Goal: Contribute content: Contribute content

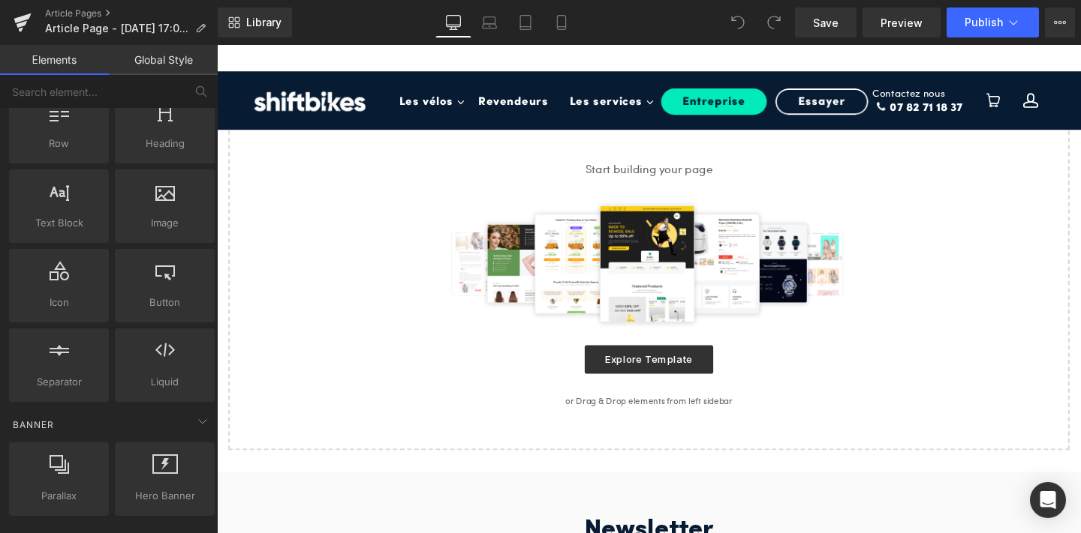
scroll to position [68, 0]
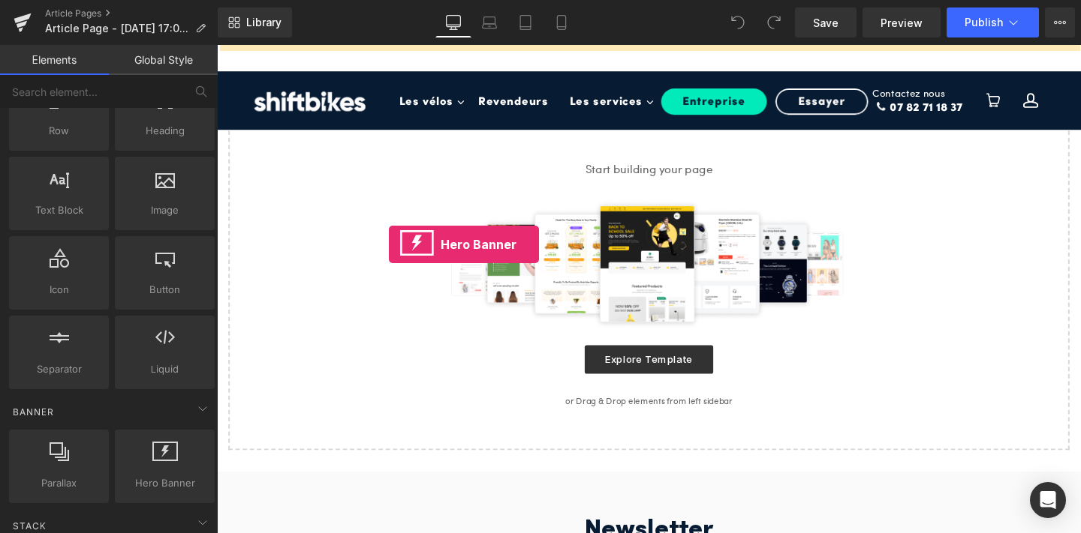
drag, startPoint x: 373, startPoint y: 524, endPoint x: 398, endPoint y: 255, distance: 269.8
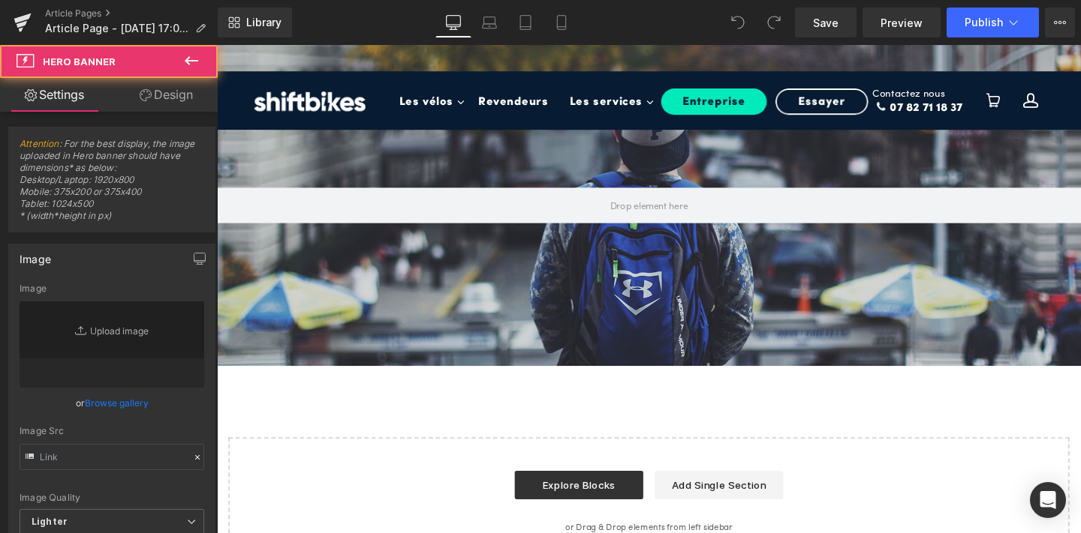
type input "https://d1um8515vdn9kb.cloudfront.net/images/hero.jpg"
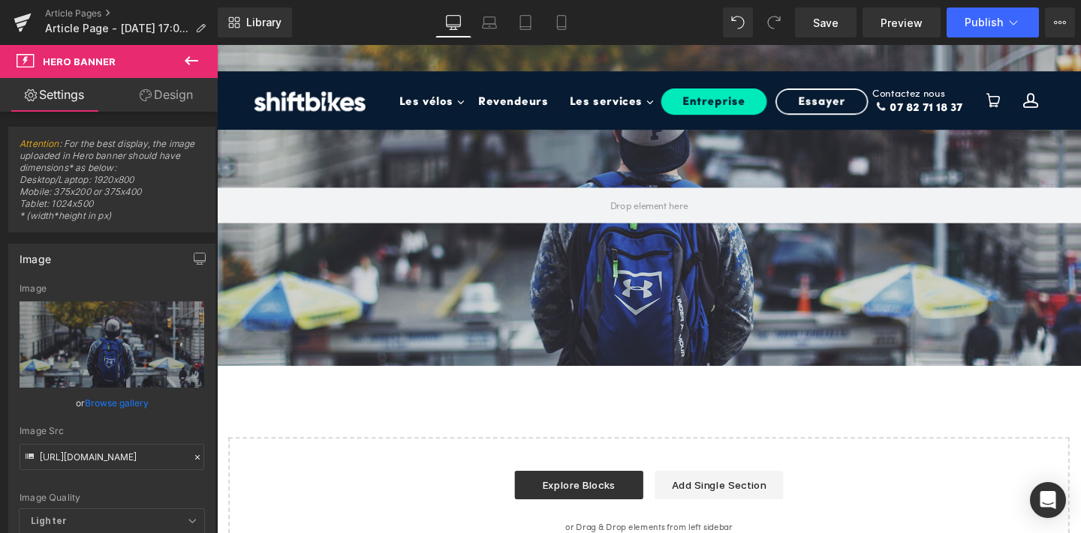
click at [185, 62] on icon at bounding box center [191, 61] width 18 height 18
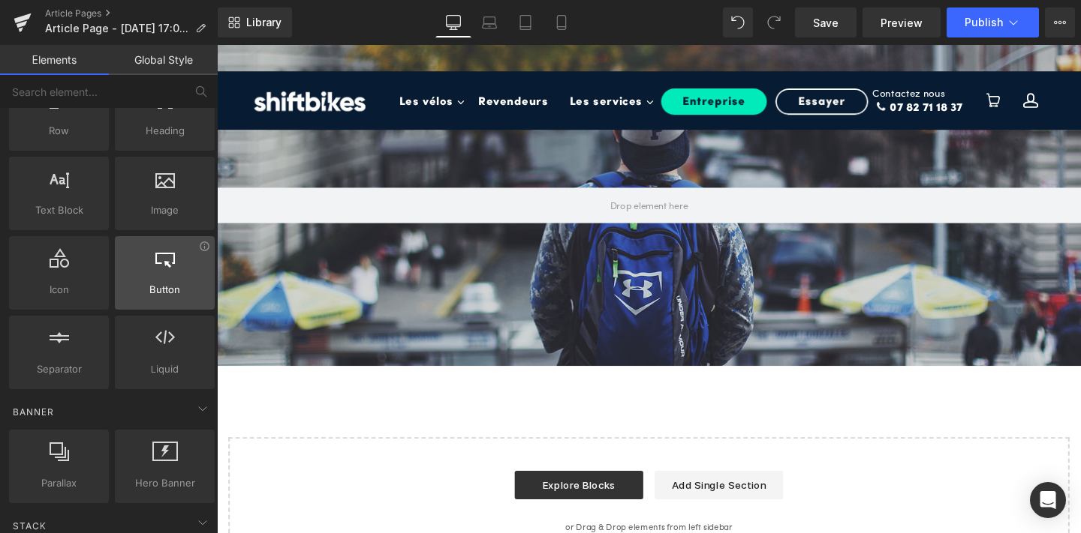
scroll to position [0, 0]
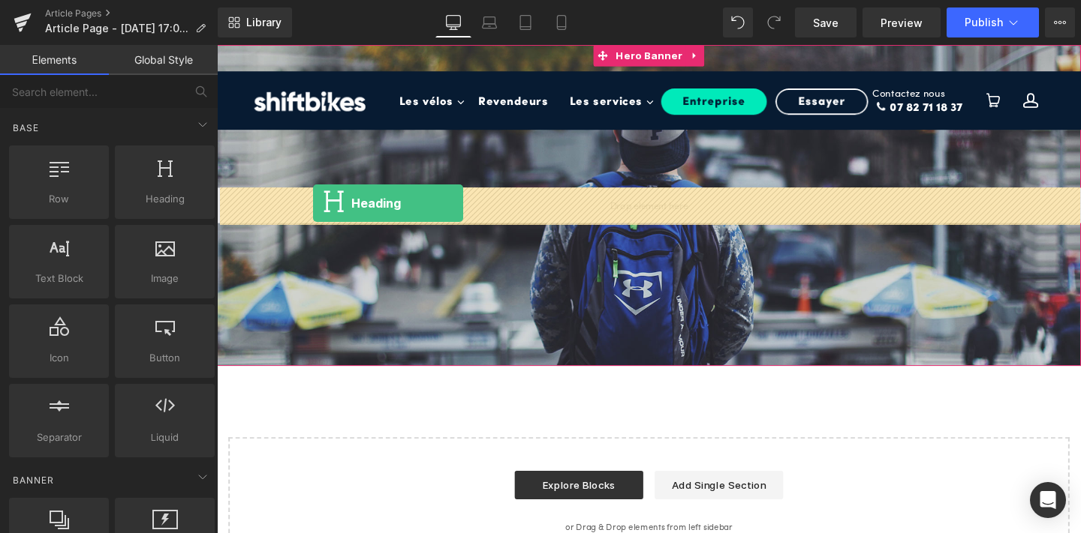
drag, startPoint x: 376, startPoint y: 223, endPoint x: 318, endPoint y: 212, distance: 58.9
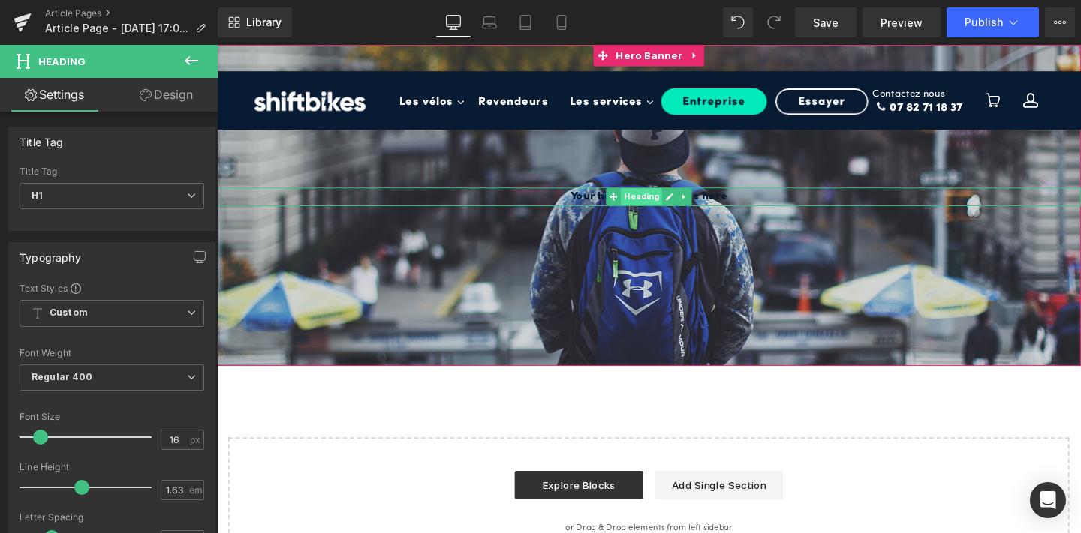
click at [644, 204] on span "Heading" at bounding box center [664, 205] width 44 height 18
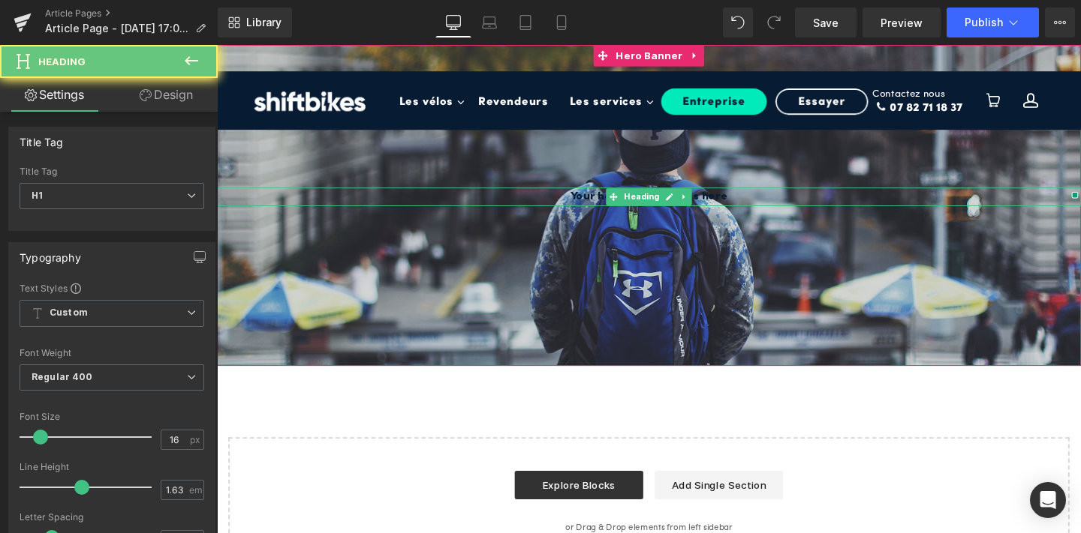
click at [606, 205] on h1 "Your heading text goes here" at bounding box center [671, 205] width 908 height 20
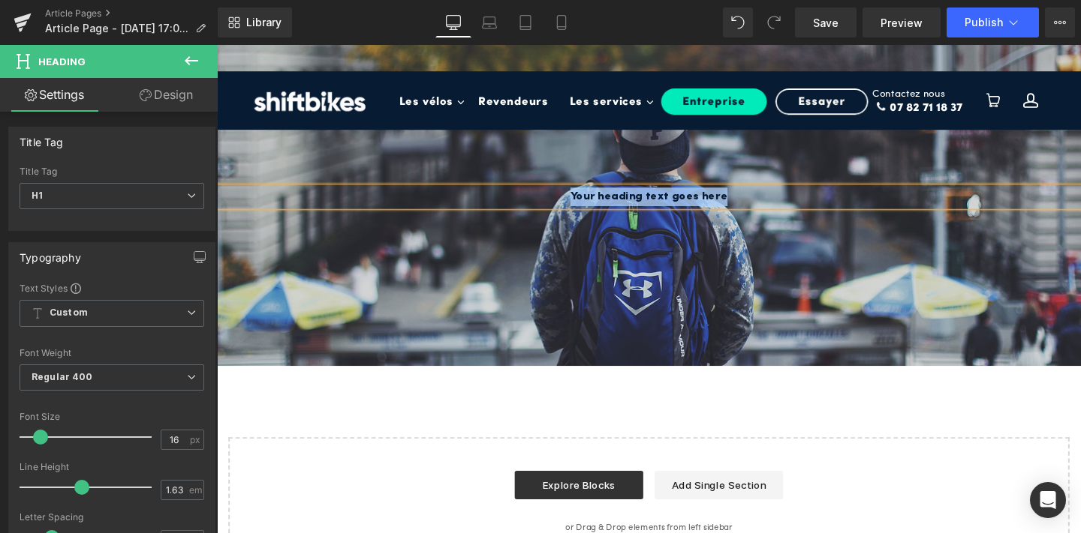
paste div
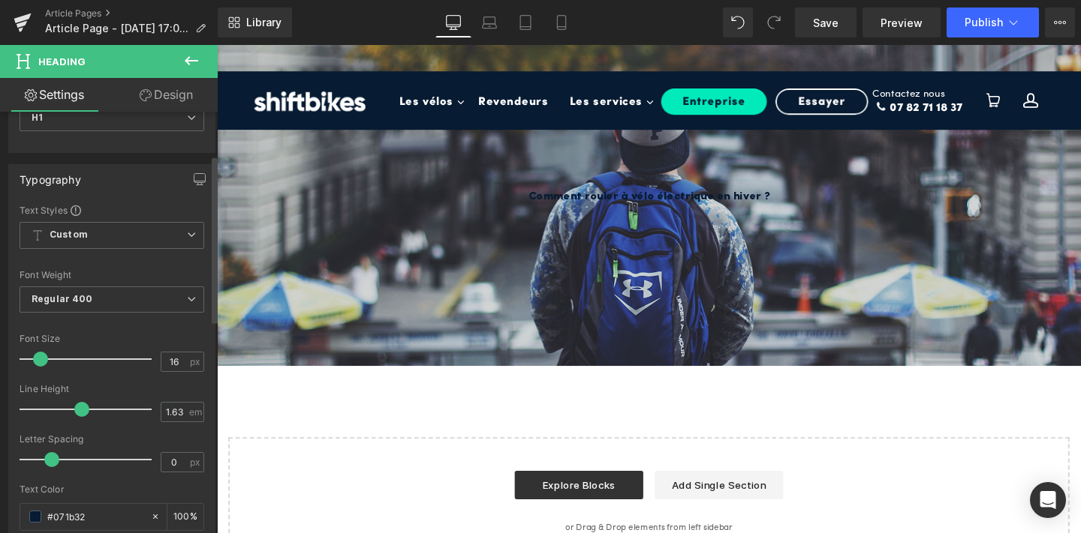
scroll to position [109, 0]
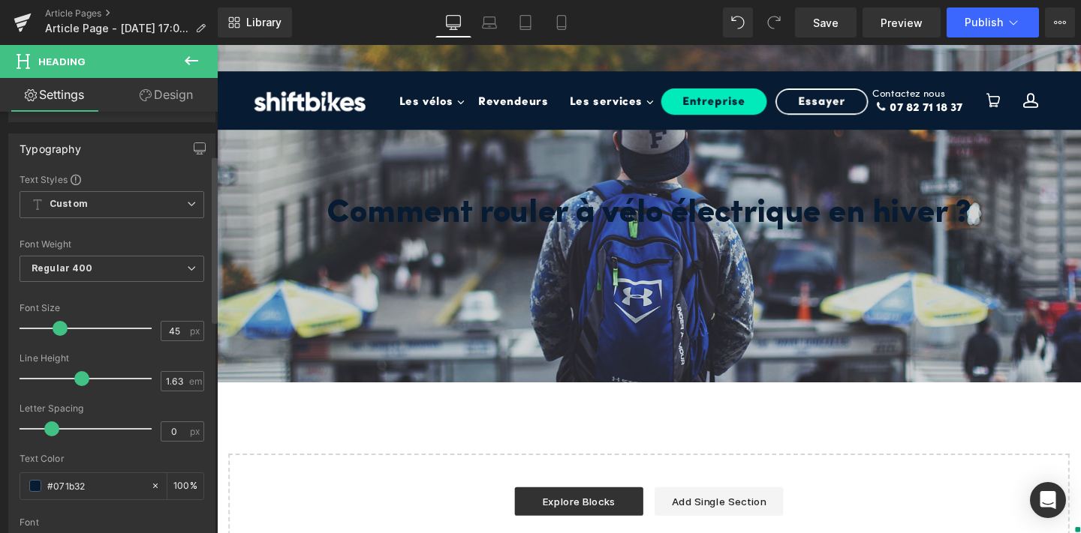
type input "46"
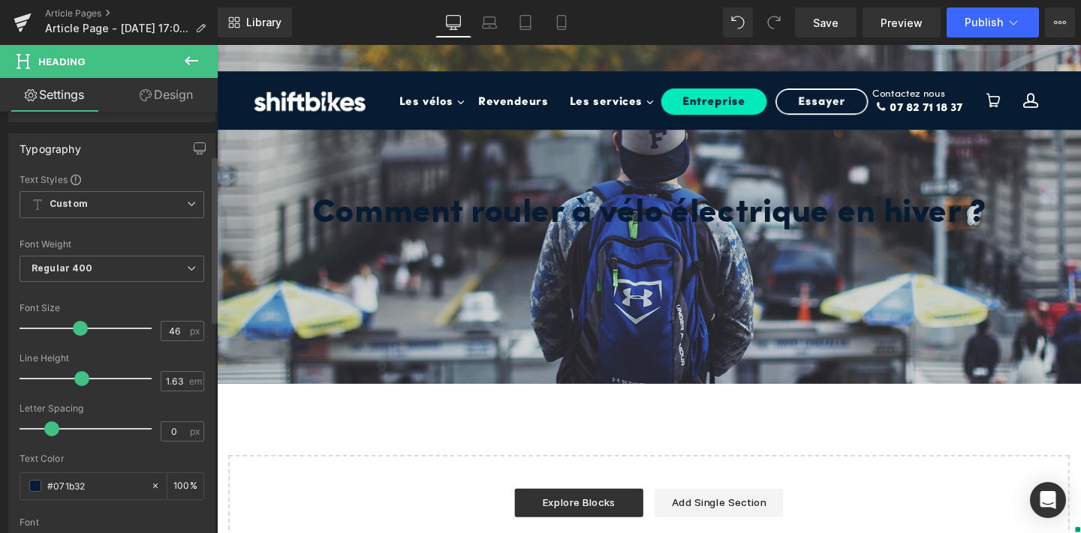
drag, startPoint x: 41, startPoint y: 329, endPoint x: 80, endPoint y: 329, distance: 38.3
click at [80, 329] on span at bounding box center [80, 328] width 15 height 15
click at [37, 489] on span at bounding box center [35, 486] width 12 height 12
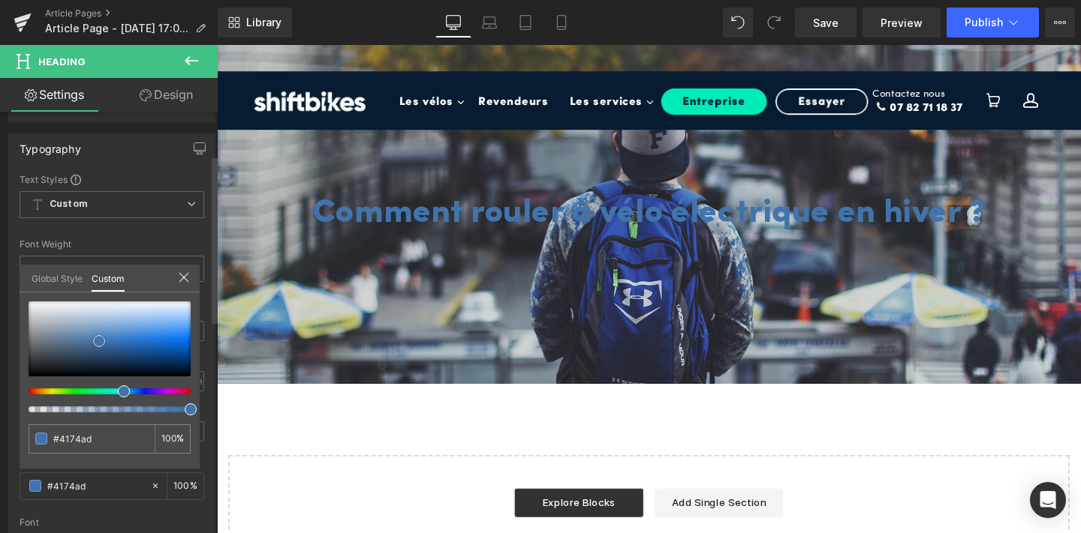
type input "#4174ad"
type input "#4474ab"
type input "#6787ab"
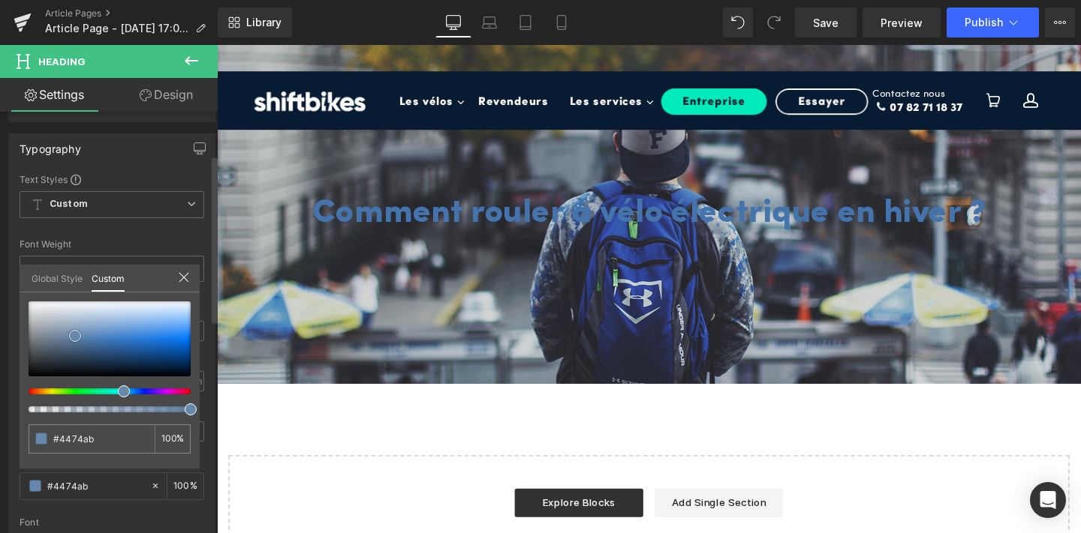
type input "#6787ab"
type input "#a7b1bd"
type input "#cfd0d2"
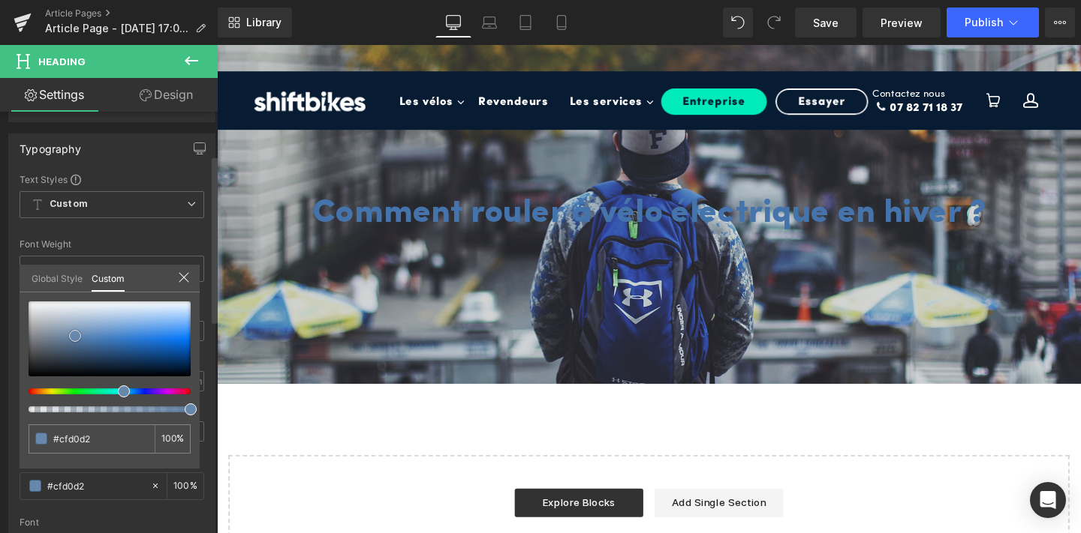
type input "#dcddde"
type input "#e2e2e3"
type input "#e8e8e8"
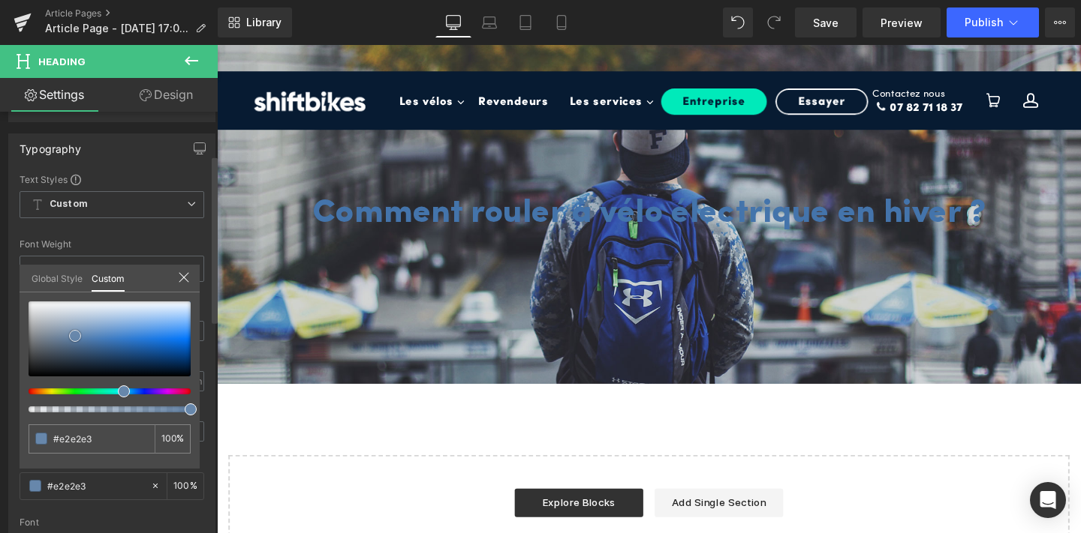
type input "#e8e8e8"
type input "#ededed"
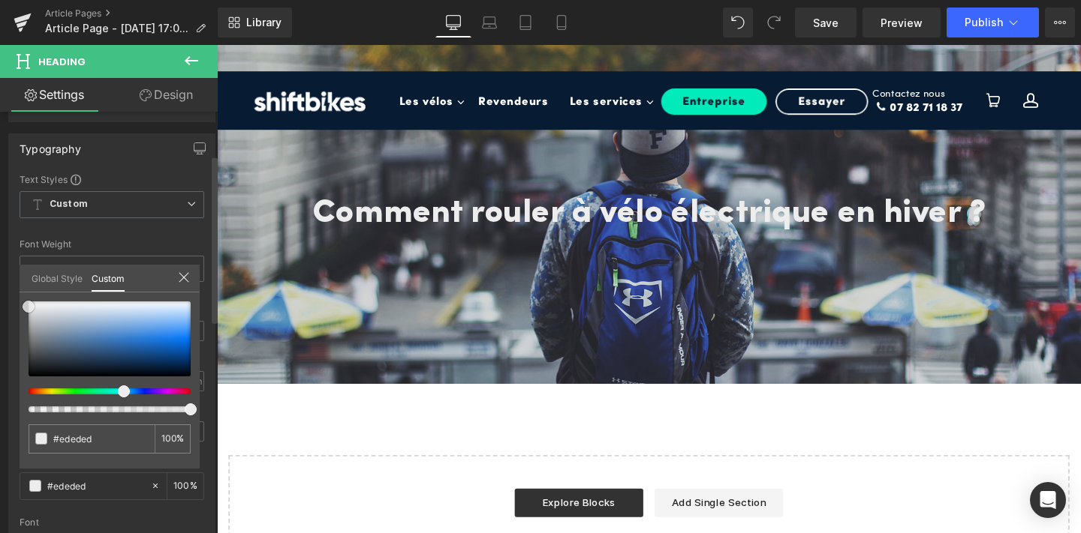
type input "#efefef"
type input "#f4f4f4"
type input "#f9f9f9"
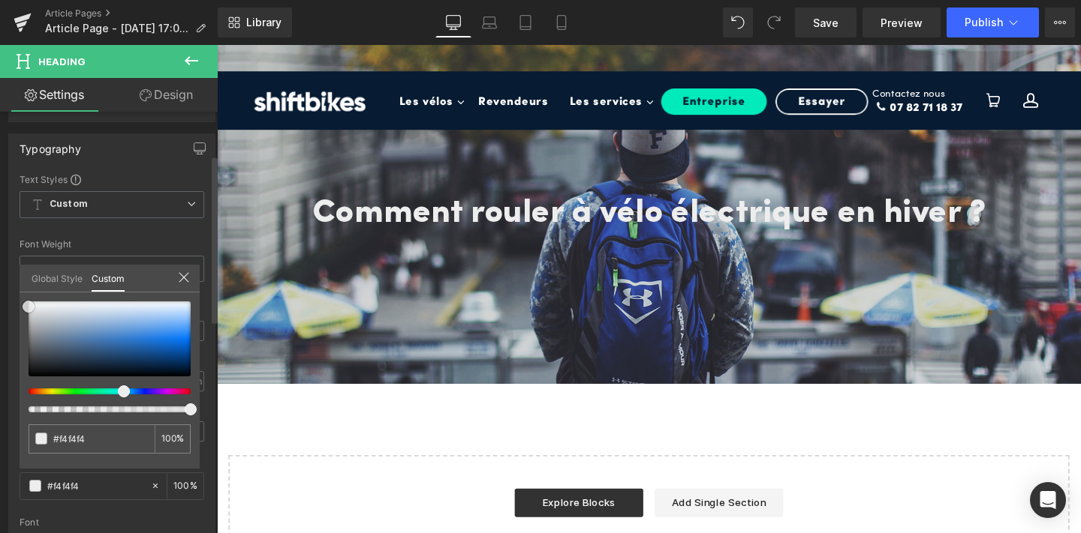
type input "#f9f9f9"
type input "#ffffff"
drag, startPoint x: 99, startPoint y: 341, endPoint x: 16, endPoint y: 296, distance: 95.0
click at [16, 296] on div "Typography Text Styles Custom Custom Setup Global Style Custom Setup Global Sty…" at bounding box center [112, 379] width 224 height 515
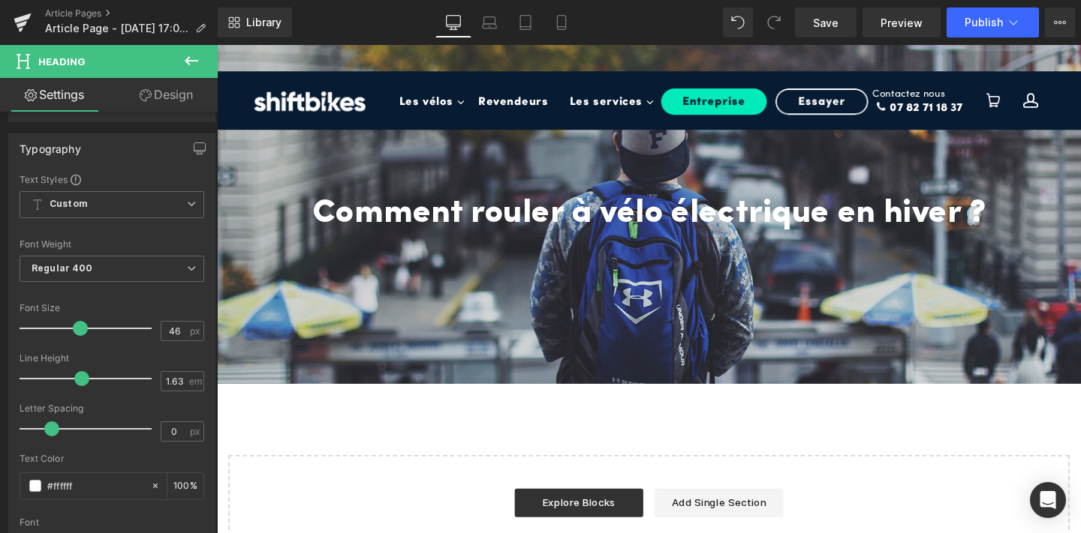
click at [298, 316] on div at bounding box center [671, 223] width 908 height 356
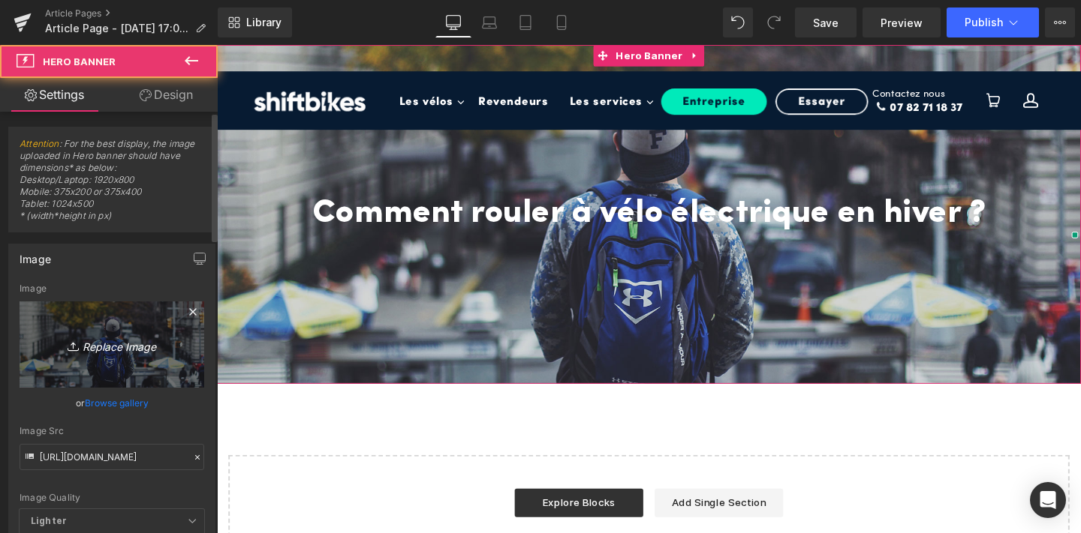
click at [141, 339] on icon "Replace Image" at bounding box center [112, 344] width 120 height 19
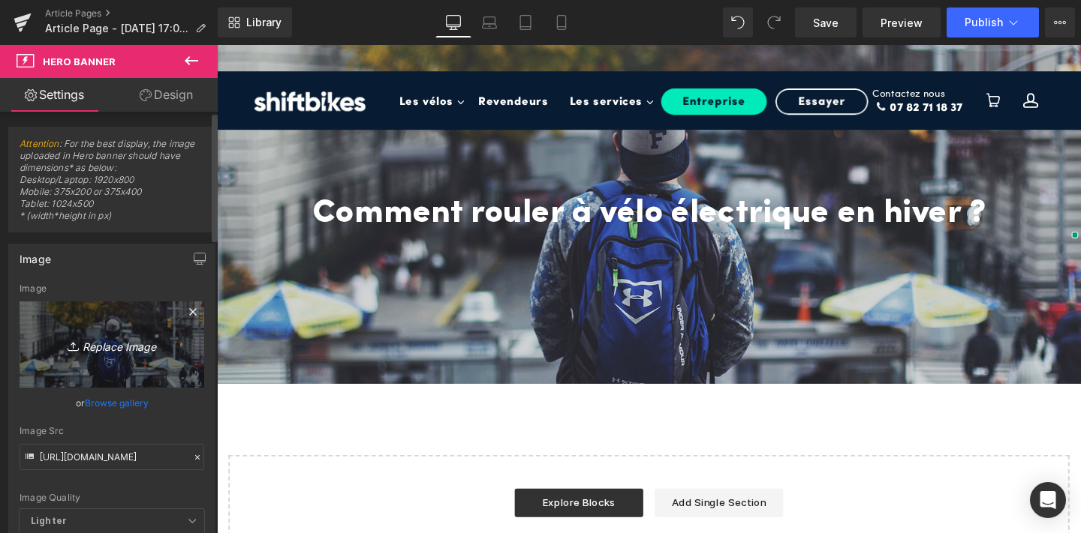
type input "C:\fakepath\1.png"
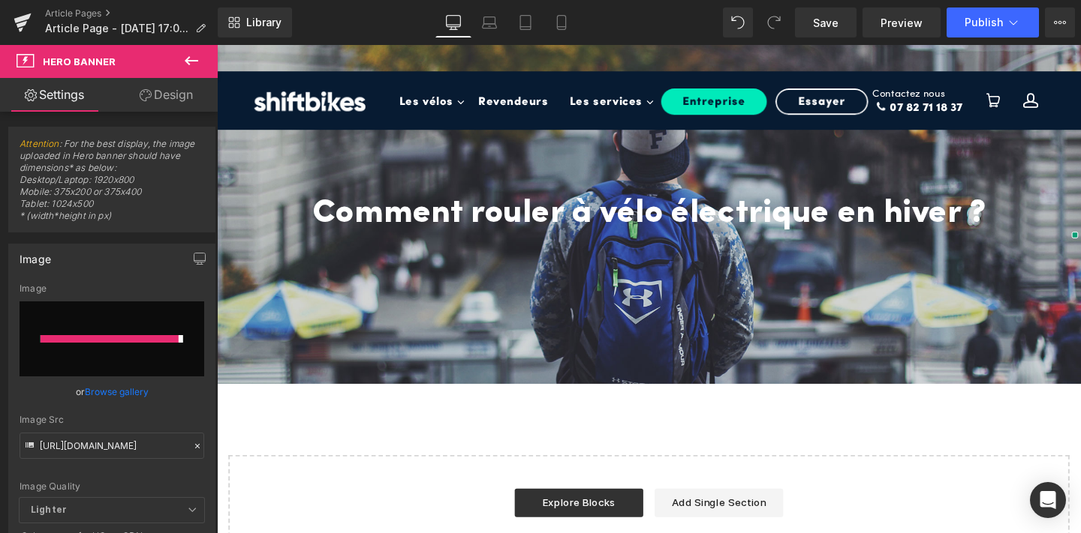
type input "https://ucarecdn.com/e68056de-1b98-4bf7-80c1-9ed9a61db298/-/format/auto/-/previ…"
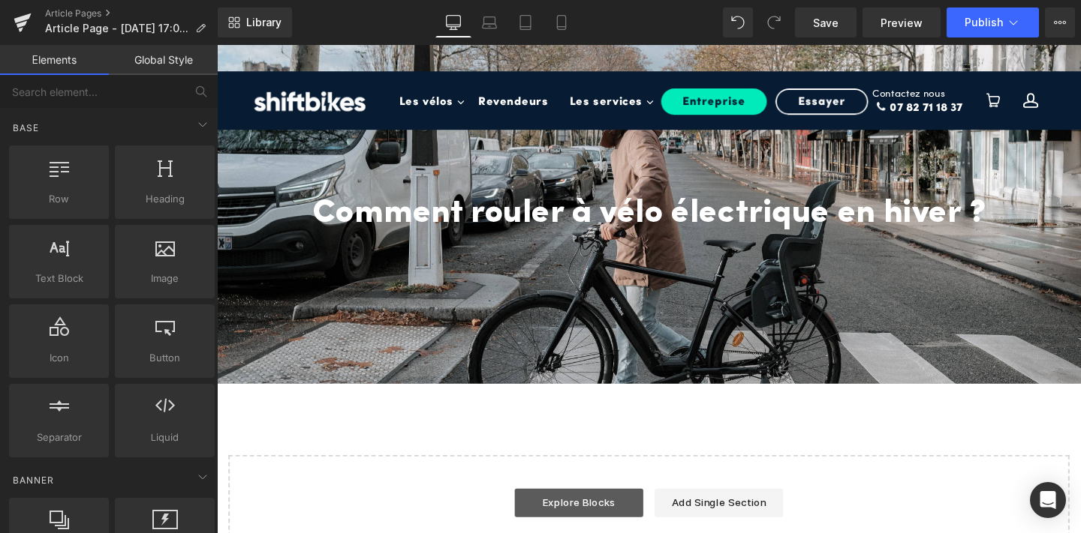
click at [592, 518] on link "Explore Blocks" at bounding box center [597, 527] width 135 height 30
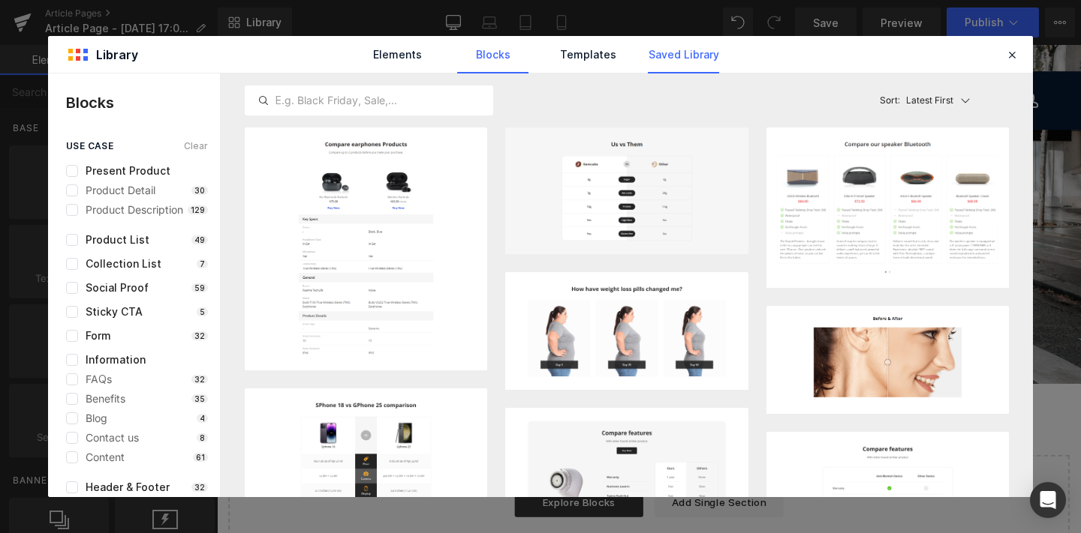
click at [681, 53] on link "Saved Library" at bounding box center [683, 55] width 71 height 38
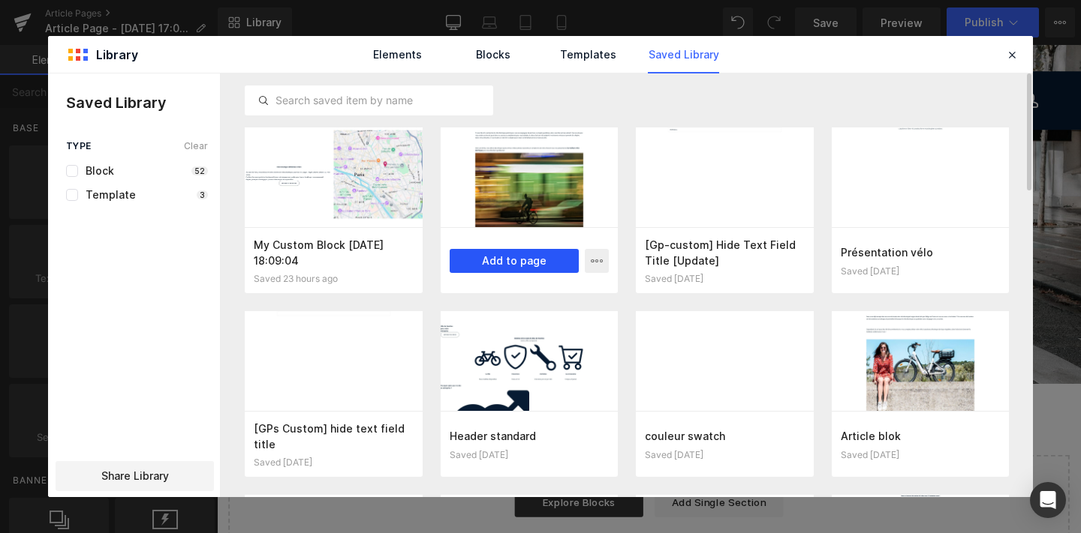
click at [497, 260] on button "Add to page" at bounding box center [514, 261] width 130 height 24
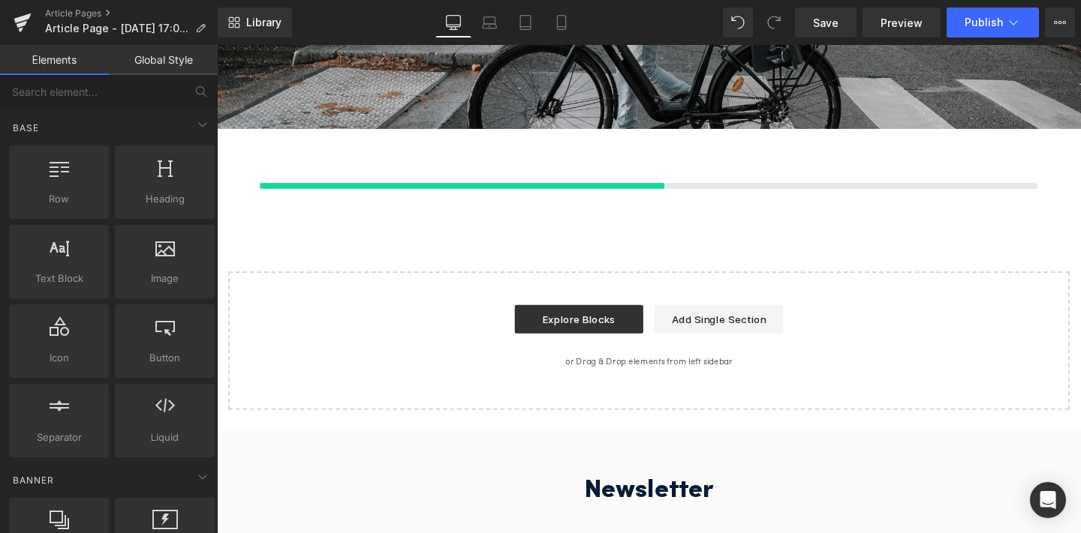
scroll to position [281, 0]
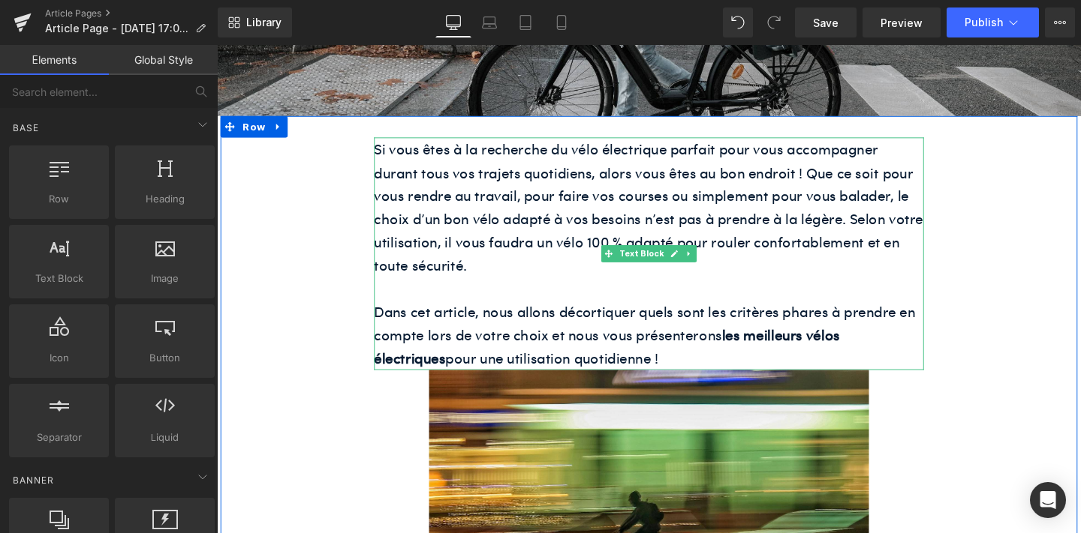
click at [670, 248] on p "Si vous êtes à la recherche du vélo électrique parfait pour vous accompagner du…" at bounding box center [671, 216] width 578 height 147
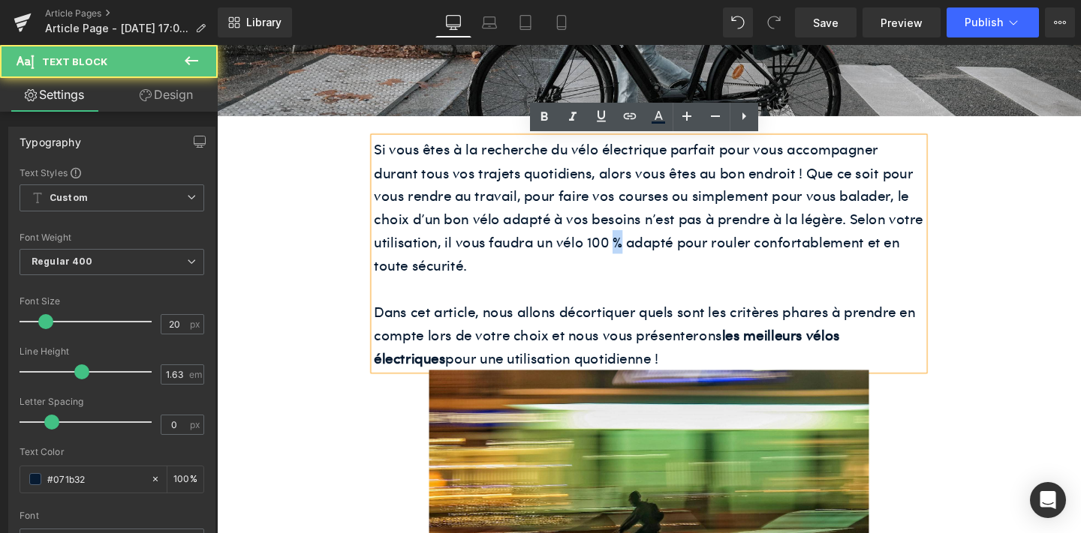
click at [670, 248] on p "Si vous êtes à la recherche du vélo électrique parfait pour vous accompagner du…" at bounding box center [671, 216] width 578 height 147
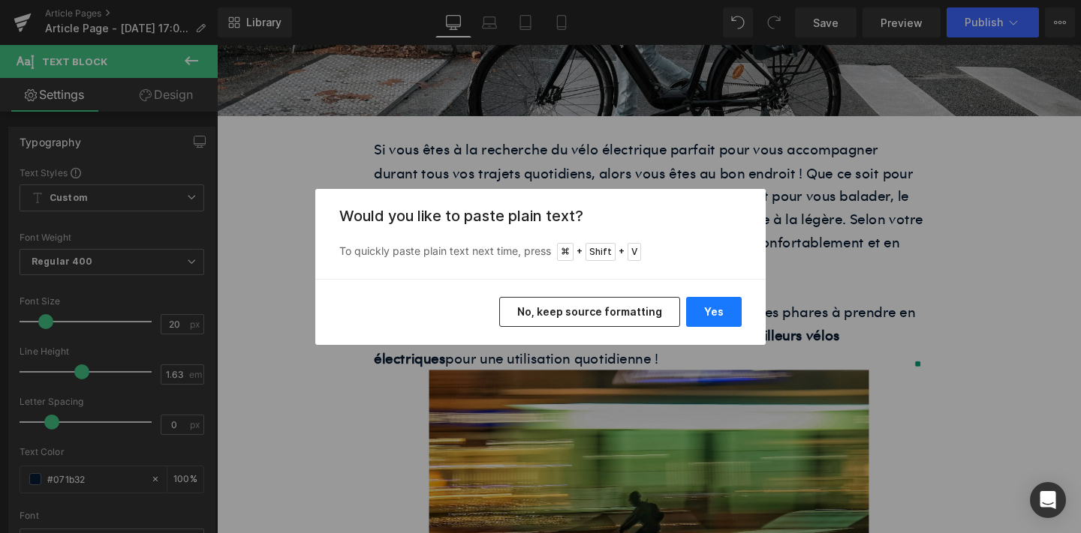
drag, startPoint x: 709, startPoint y: 309, endPoint x: 619, endPoint y: 254, distance: 105.4
click at [709, 309] on button "Yes" at bounding box center [714, 312] width 56 height 30
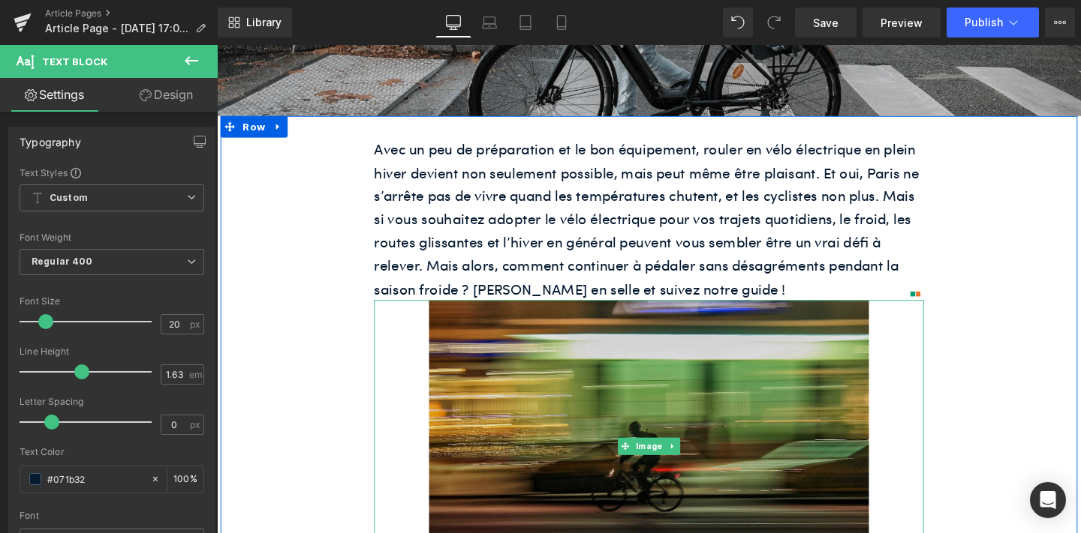
click at [623, 348] on img at bounding box center [671, 468] width 462 height 308
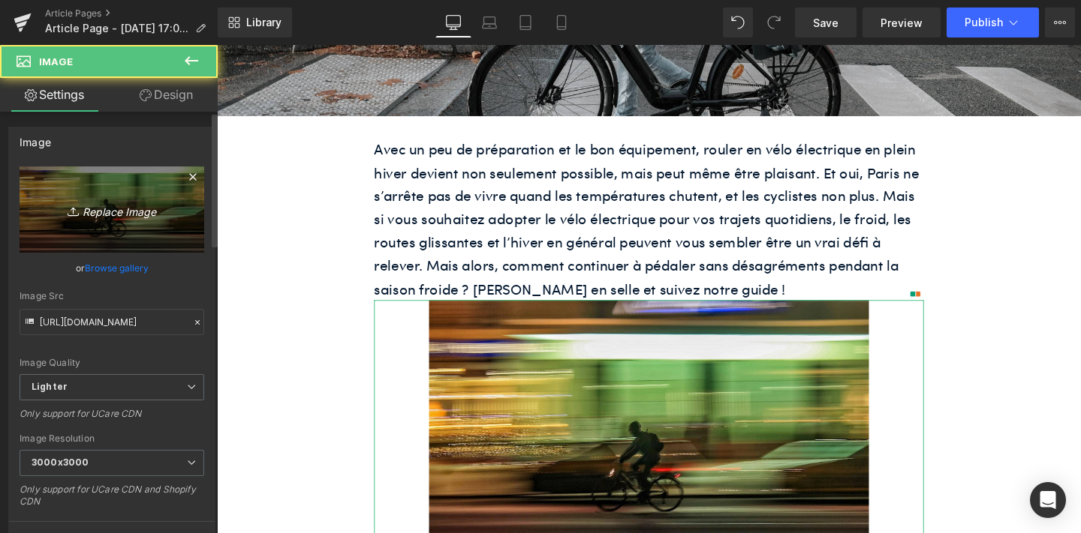
click at [117, 212] on icon "Replace Image" at bounding box center [112, 209] width 120 height 19
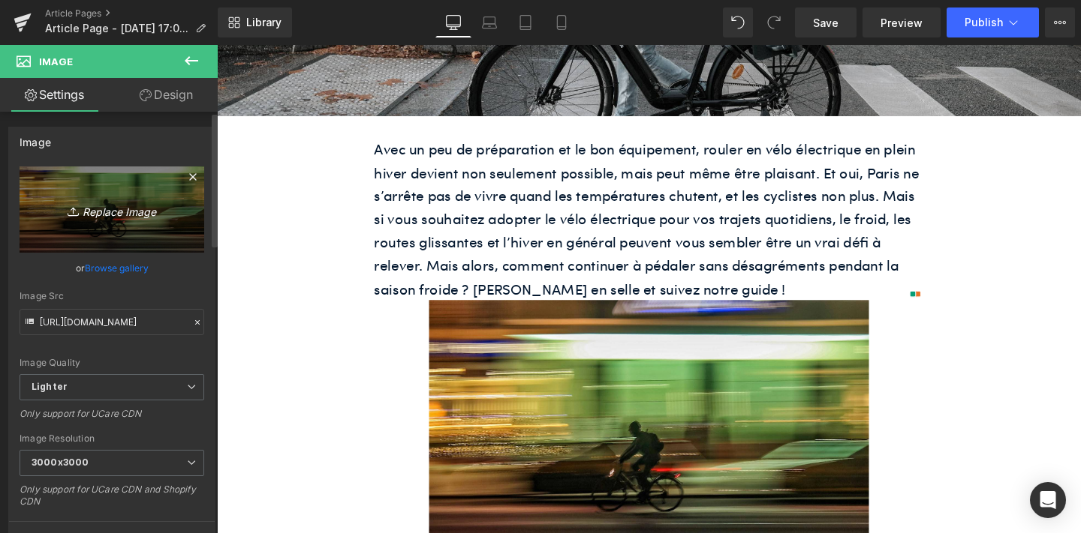
type input "C:\fakepath\unnamed-58.png"
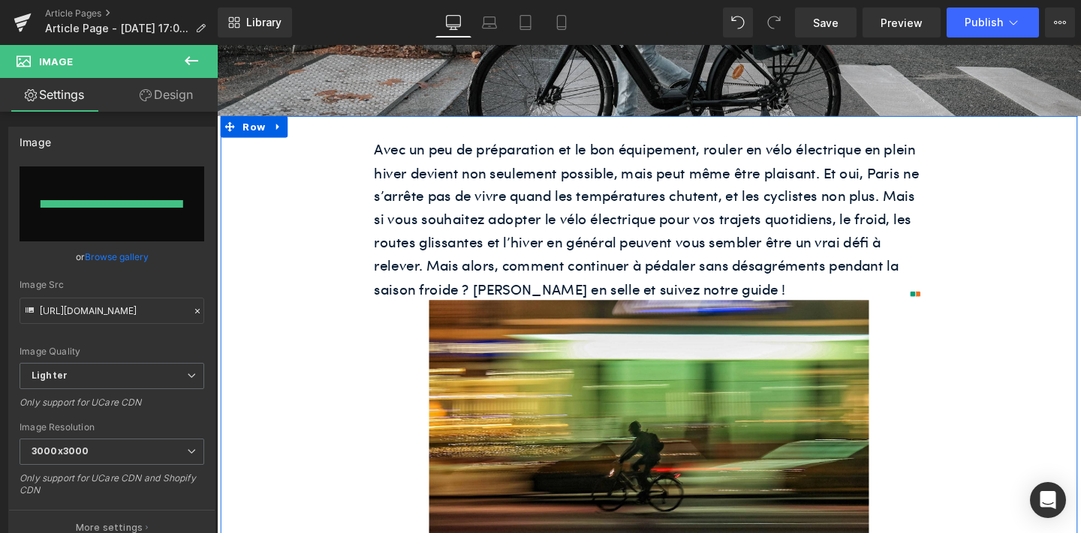
type input "https://ucarecdn.com/e0f0e7b1-bed5-4ac7-9477-ca8a1a8f521c/-/format/auto/-/previ…"
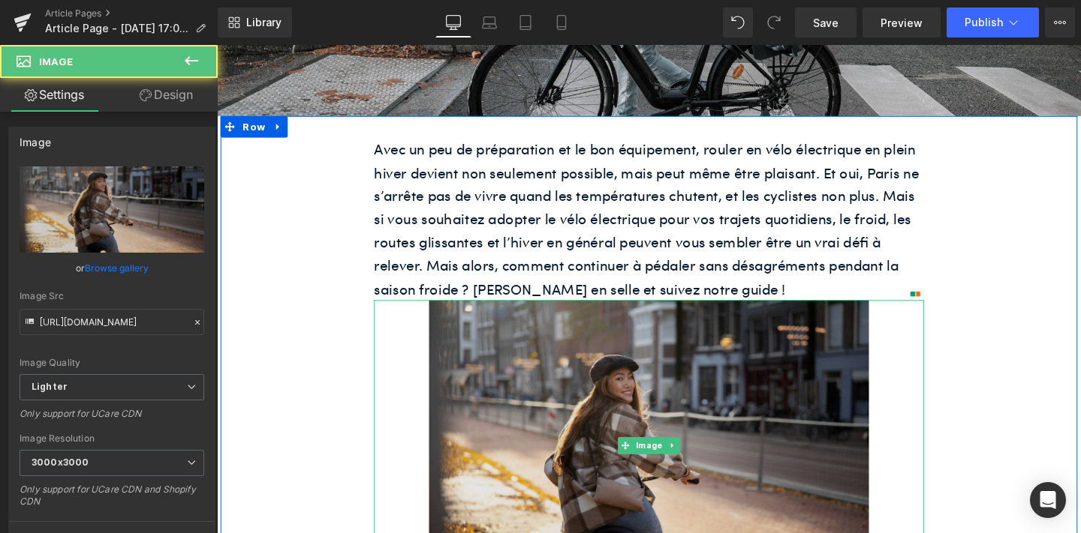
click at [541, 420] on img at bounding box center [671, 466] width 462 height 305
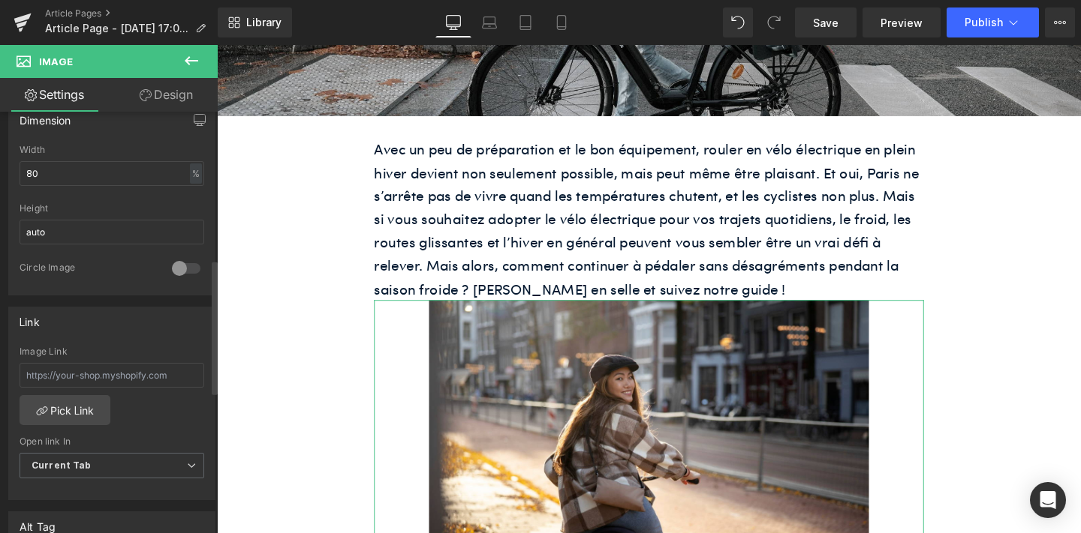
scroll to position [501, 0]
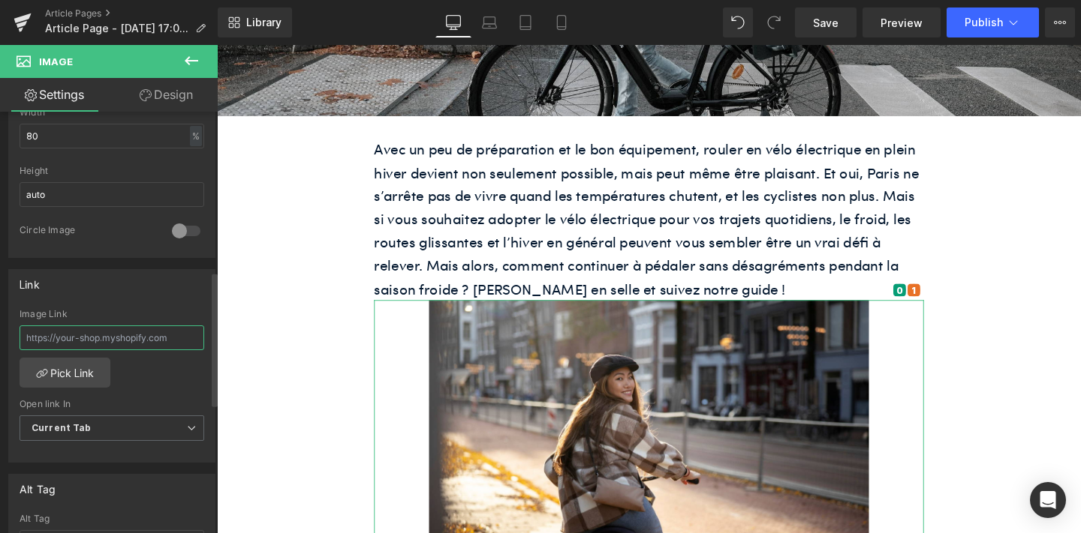
click at [89, 342] on input "text" at bounding box center [112, 338] width 185 height 25
paste input "une femme se déplace dans Paris à vélo en hiver"
type input "une femme se déplace dans Paris à vélo en hiver"
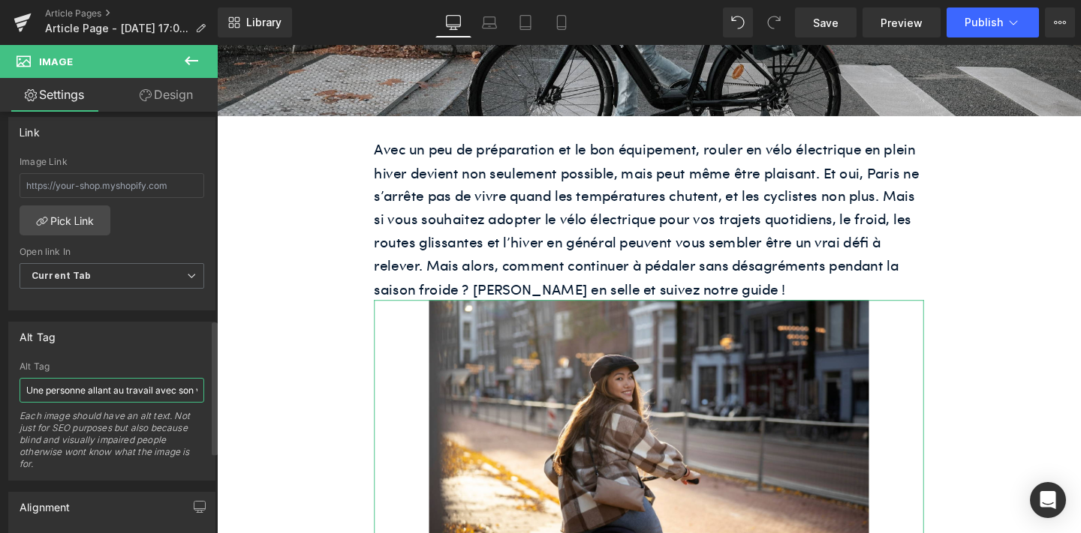
click at [77, 383] on input "Une personne allant au travail avec son vélo électrique ShiftBikes" at bounding box center [112, 390] width 185 height 25
paste input "une femme se déplace dans Paris à vélo en hiver"
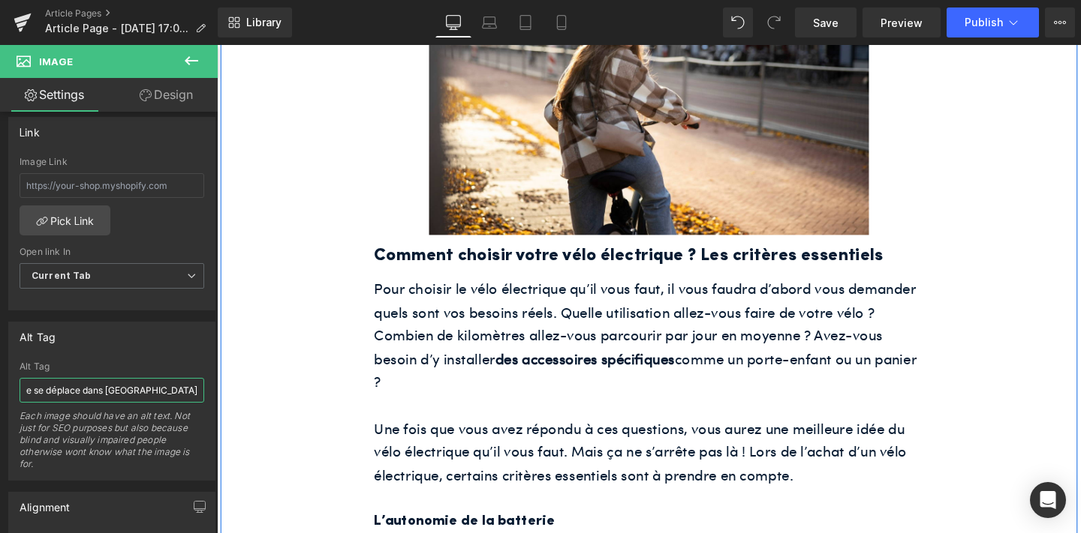
scroll to position [659, 0]
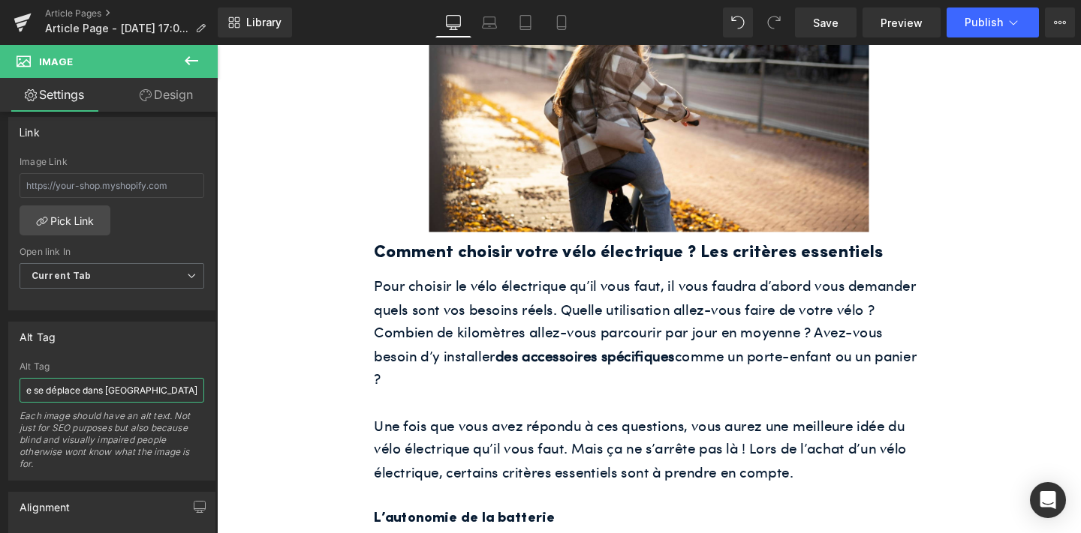
type input "une femme se déplace dans Paris à vélo en hiver"
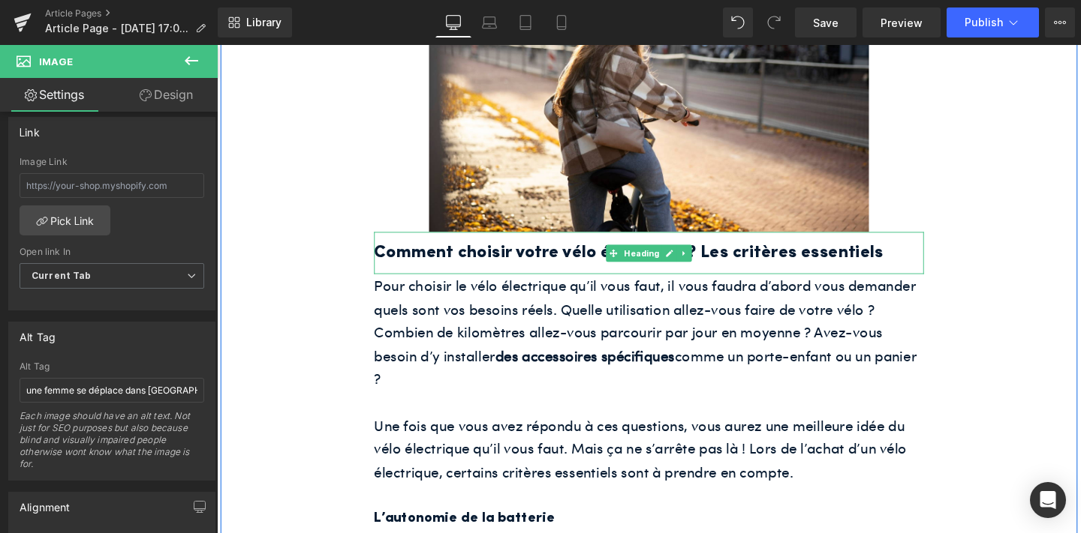
click at [499, 260] on h2 "Comment choisir votre vélo électrique ? Les critères essentiels" at bounding box center [671, 263] width 578 height 29
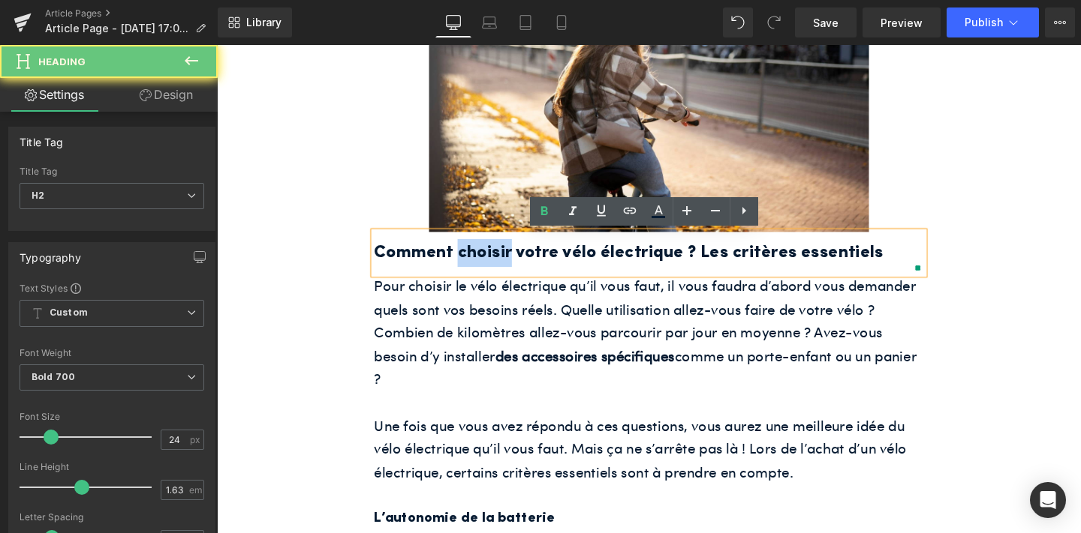
click at [499, 260] on h2 "Comment choisir votre vélo électrique ? Les critères essentiels" at bounding box center [671, 263] width 578 height 29
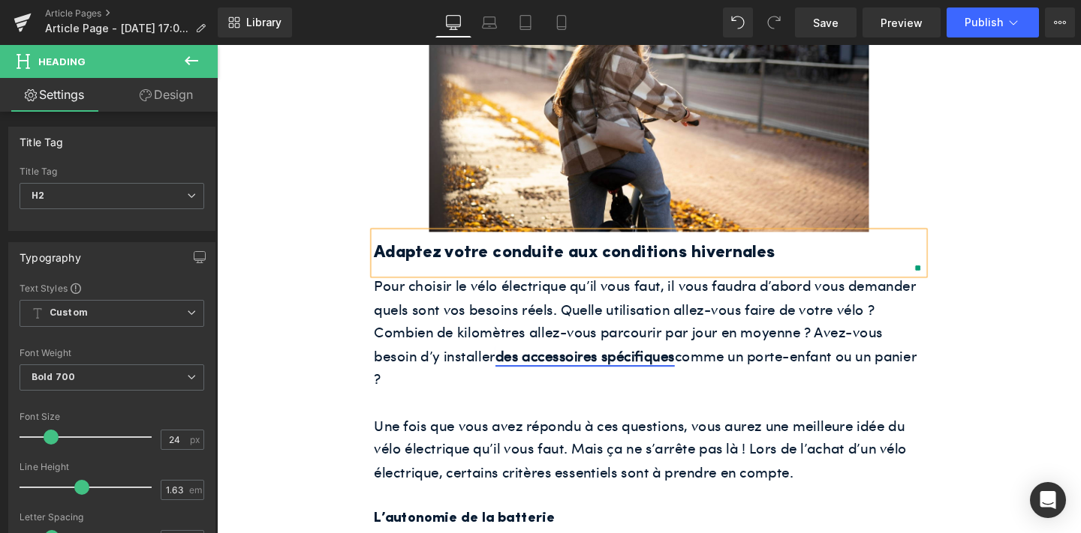
click at [524, 366] on strong "des accessoires spécifiques" at bounding box center [603, 371] width 188 height 21
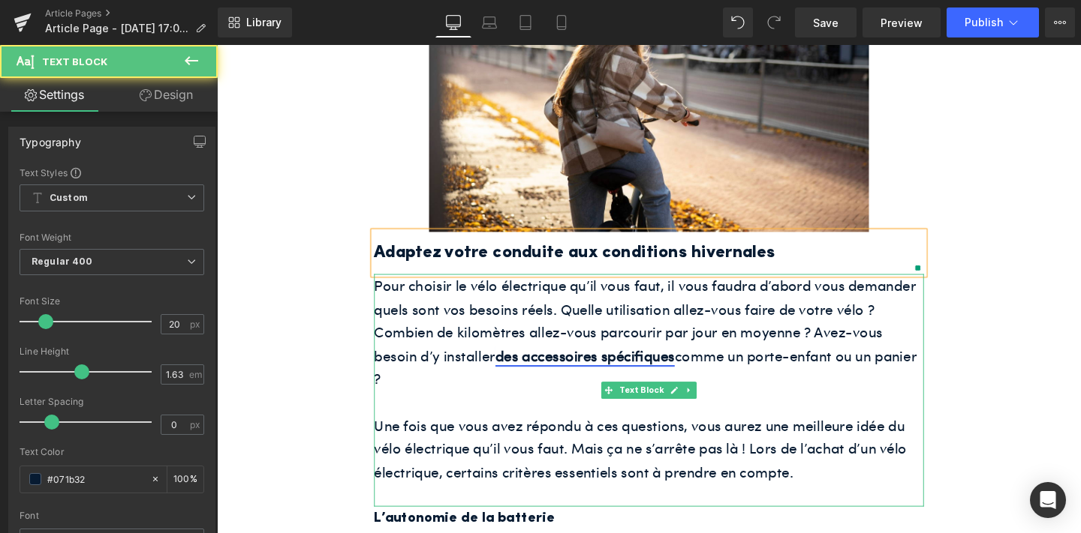
click at [524, 366] on strong "des accessoires spécifiques" at bounding box center [603, 371] width 188 height 21
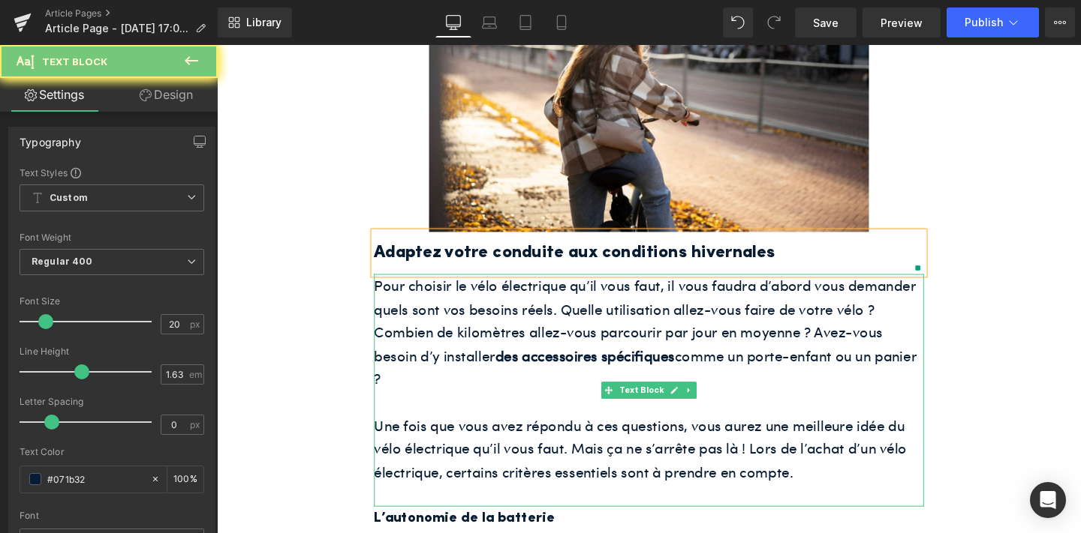
click at [494, 353] on span "Pour choisir le vélo électrique qu’il vous faut, il vous faudra d’abord vous de…" at bounding box center [667, 346] width 570 height 119
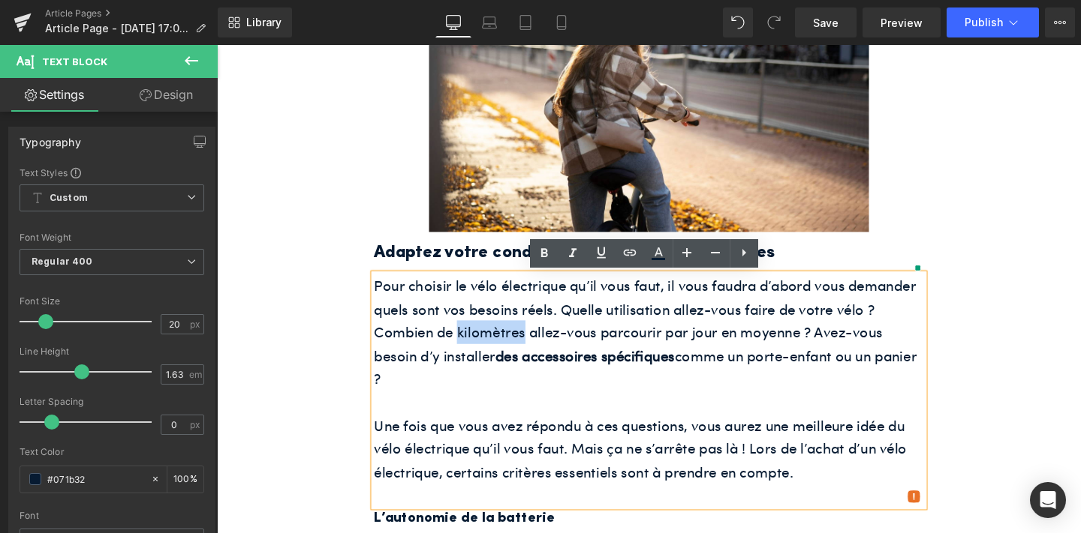
click at [494, 353] on span "Pour choisir le vélo électrique qu’il vous faut, il vous faudra d’abord vous de…" at bounding box center [667, 346] width 570 height 119
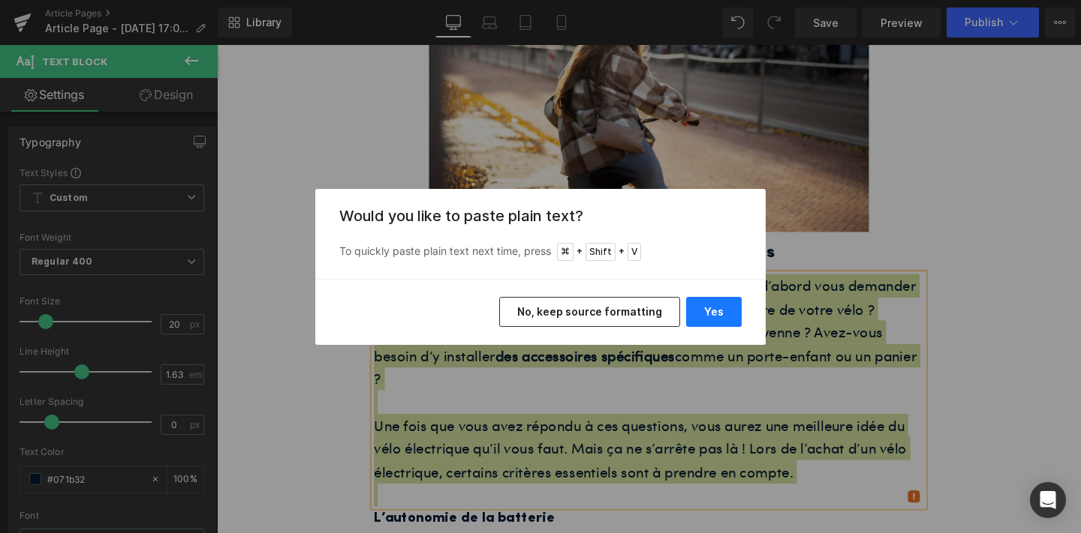
click at [717, 313] on button "Yes" at bounding box center [714, 312] width 56 height 30
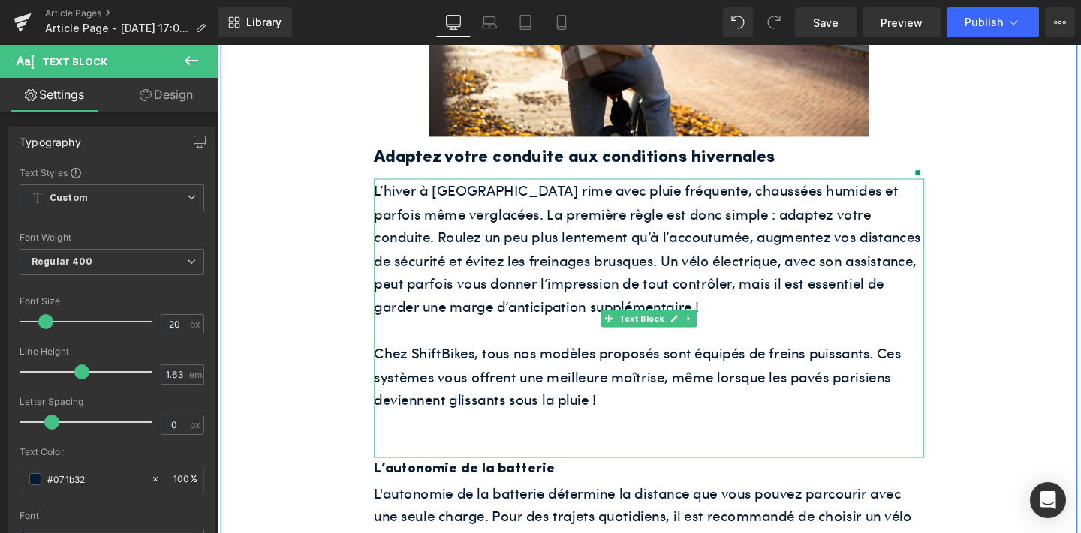
scroll to position [804, 0]
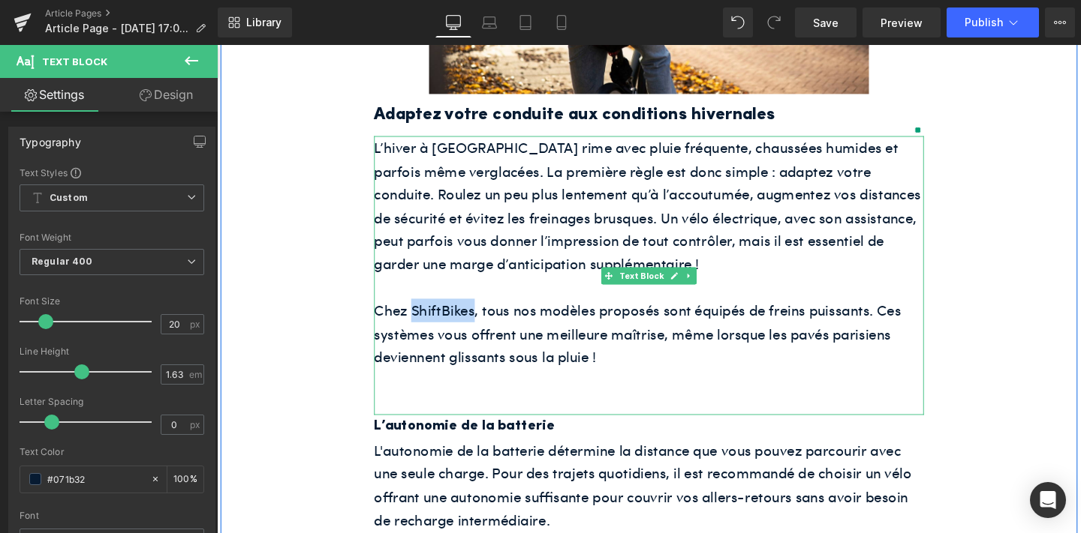
drag, startPoint x: 488, startPoint y: 326, endPoint x: 425, endPoint y: 325, distance: 63.8
click at [425, 325] on p "Chez ShiftBikes, tous nos modèles proposés sont équipés de freins puissants. Ce…" at bounding box center [671, 349] width 578 height 74
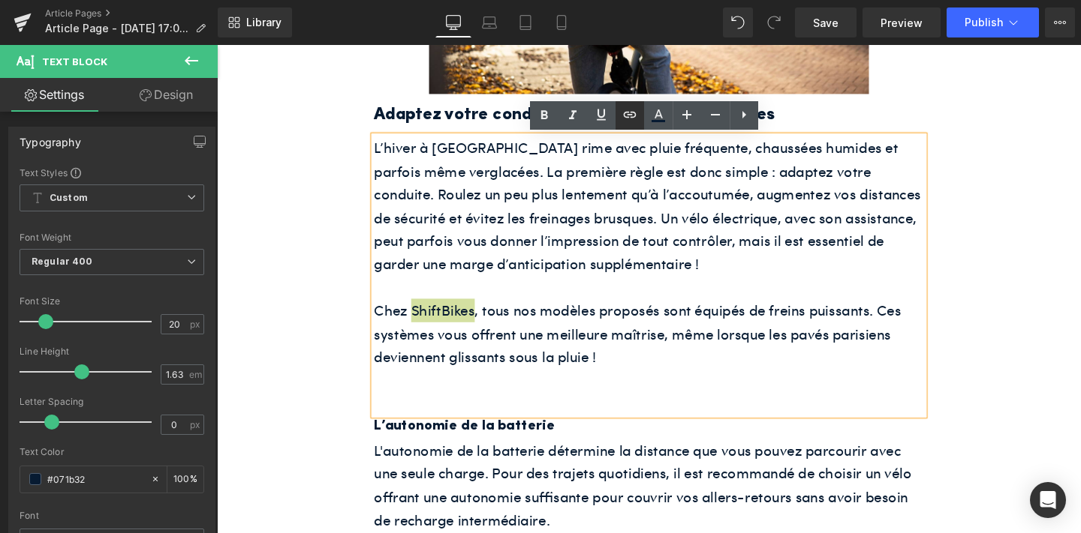
click at [622, 117] on icon at bounding box center [630, 115] width 18 height 18
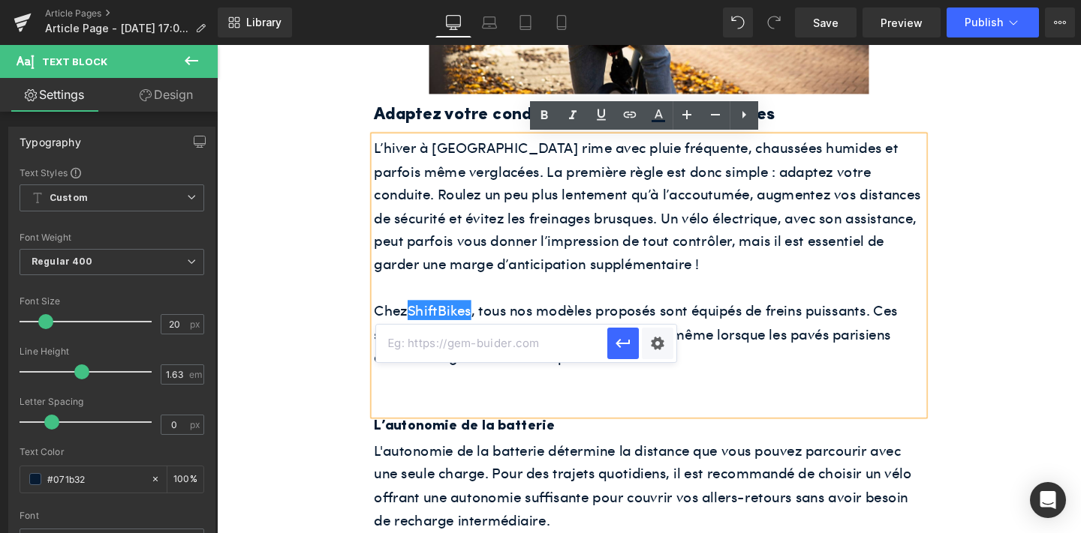
click at [543, 347] on input "text" at bounding box center [491, 344] width 231 height 38
paste input "https://www.shift-bikes.com/blogs/news/quel-est-le-meilleur-magasin-de-velo-a-p…"
type input "https://www.shift-bikes.com/blogs/news/quel-est-le-meilleur-magasin-de-velo-a-p…"
click at [622, 345] on icon "button" at bounding box center [623, 344] width 18 height 18
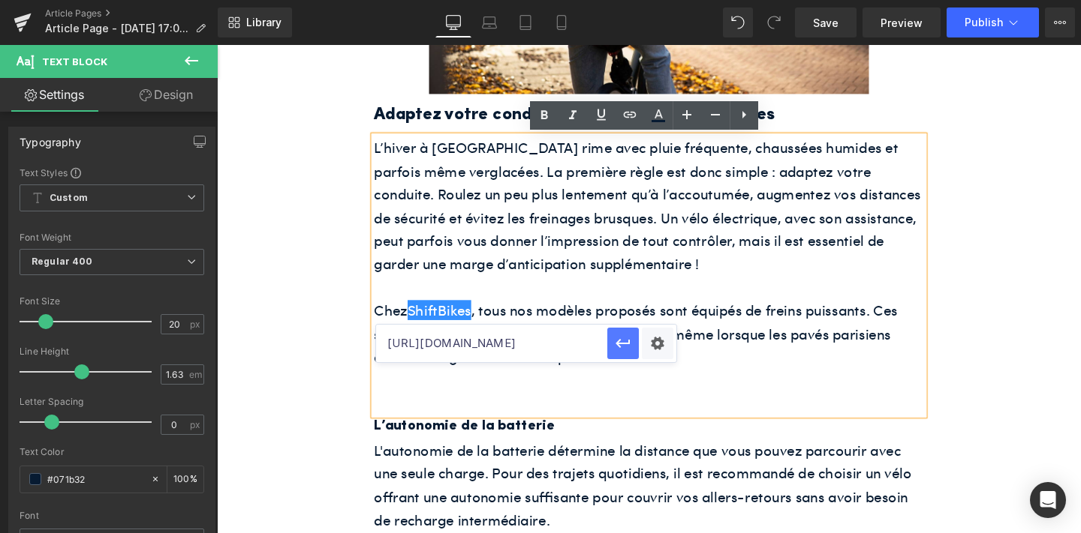
scroll to position [0, 0]
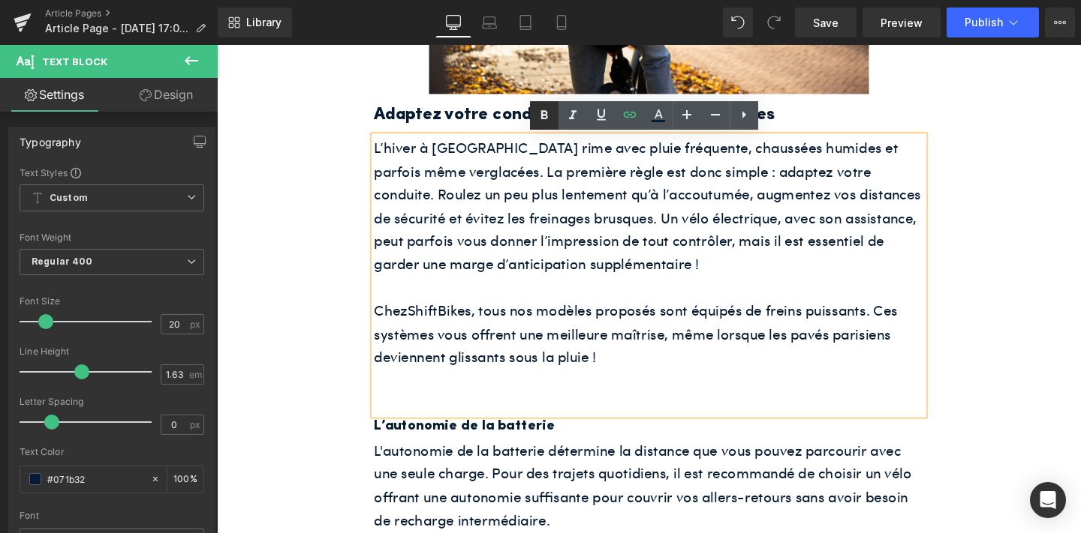
click at [543, 110] on icon at bounding box center [544, 116] width 18 height 18
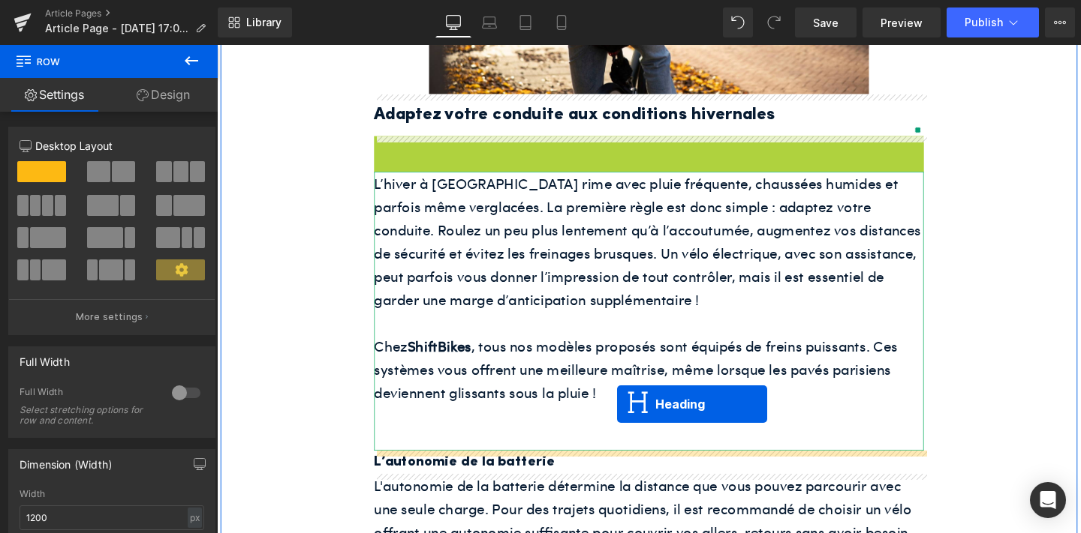
drag, startPoint x: 632, startPoint y: 164, endPoint x: 637, endPoint y: 421, distance: 257.4
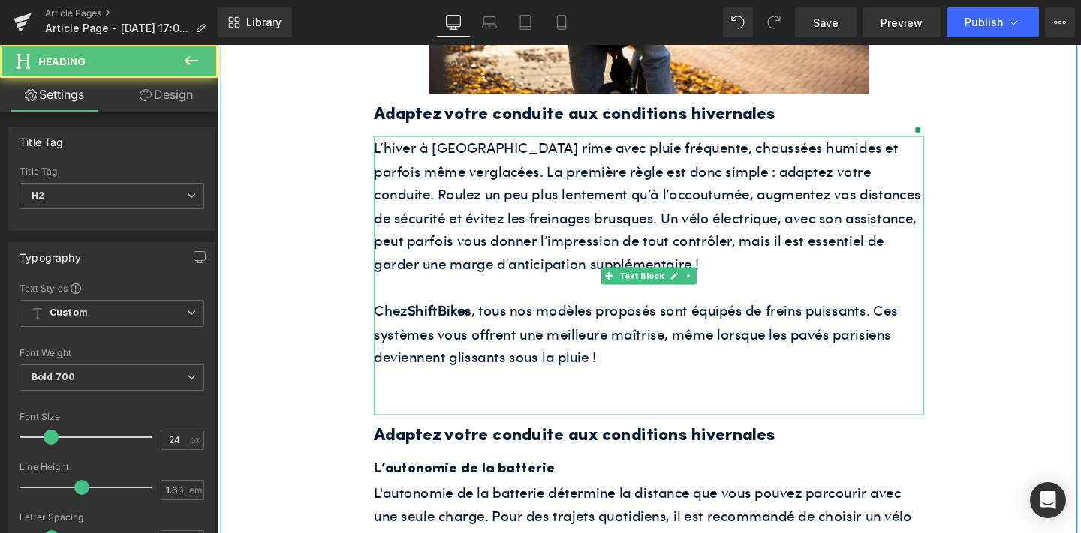
click at [491, 420] on p at bounding box center [671, 422] width 578 height 25
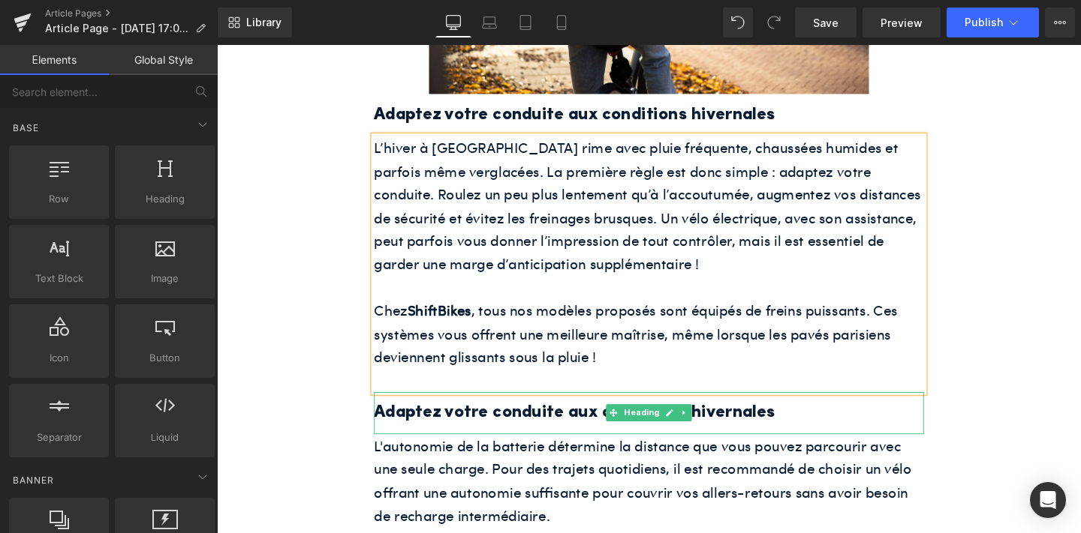
click at [555, 426] on h2 "Adaptez votre conduite aux conditions hivernales" at bounding box center [671, 432] width 578 height 29
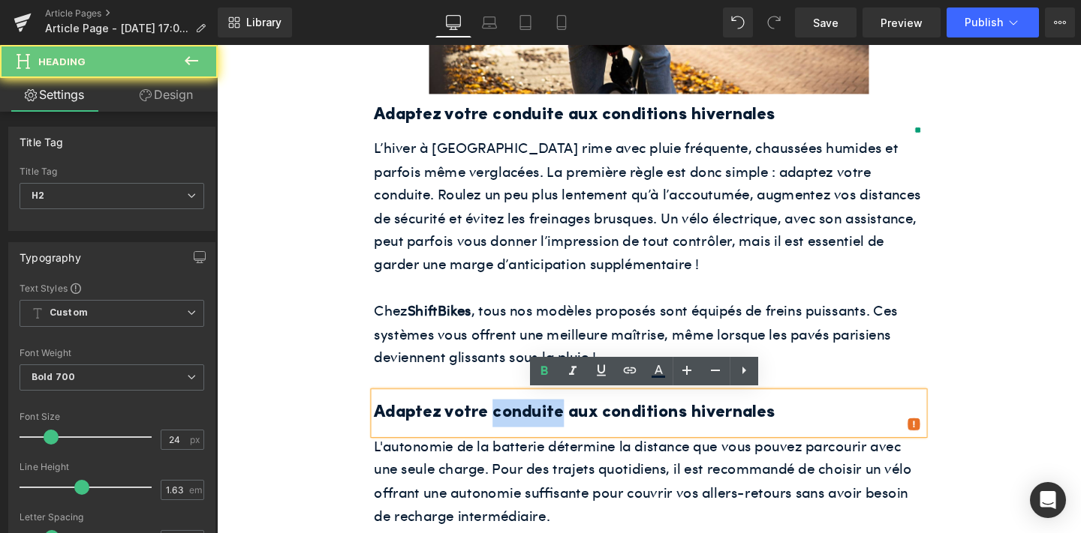
click at [555, 426] on h2 "Adaptez votre conduite aux conditions hivernales" at bounding box center [671, 432] width 578 height 29
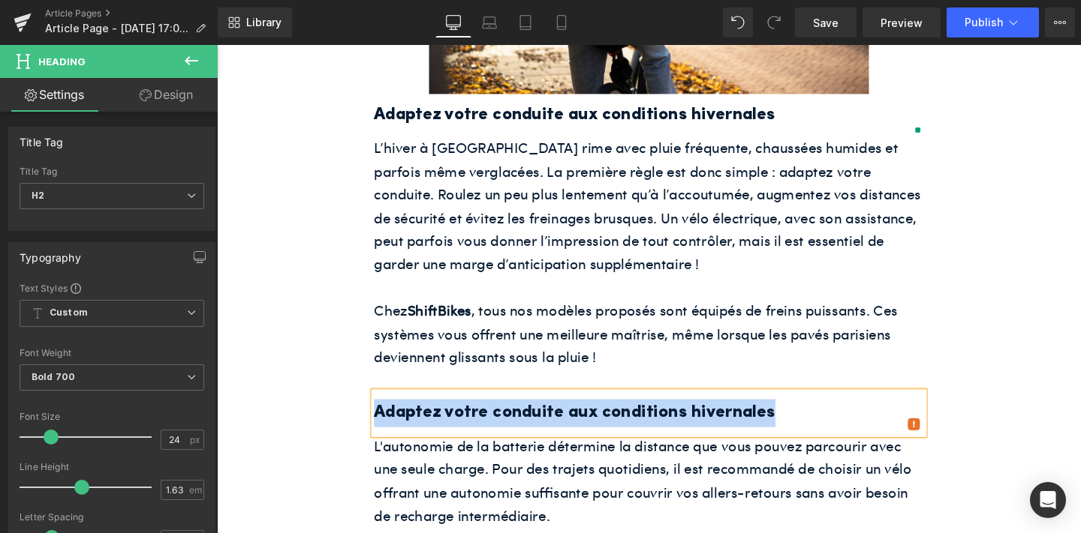
paste div
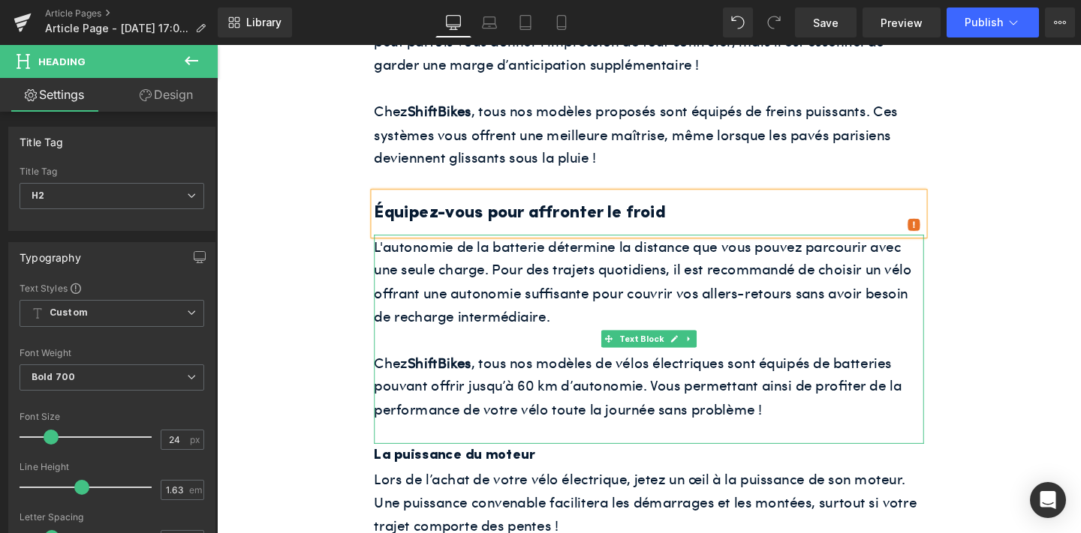
scroll to position [1026, 0]
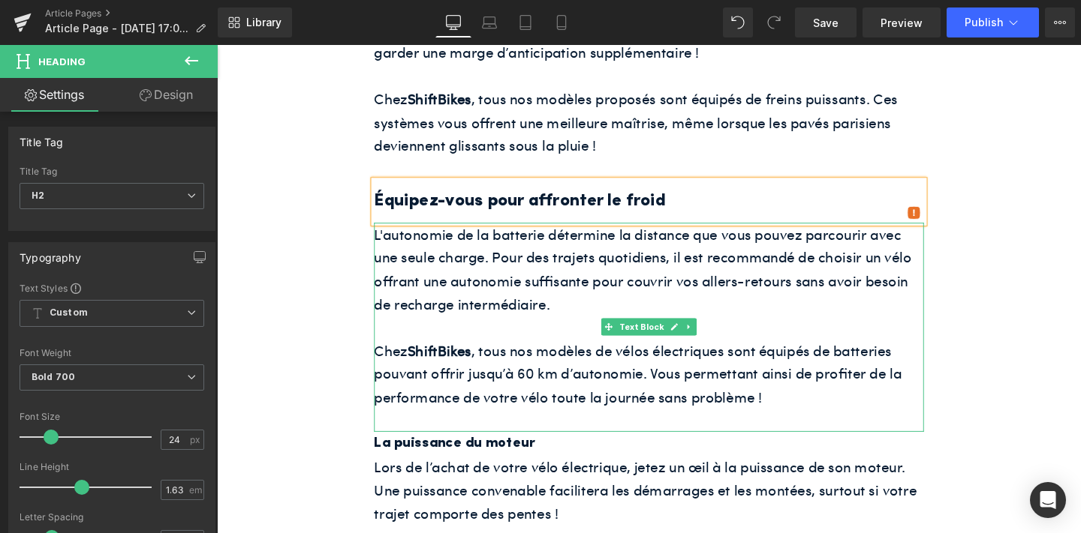
click at [478, 296] on p "L'autonomie de la batterie détermine la distance que vous pouvez parcourir avec…" at bounding box center [671, 281] width 578 height 98
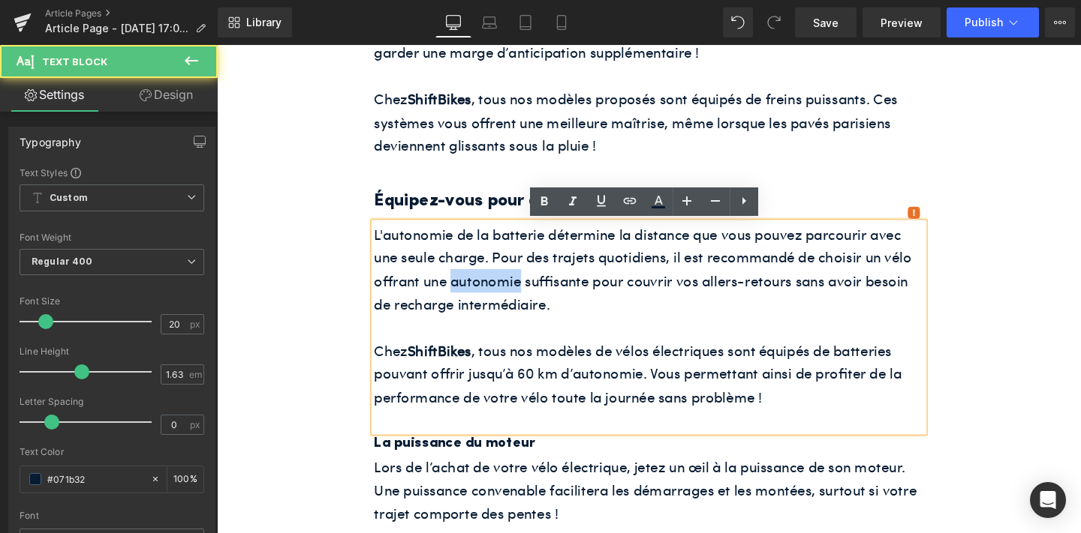
click at [478, 296] on p "L'autonomie de la batterie détermine la distance que vous pouvez parcourir avec…" at bounding box center [671, 281] width 578 height 98
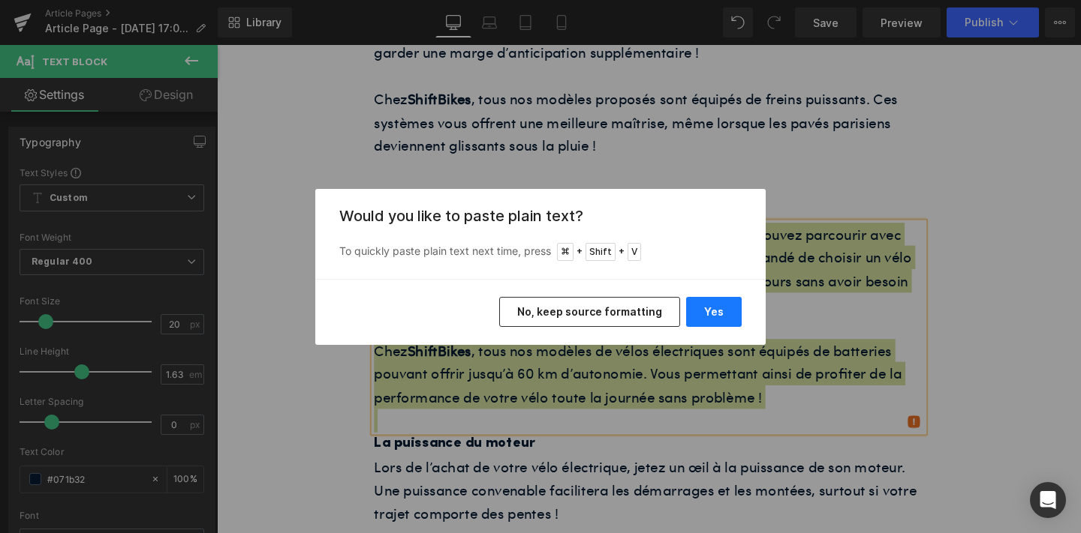
click at [709, 305] on button "Yes" at bounding box center [714, 312] width 56 height 30
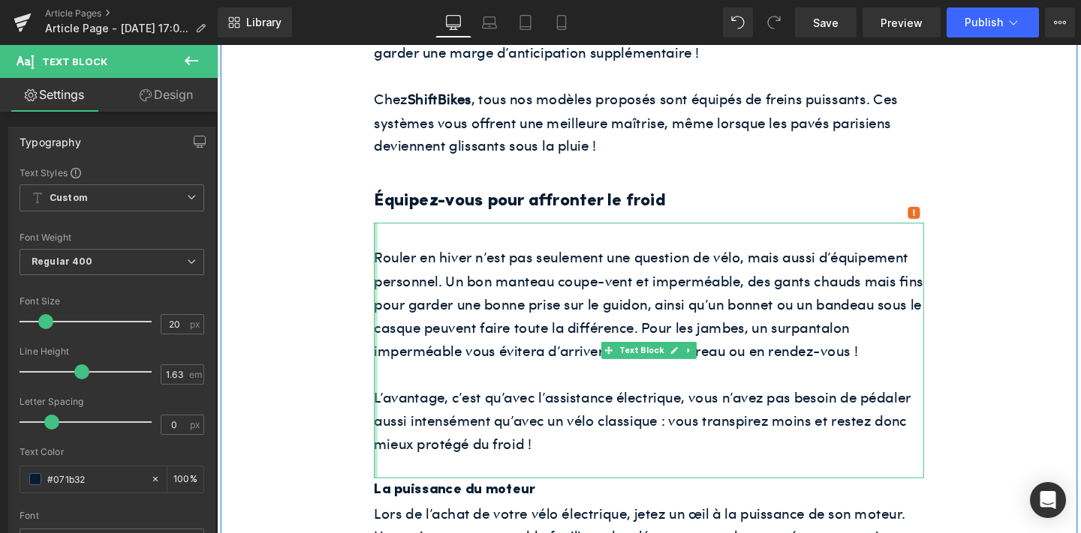
click at [383, 263] on div "Rouler en hiver n’est pas seulement une question de vélo, mais aussi d’équipeme…" at bounding box center [671, 366] width 578 height 269
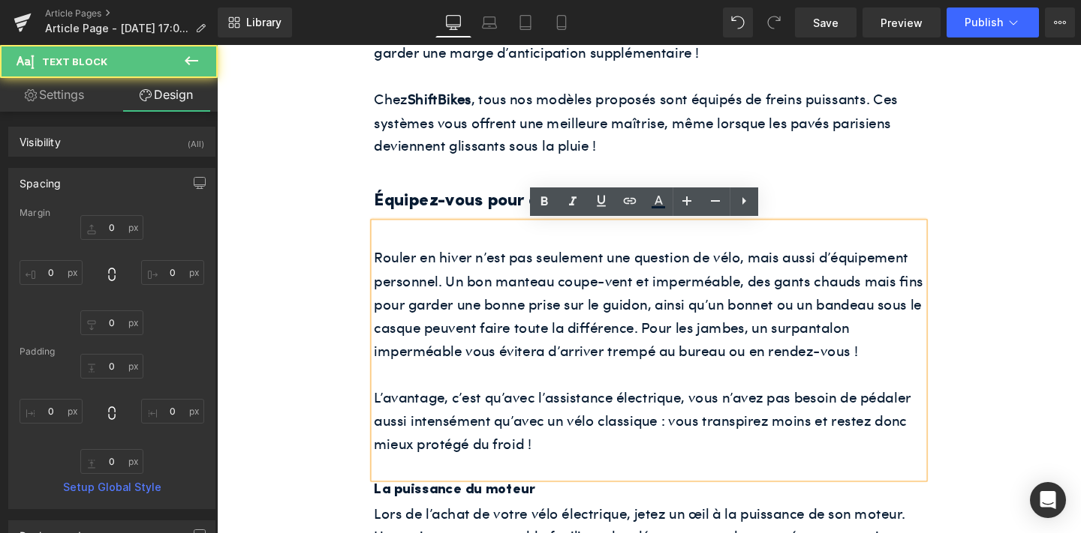
click at [384, 265] on p "Rouler en hiver n’est pas seulement une question de vélo, mais aussi d’équipeme…" at bounding box center [671, 317] width 578 height 122
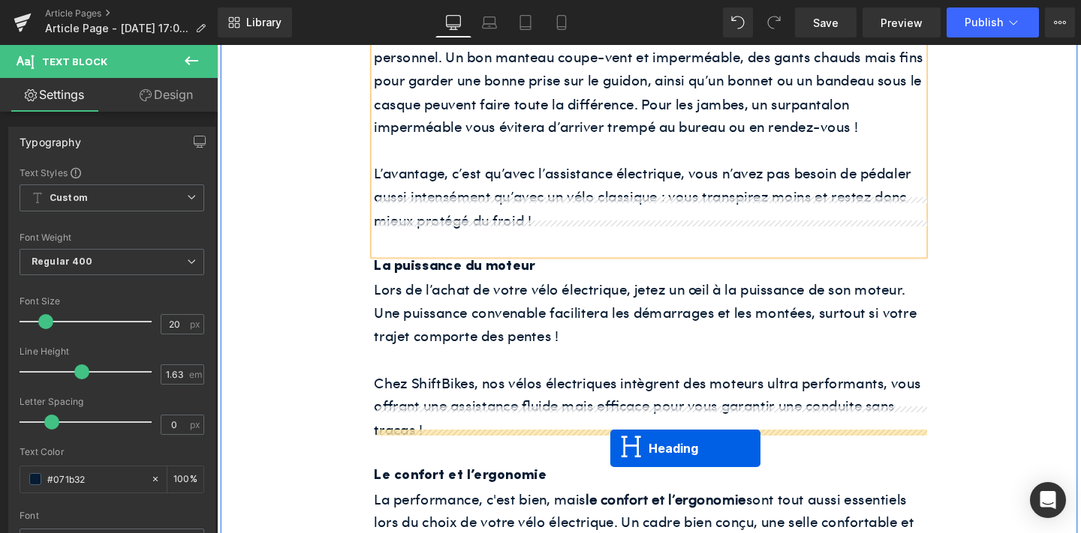
scroll to position [1335, 0]
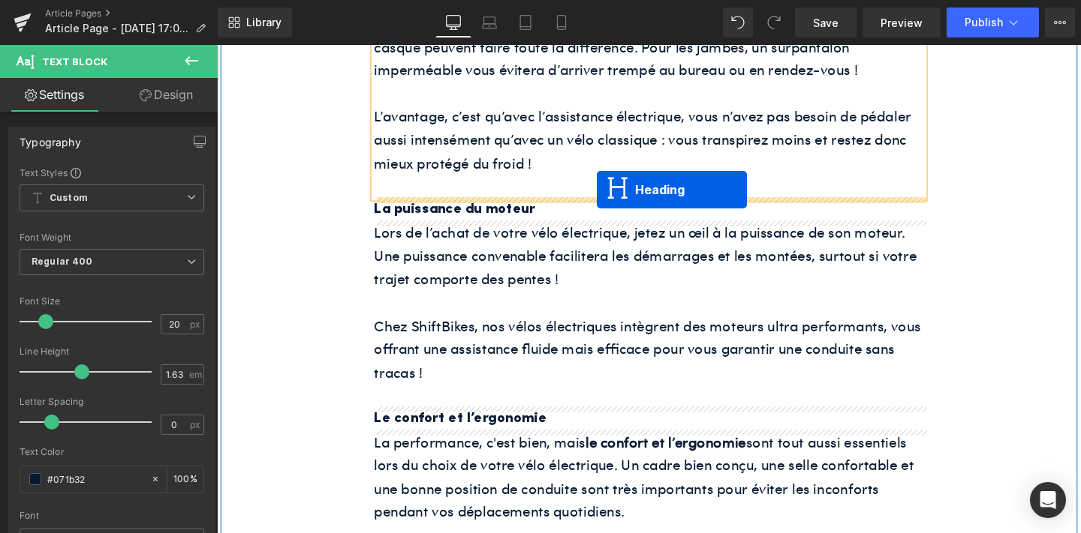
drag, startPoint x: 632, startPoint y: 251, endPoint x: 616, endPoint y: 197, distance: 55.6
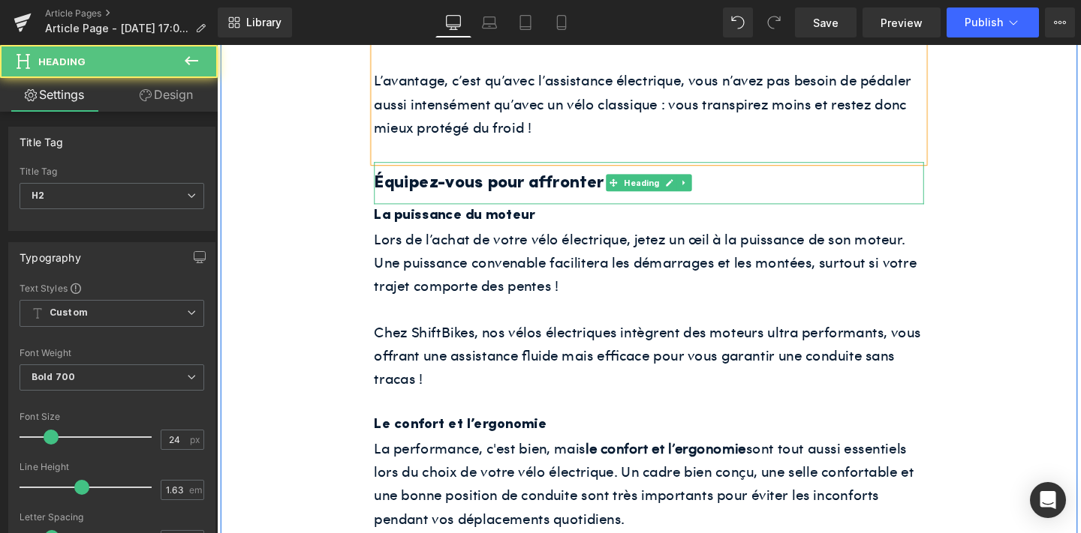
scroll to position [1297, 0]
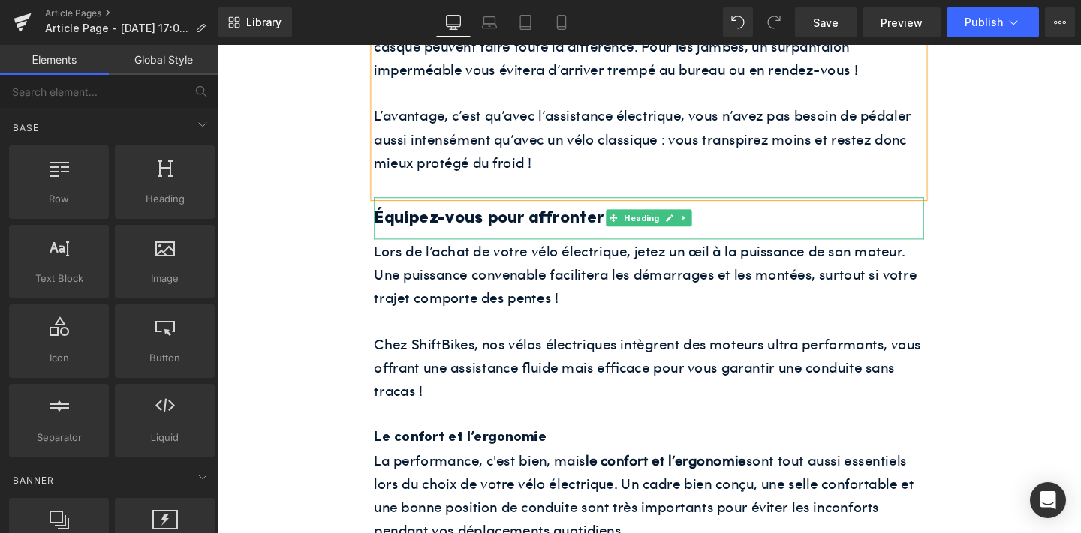
click at [573, 230] on h2 "Équipez-vous pour affronter le froid" at bounding box center [671, 227] width 578 height 29
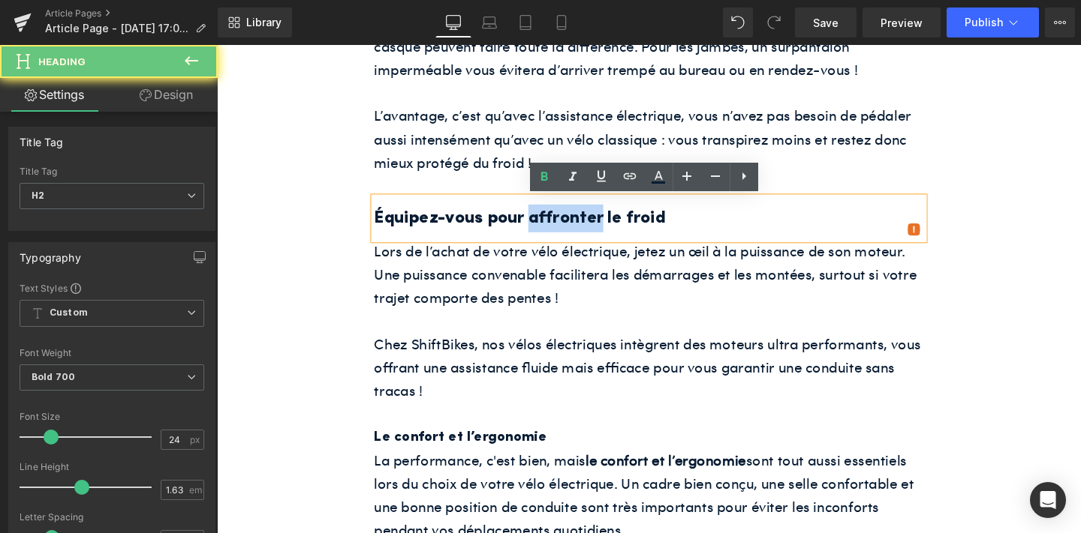
click at [573, 230] on h2 "Équipez-vous pour affronter le froid" at bounding box center [671, 227] width 578 height 29
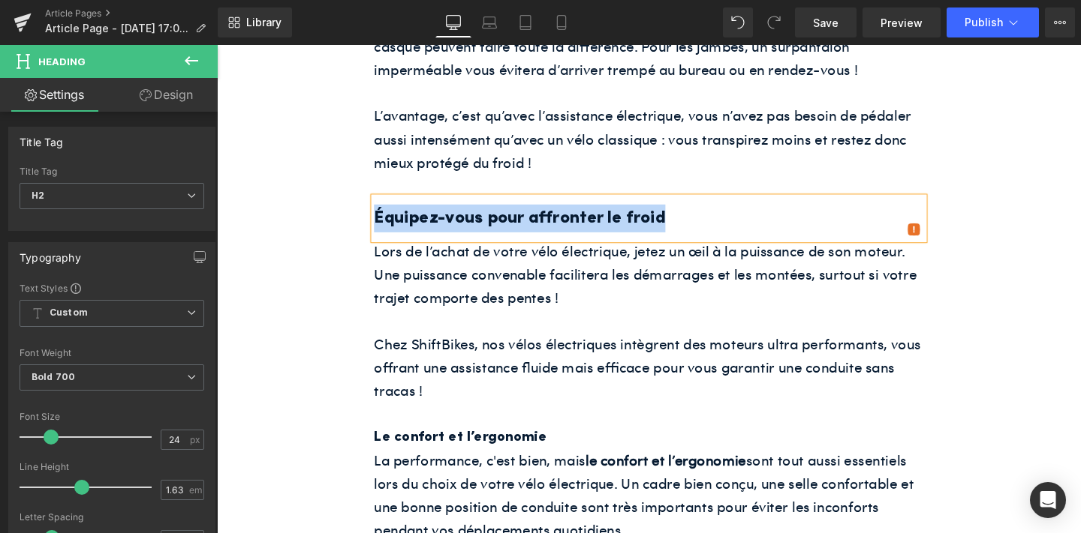
paste div
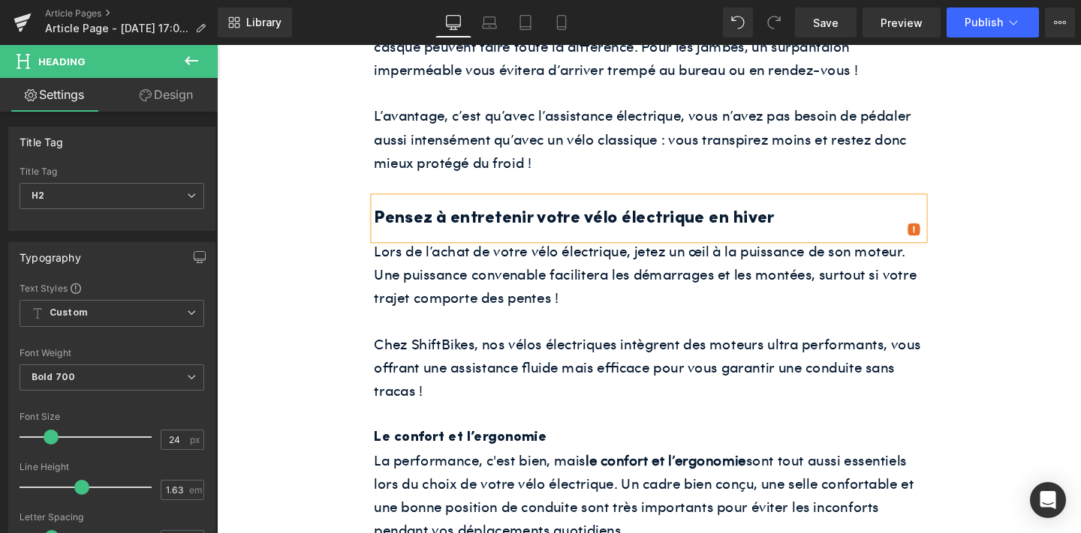
click at [530, 285] on p "Lors de l’achat de votre vélo électrique, jetez un œil à la puissance de son mo…" at bounding box center [671, 287] width 578 height 74
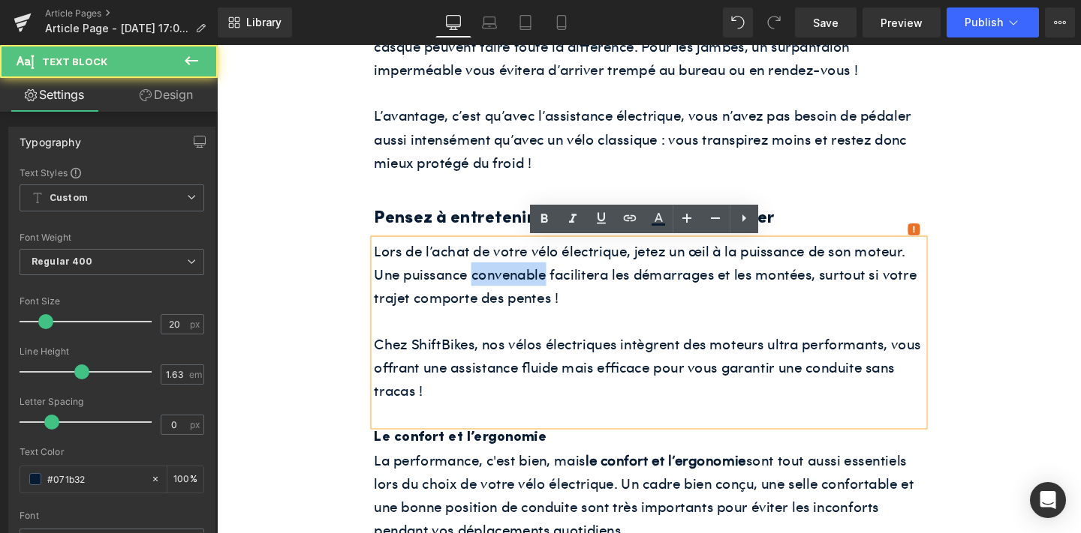
click at [530, 285] on p "Lors de l’achat de votre vélo électrique, jetez un œil à la puissance de son mo…" at bounding box center [671, 287] width 578 height 74
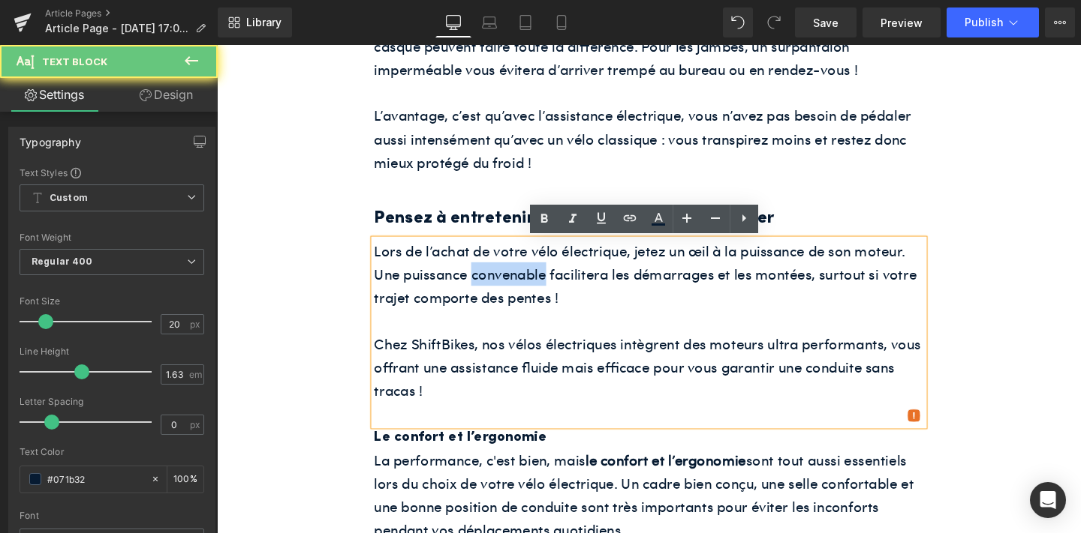
click at [530, 285] on p "Lors de l’achat de votre vélo électrique, jetez un œil à la puissance de son mo…" at bounding box center [671, 287] width 578 height 74
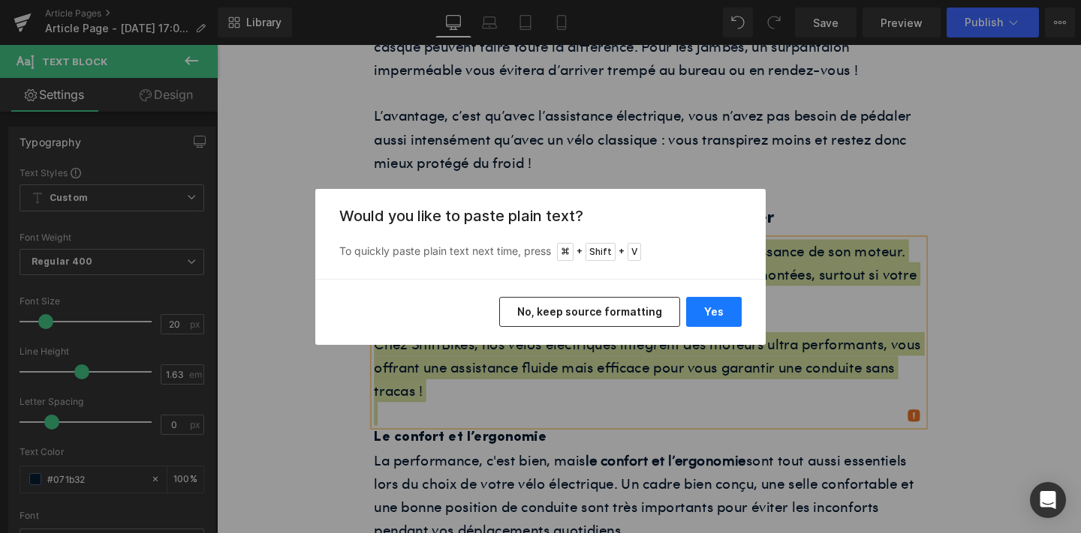
click at [719, 310] on button "Yes" at bounding box center [714, 312] width 56 height 30
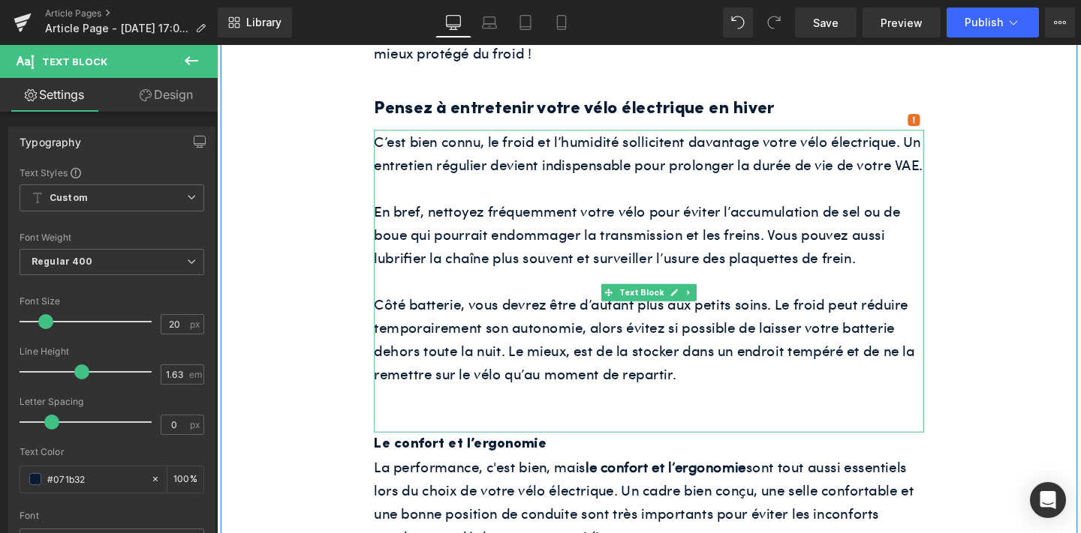
scroll to position [1414, 0]
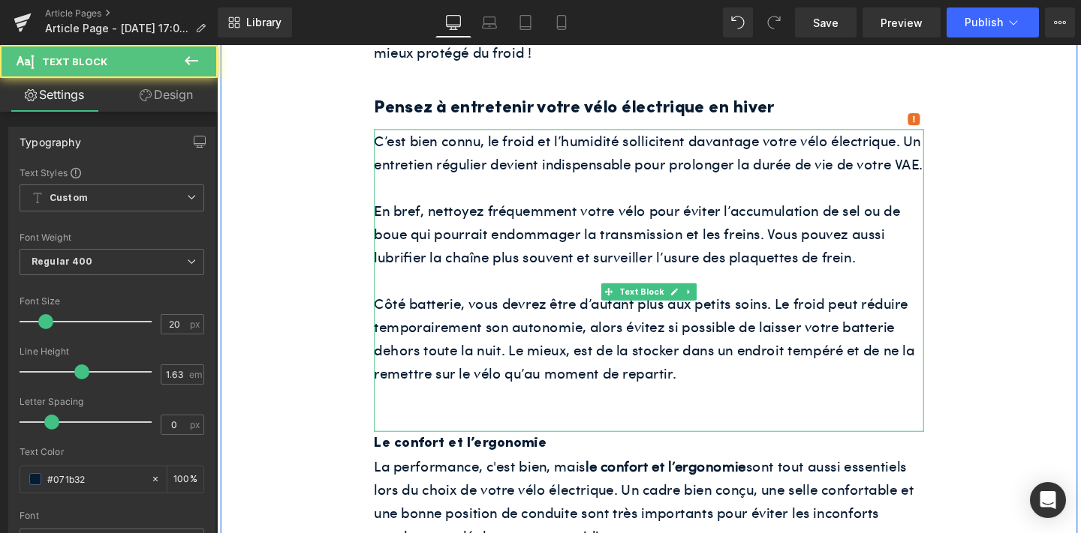
click at [456, 452] on p at bounding box center [671, 439] width 578 height 25
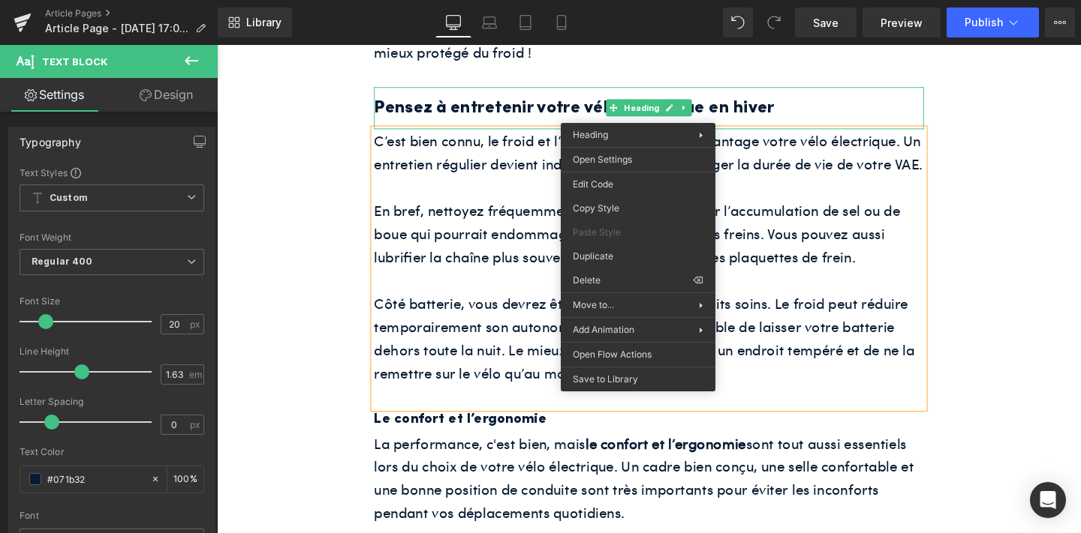
click at [551, 305] on p at bounding box center [671, 292] width 578 height 25
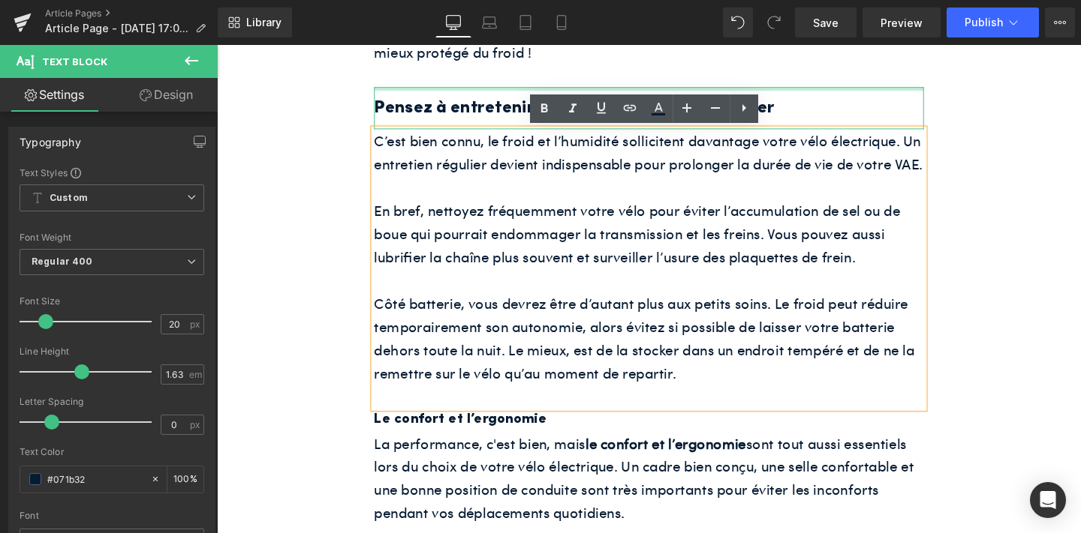
click at [531, 76] on p at bounding box center [671, 77] width 578 height 25
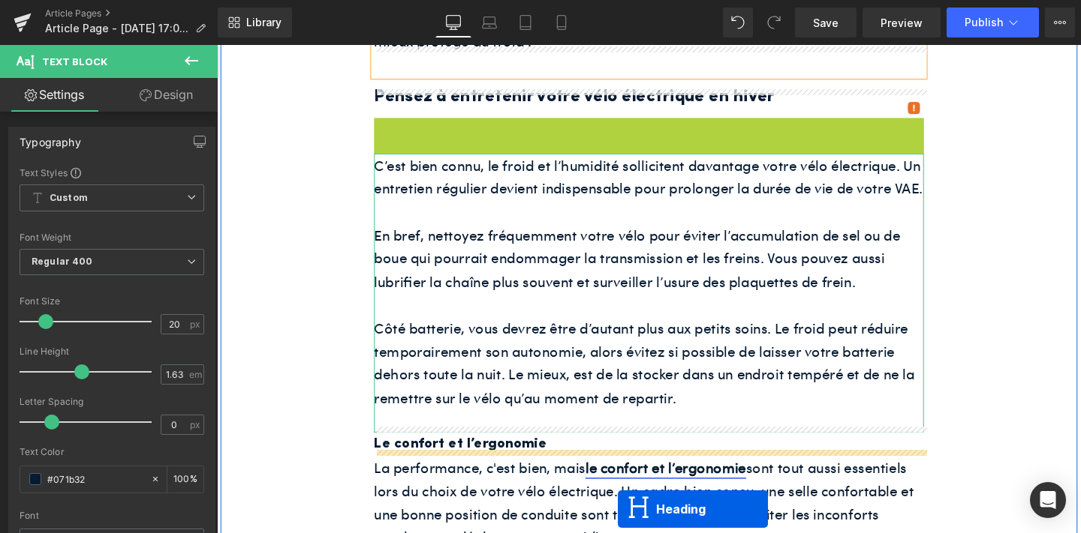
scroll to position [1486, 0]
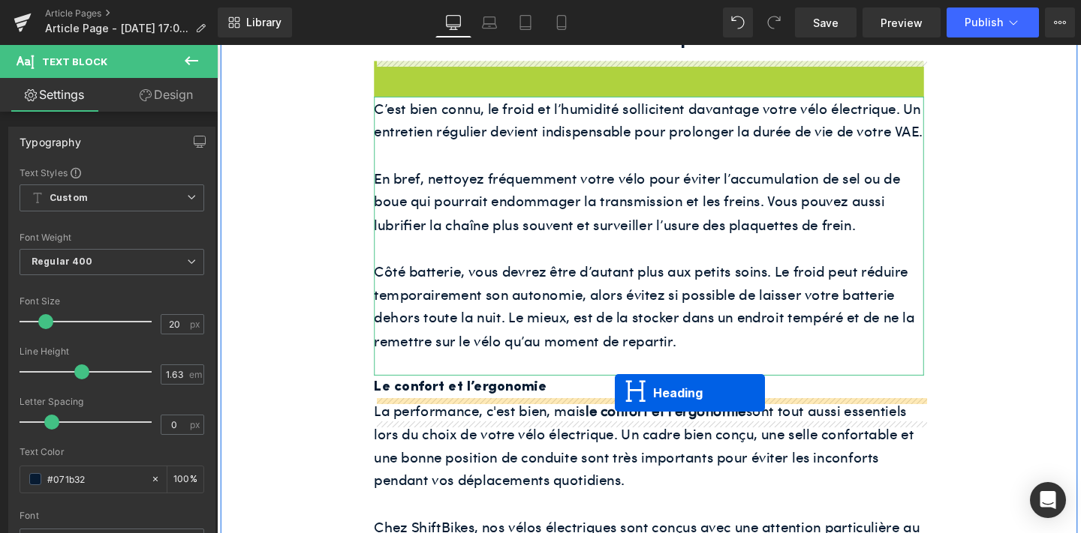
drag, startPoint x: 632, startPoint y: 218, endPoint x: 635, endPoint y: 411, distance: 193.6
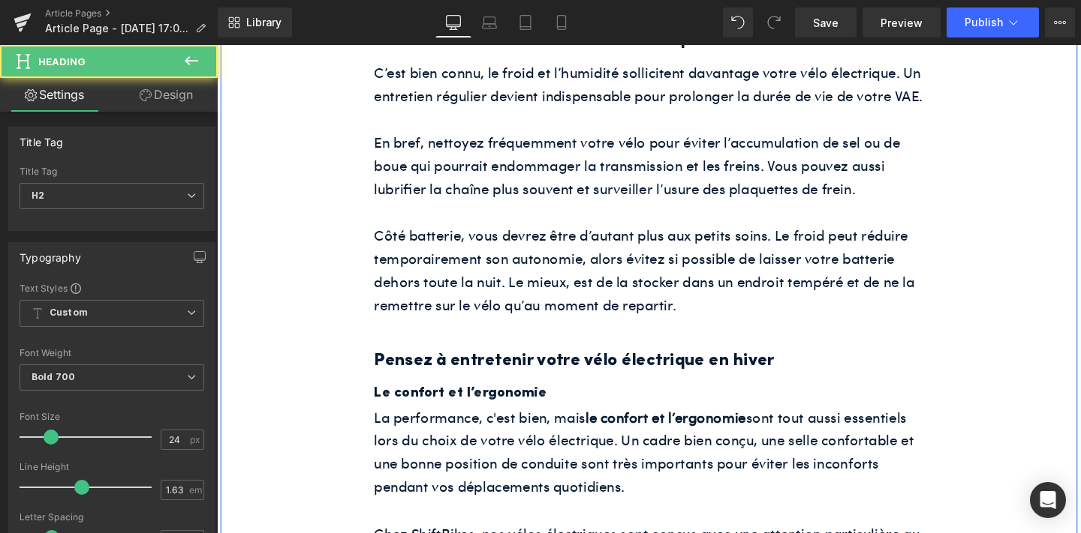
click at [540, 392] on h2 "Pensez à entretenir votre vélo électrique en hiver" at bounding box center [671, 376] width 578 height 29
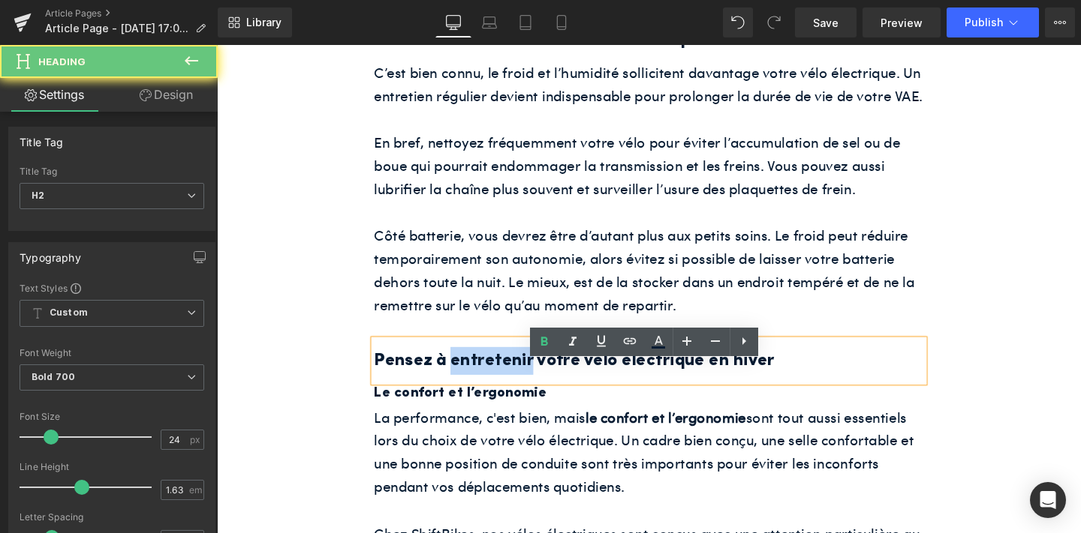
click at [540, 392] on h2 "Pensez à entretenir votre vélo électrique en hiver" at bounding box center [671, 376] width 578 height 29
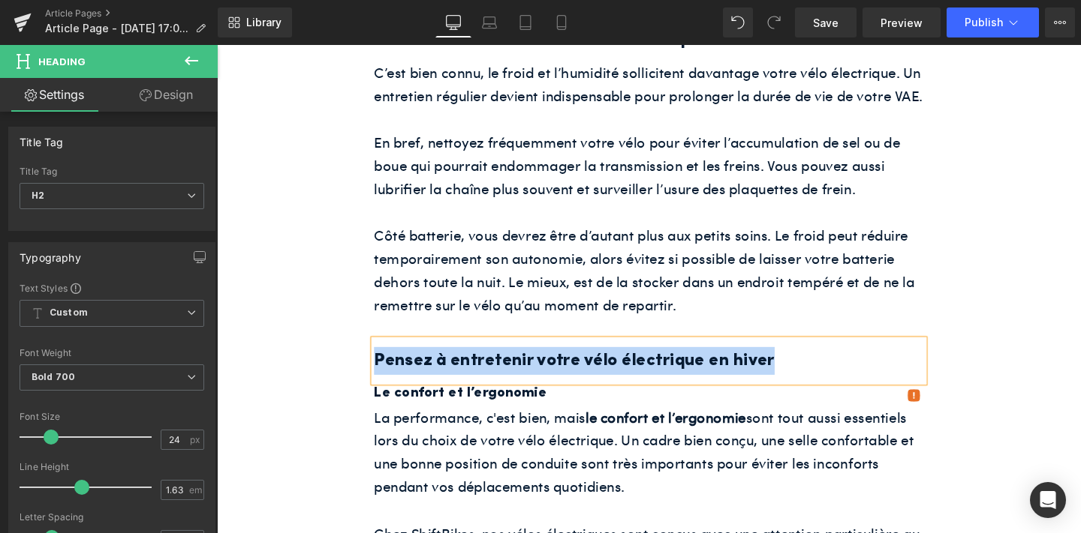
paste div
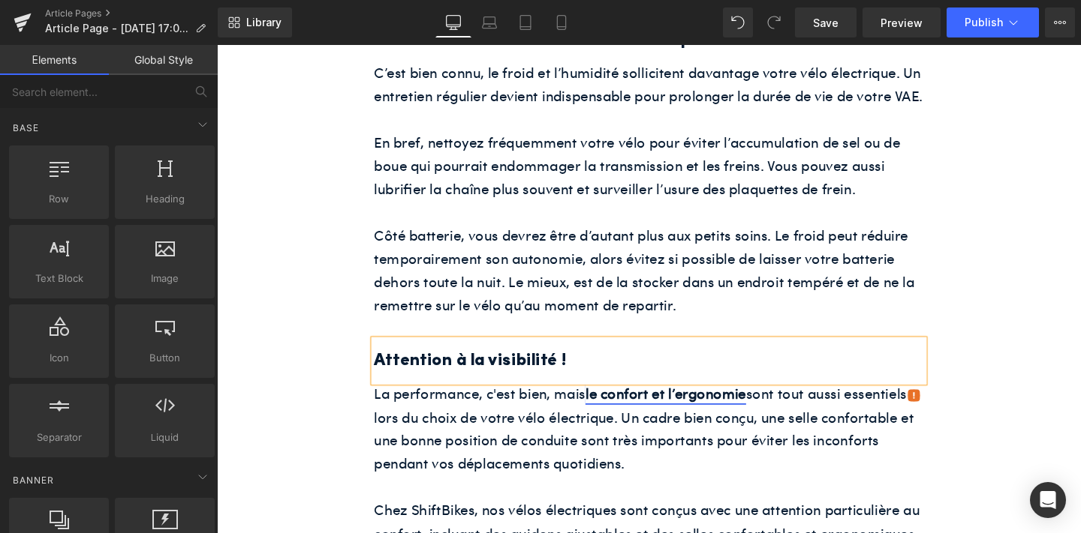
drag, startPoint x: 840, startPoint y: 468, endPoint x: 645, endPoint y: 443, distance: 197.5
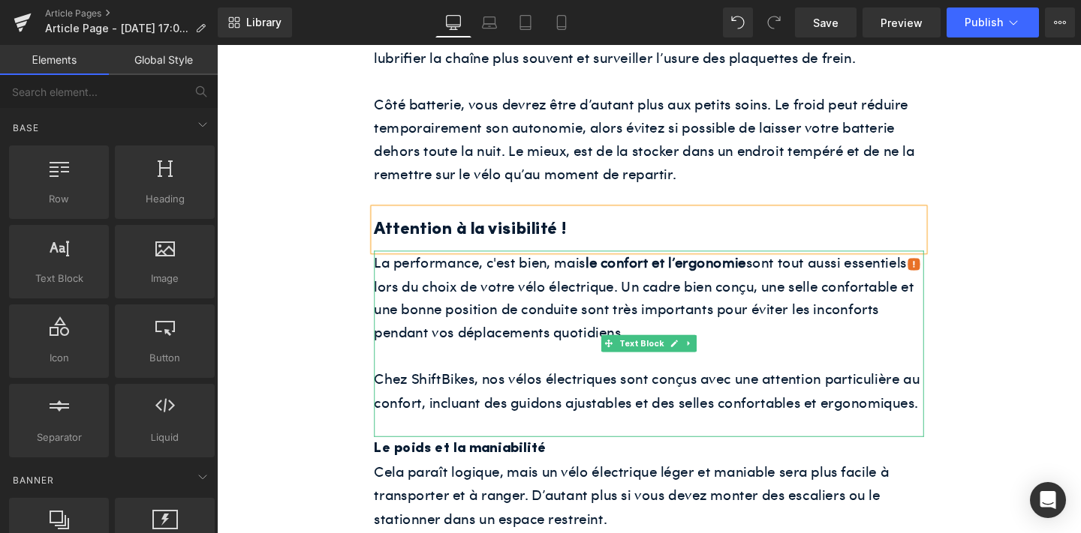
scroll to position [1625, 0]
click at [461, 358] on p "La performance, c'est bien, mais le confort et l’ergonomie sont tout aussi esse…" at bounding box center [671, 309] width 578 height 98
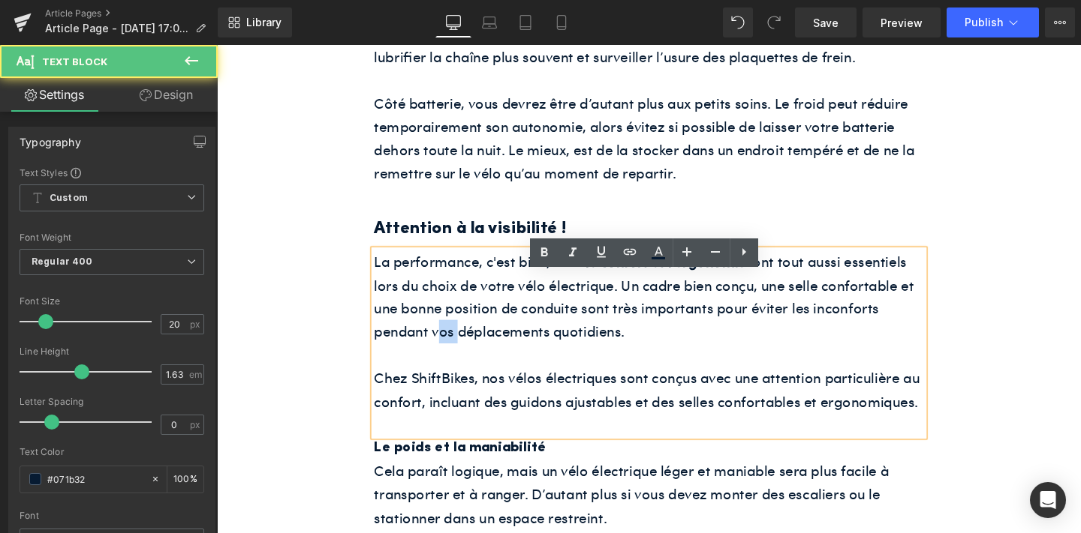
click at [461, 358] on p "La performance, c'est bien, mais le confort et l’ergonomie sont tout aussi esse…" at bounding box center [671, 309] width 578 height 98
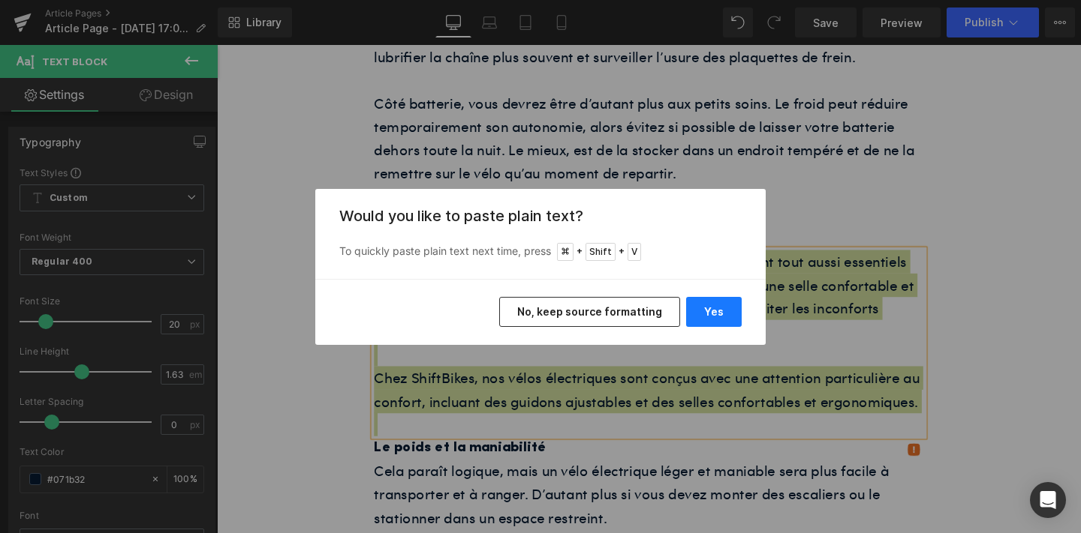
click at [690, 310] on button "Yes" at bounding box center [714, 312] width 56 height 30
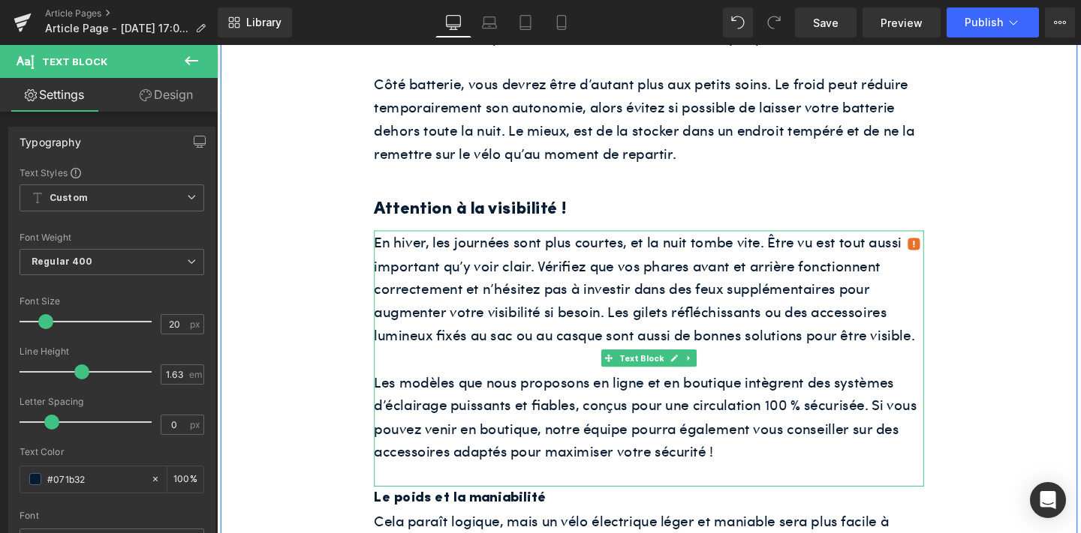
scroll to position [1646, 0]
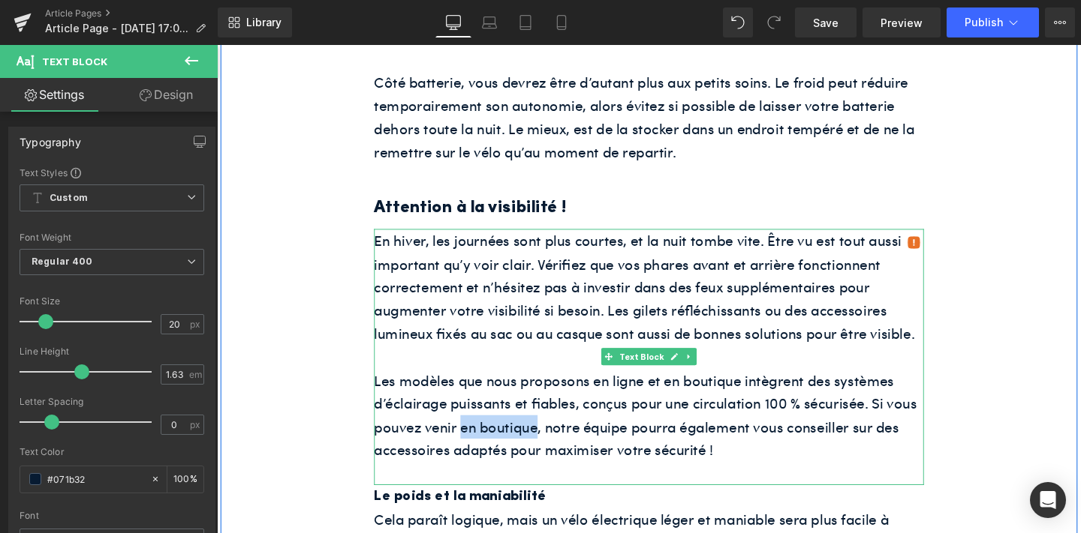
drag, startPoint x: 475, startPoint y: 471, endPoint x: 551, endPoint y: 477, distance: 76.0
click at [551, 477] on p "Les modèles que nous proposons en ligne et en boutique intègrent des systèmes d…" at bounding box center [671, 435] width 578 height 98
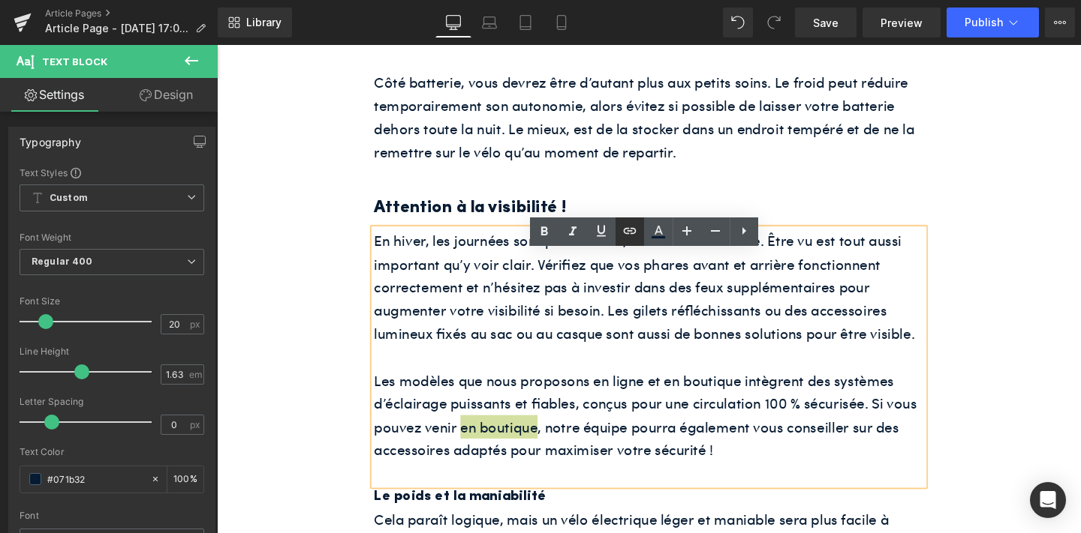
click at [616, 236] on link at bounding box center [629, 232] width 29 height 29
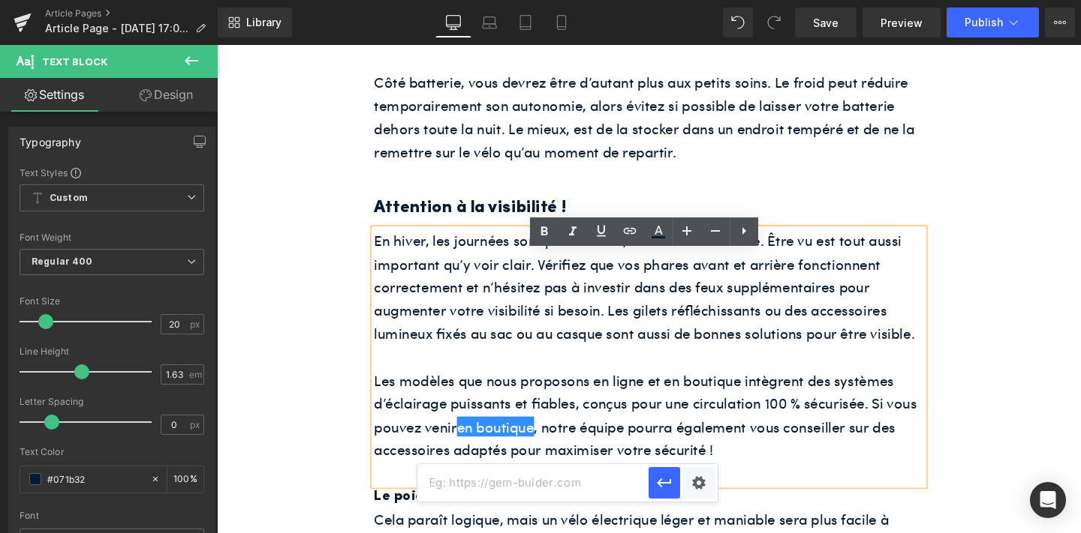
click at [571, 477] on input "text" at bounding box center [532, 483] width 231 height 38
paste input "https://www.shift-bikes.com/blogs/news/pourquoi-acheter-un-velo-electrique-en-b…"
type input "https://www.shift-bikes.com/blogs/news/pourquoi-acheter-un-velo-electrique-en-b…"
click at [659, 476] on icon "button" at bounding box center [664, 483] width 18 height 18
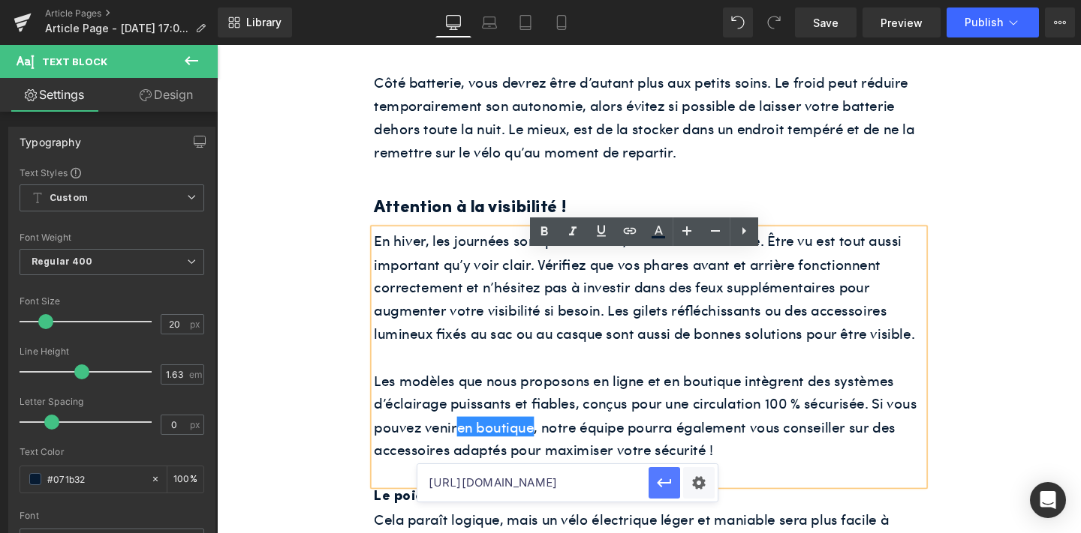
scroll to position [0, 0]
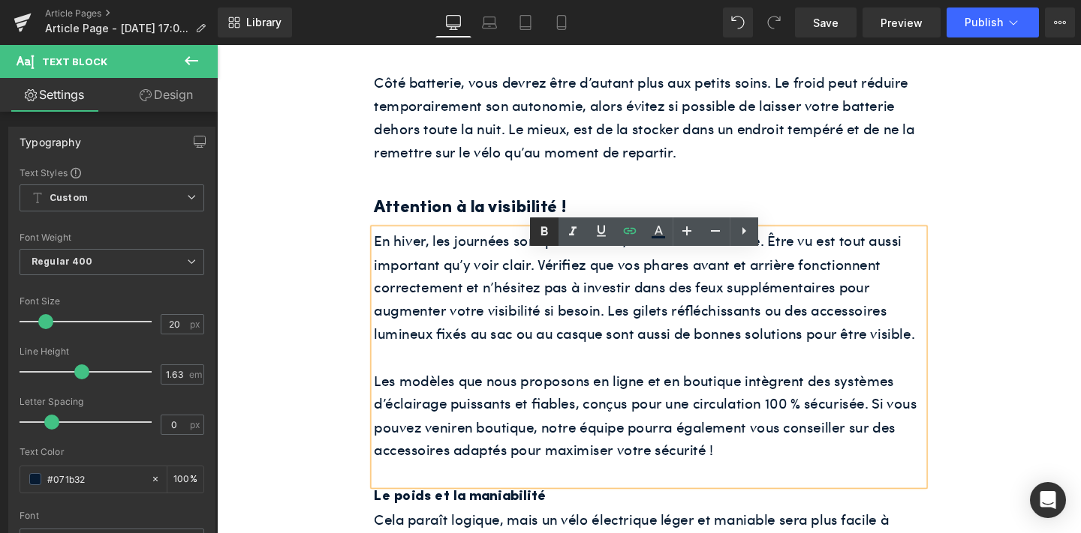
click at [543, 236] on icon at bounding box center [544, 232] width 18 height 18
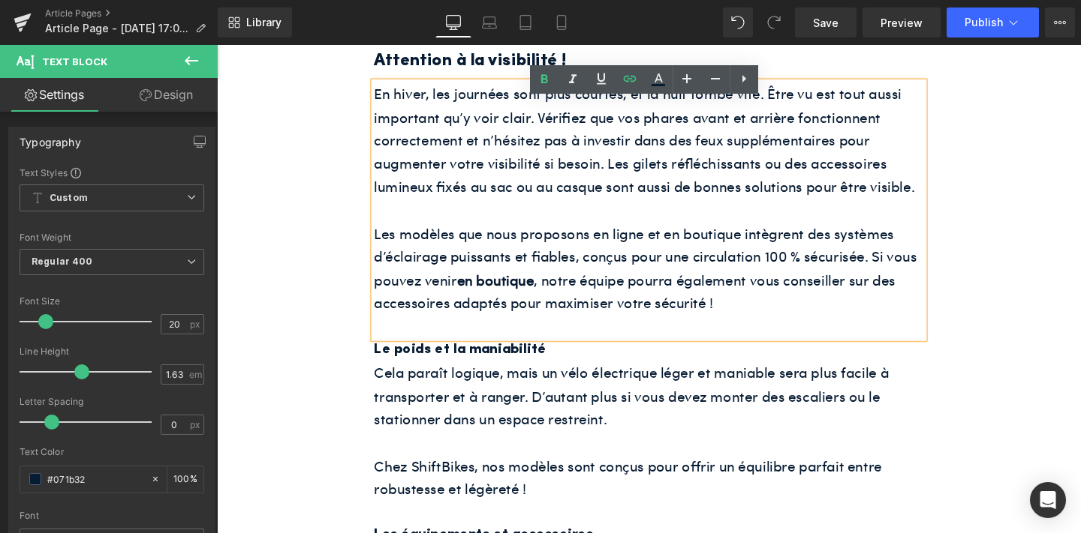
scroll to position [1806, 0]
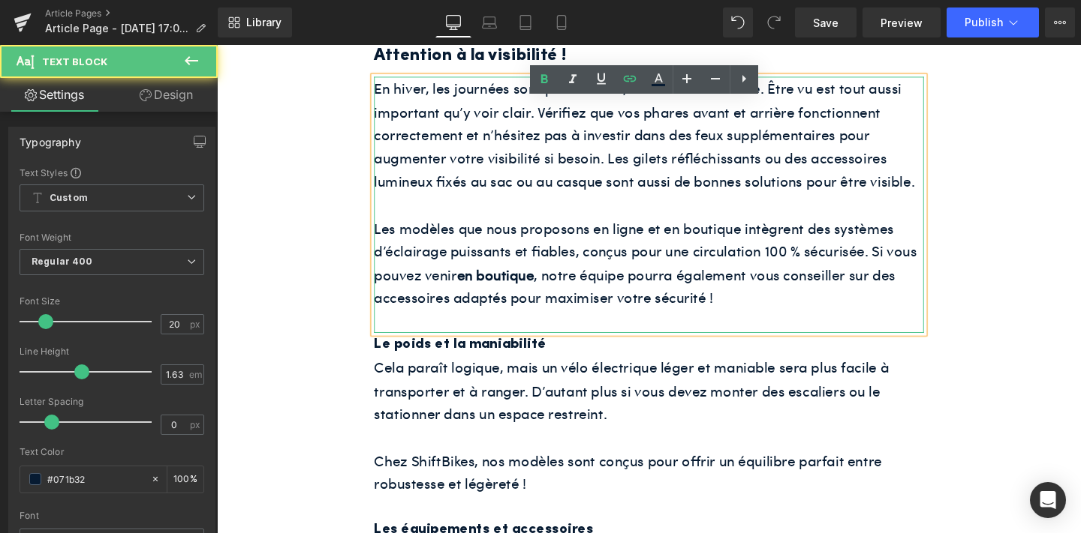
click at [617, 294] on p "Les modèles que nous proposons en ligne et en boutique intègrent des systèmes d…" at bounding box center [671, 275] width 578 height 98
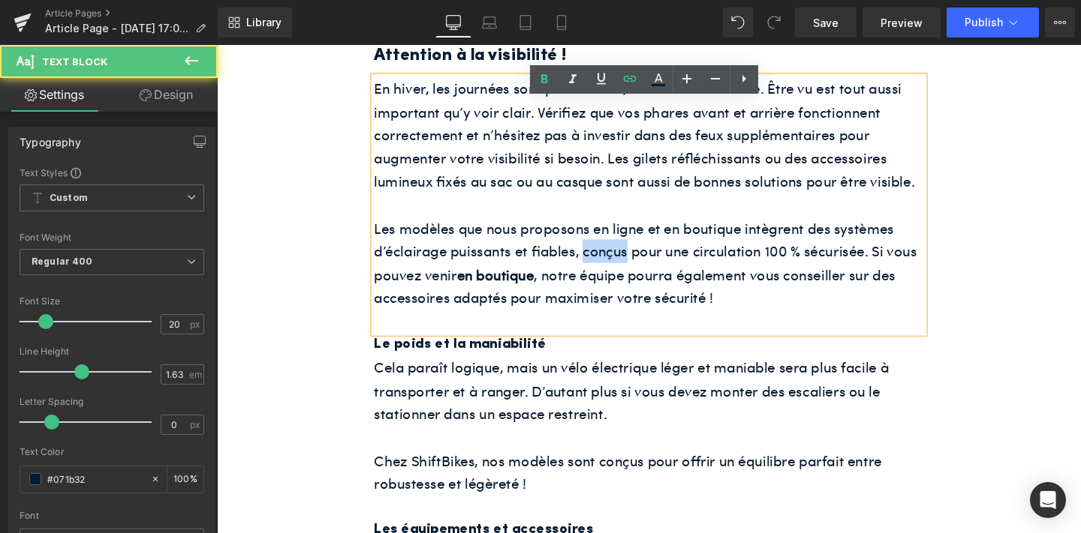
click at [617, 294] on p "Les modèles que nous proposons en ligne et en boutique intègrent des systèmes d…" at bounding box center [671, 275] width 578 height 98
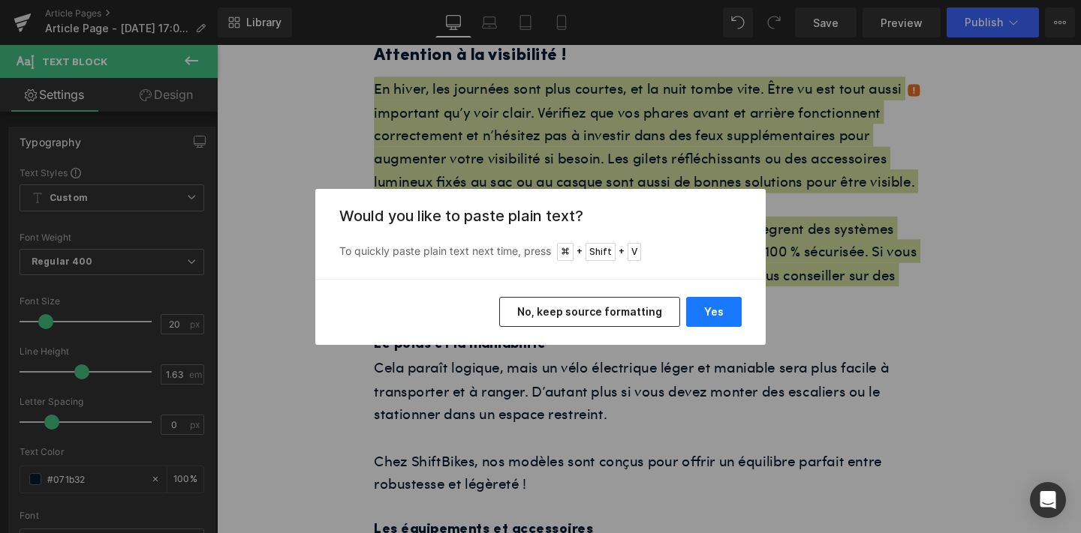
click at [715, 305] on button "Yes" at bounding box center [714, 312] width 56 height 30
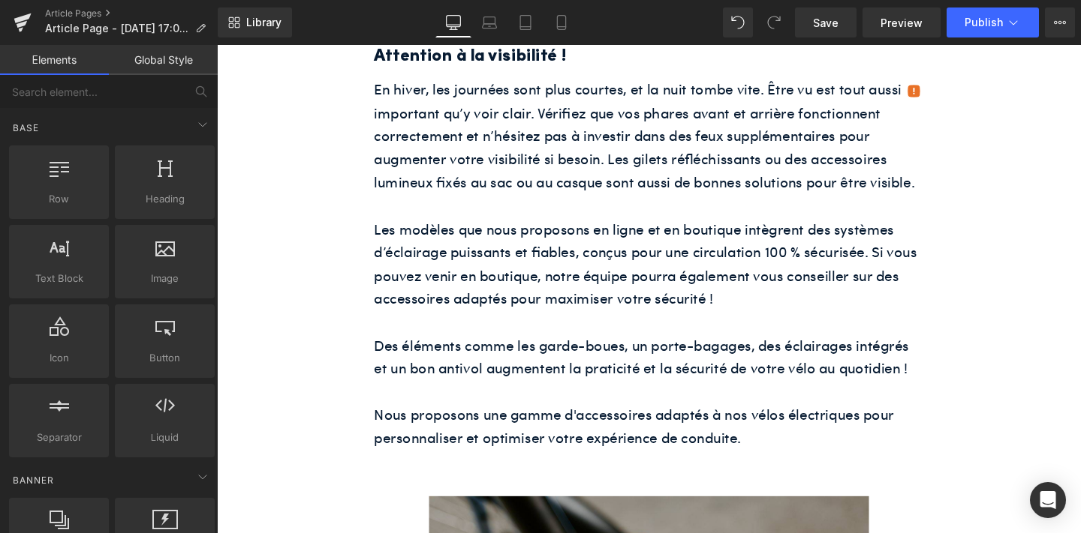
drag, startPoint x: 845, startPoint y: 470, endPoint x: 649, endPoint y: 443, distance: 197.6
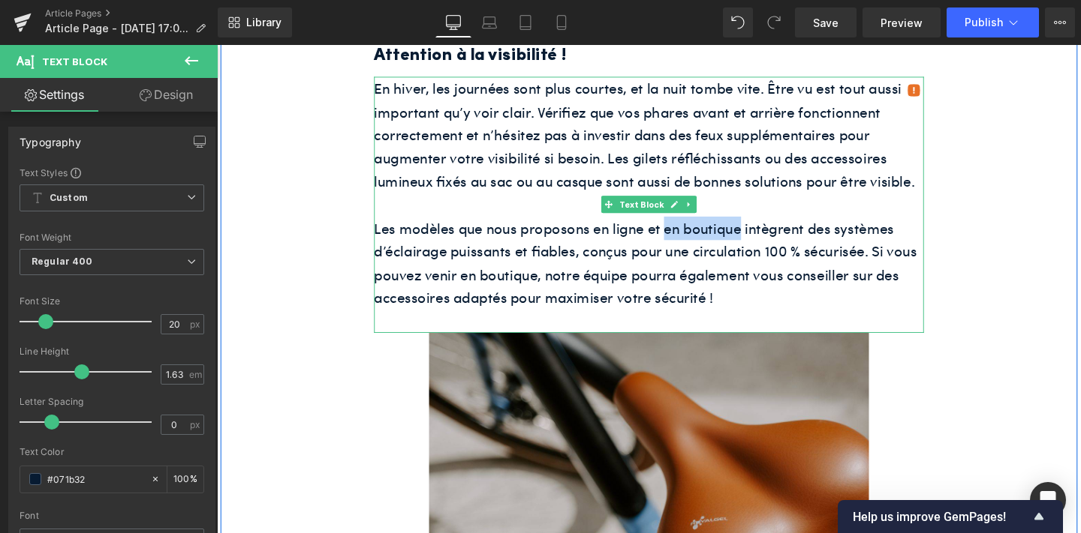
drag, startPoint x: 690, startPoint y: 264, endPoint x: 767, endPoint y: 270, distance: 77.5
click at [767, 270] on p "Les modèles que nous proposons en ligne et en boutique intègrent des systèmes d…" at bounding box center [671, 275] width 578 height 98
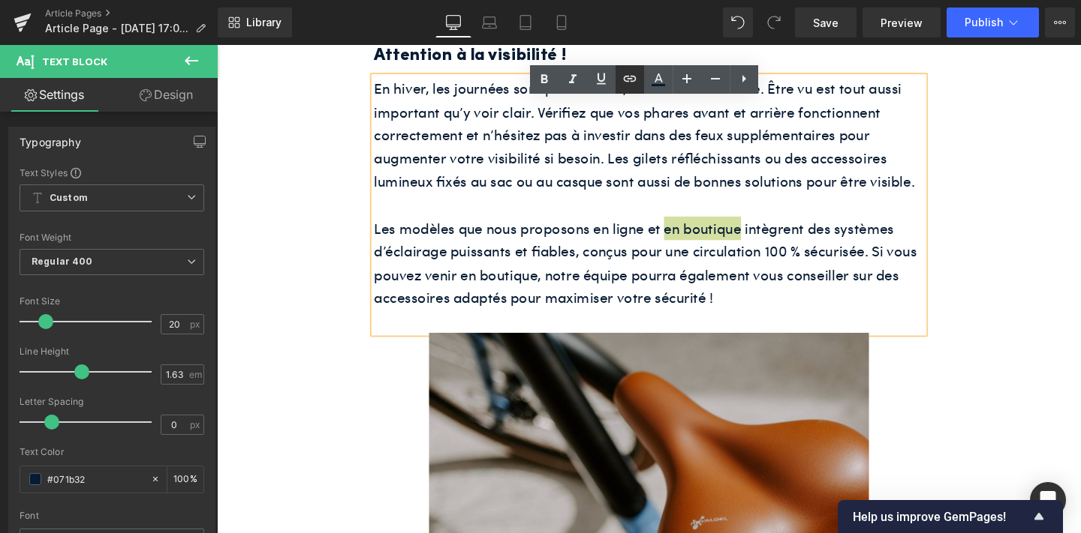
click at [632, 83] on icon at bounding box center [630, 79] width 18 height 18
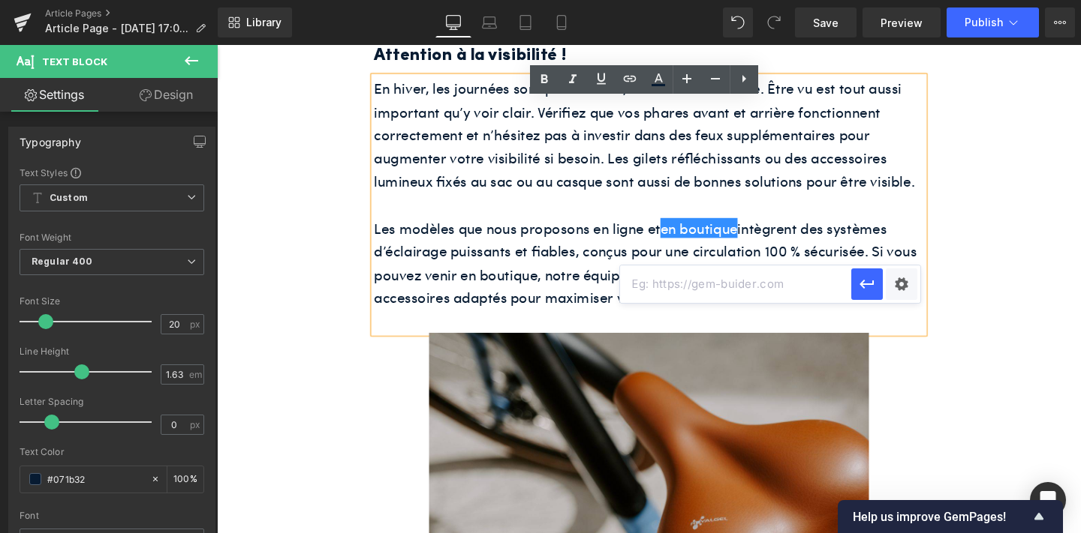
click at [690, 278] on input "text" at bounding box center [735, 285] width 231 height 38
paste input "https://www.shift-bikes.com/blogs/news/pourquoi-acheter-un-velo-electrique-en-b…"
type input "https://www.shift-bikes.com/blogs/news/pourquoi-acheter-un-velo-electrique-en-b…"
click at [866, 279] on icon "button" at bounding box center [867, 284] width 18 height 18
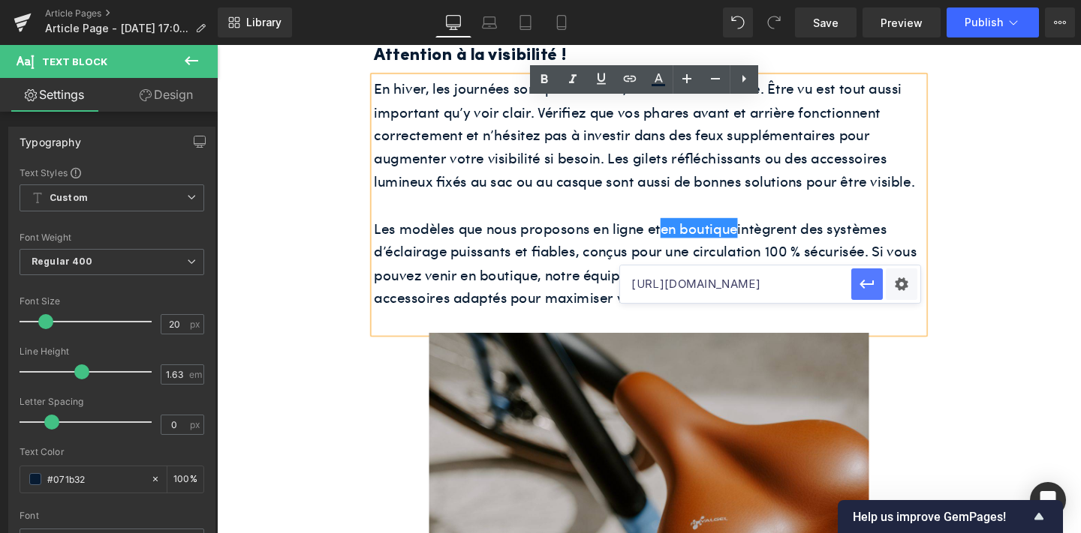
scroll to position [0, 0]
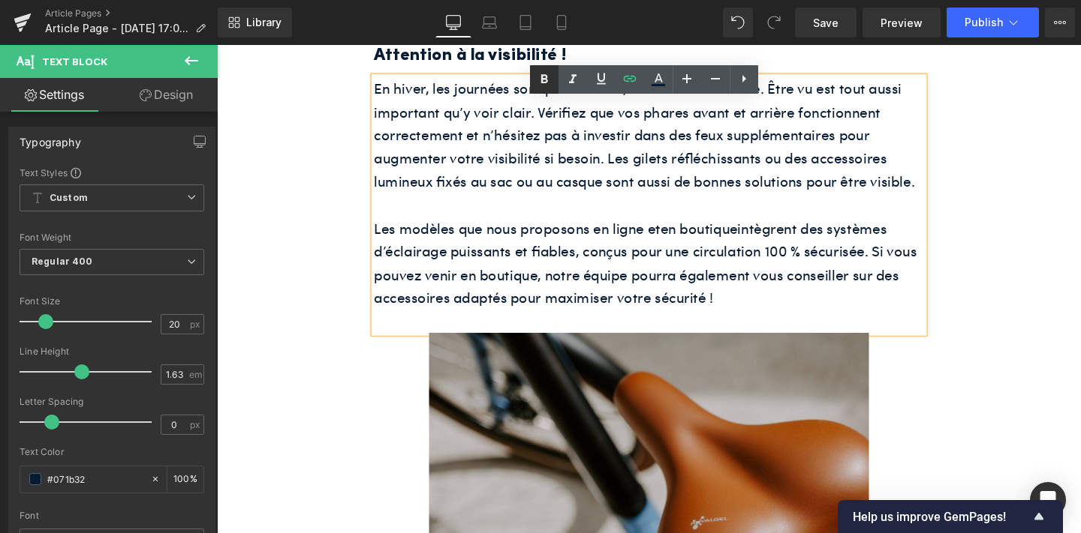
click at [543, 78] on icon at bounding box center [544, 79] width 7 height 9
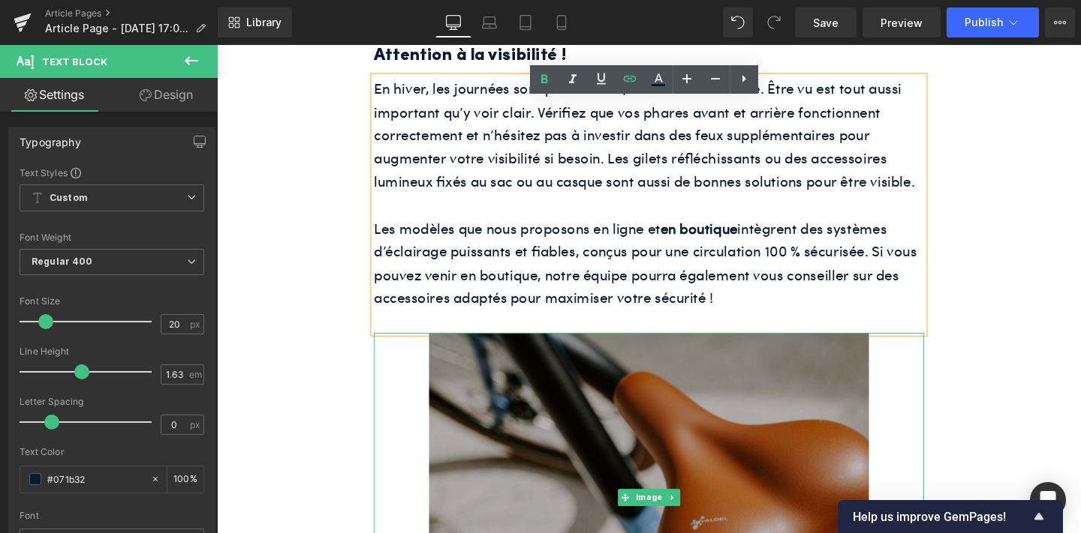
click at [602, 437] on img at bounding box center [671, 521] width 462 height 347
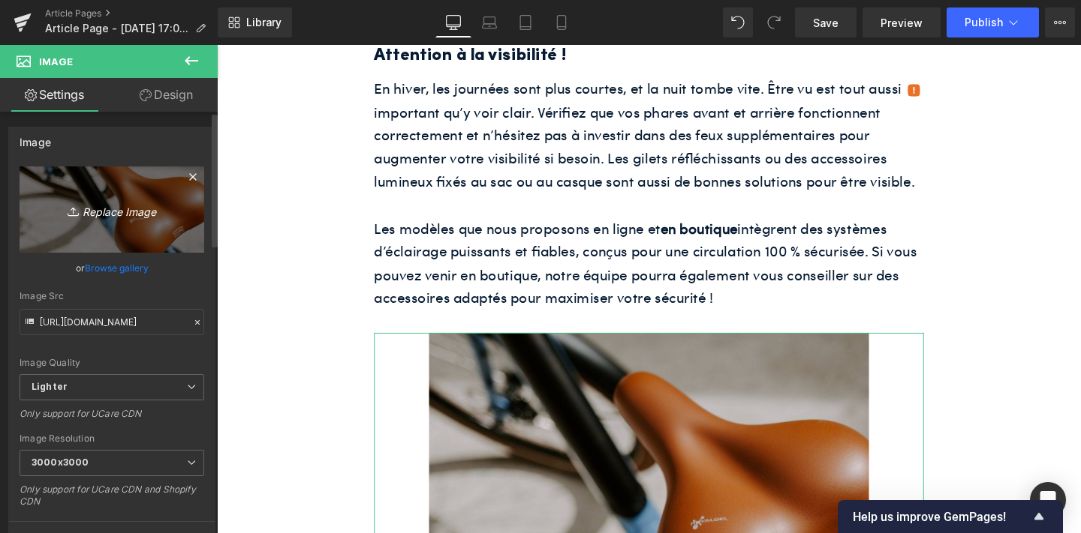
click at [116, 212] on icon "Replace Image" at bounding box center [112, 209] width 120 height 19
type input "C:\fakepath\unnamed-59.png"
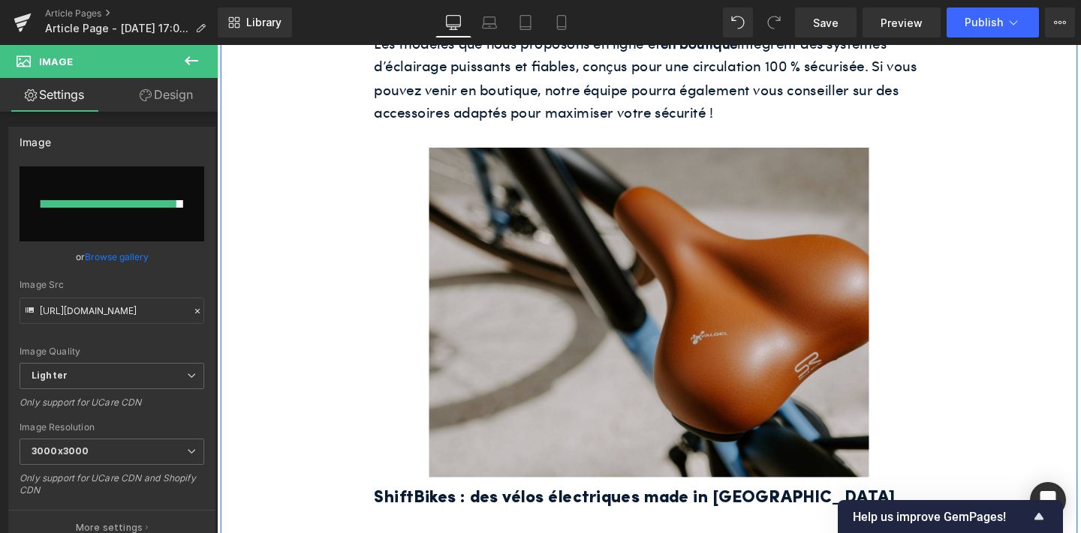
scroll to position [2002, 0]
click at [748, 280] on img at bounding box center [671, 325] width 462 height 347
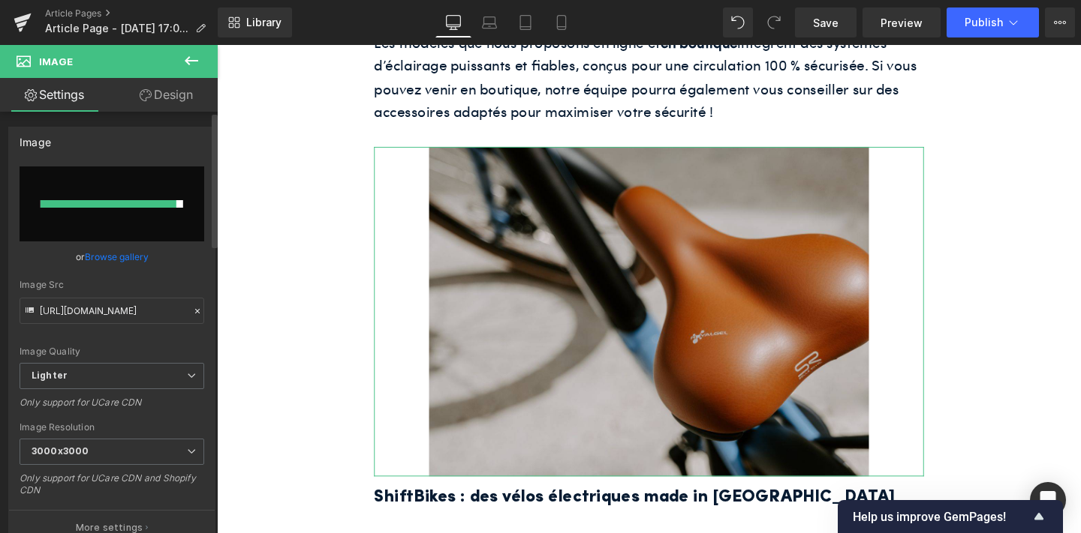
click at [124, 202] on div at bounding box center [109, 204] width 136 height 8
click at [101, 203] on div at bounding box center [109, 204] width 136 height 8
click at [114, 254] on link "Browse gallery" at bounding box center [117, 257] width 64 height 26
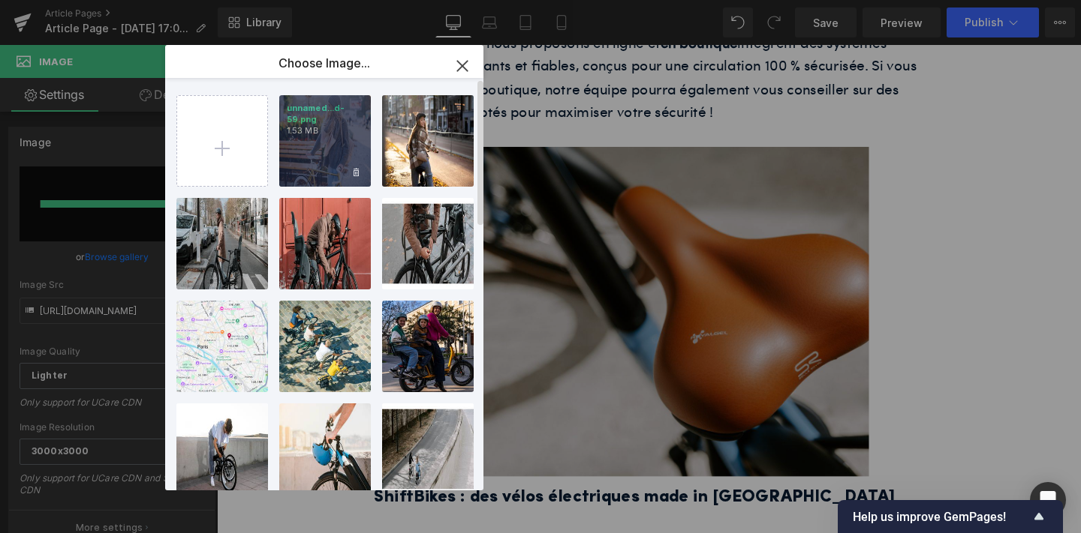
click at [335, 158] on div "unnamed...d-59.png 1.53 MB" at bounding box center [325, 141] width 92 height 92
type input "https://ucarecdn.com/ceecff09-533d-4995-99dc-06421126cdba/-/format/auto/-/previ…"
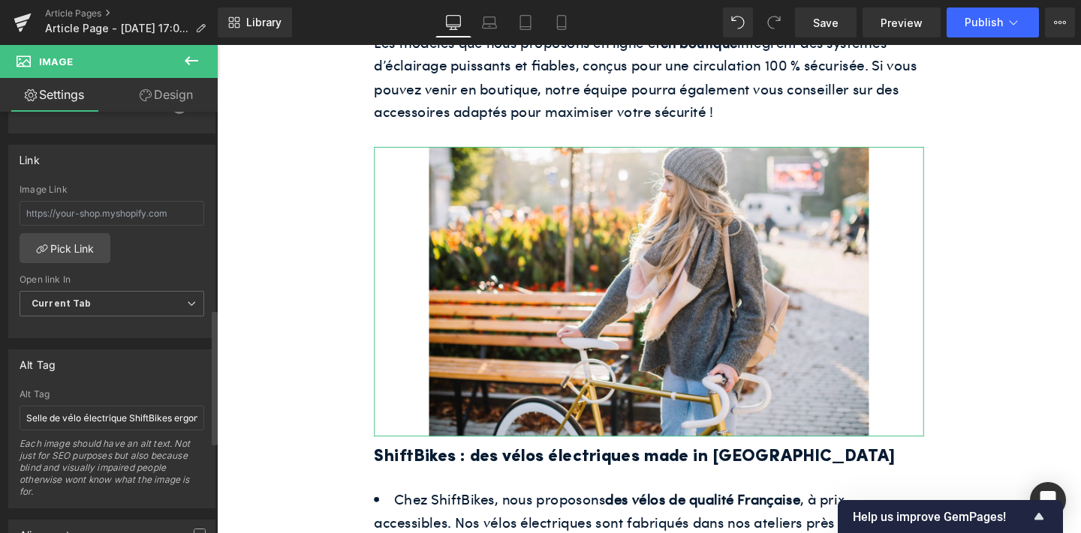
scroll to position [642, 0]
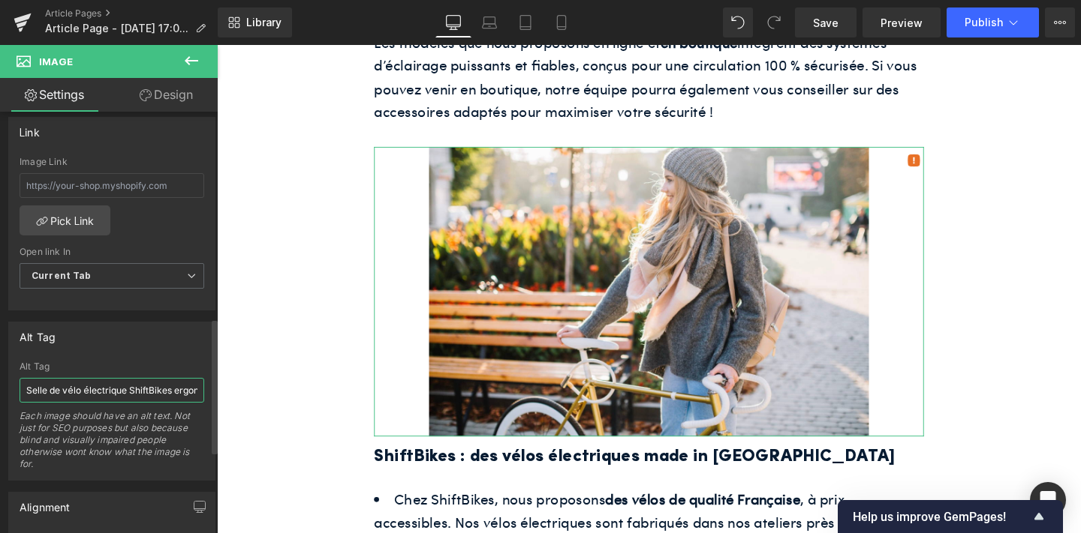
click at [100, 384] on input "Selle de vélo électrique ShiftBikes ergonomique" at bounding box center [112, 390] width 185 height 25
paste input "Une femme se rend au travail à vélo en hiver dans Paris"
type input "Une femme se rend au travail à vélo en hiver dans Paris"
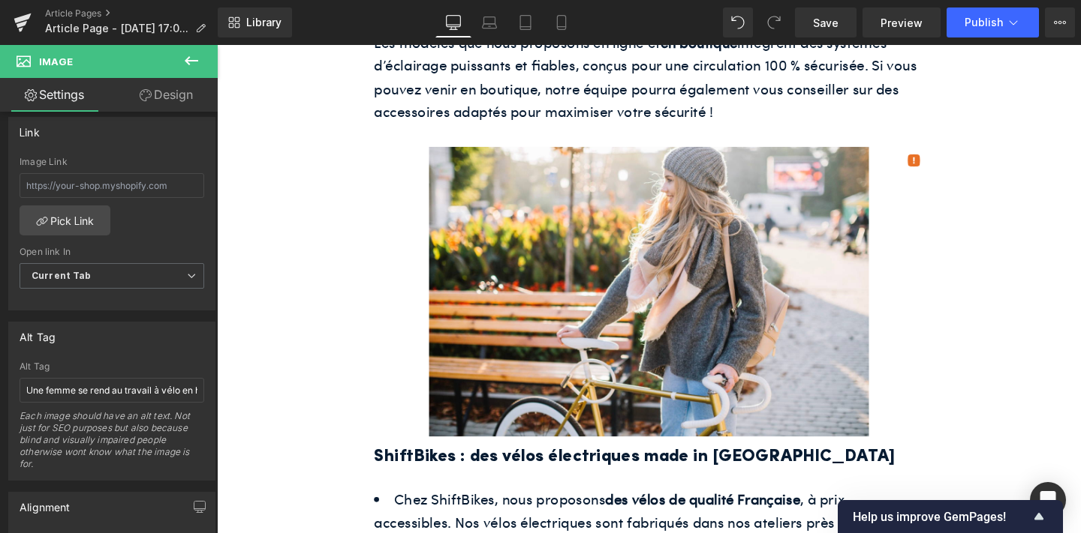
click at [505, 494] on h2 "ShiftBikes : des vélos électriques made in France" at bounding box center [671, 478] width 578 height 29
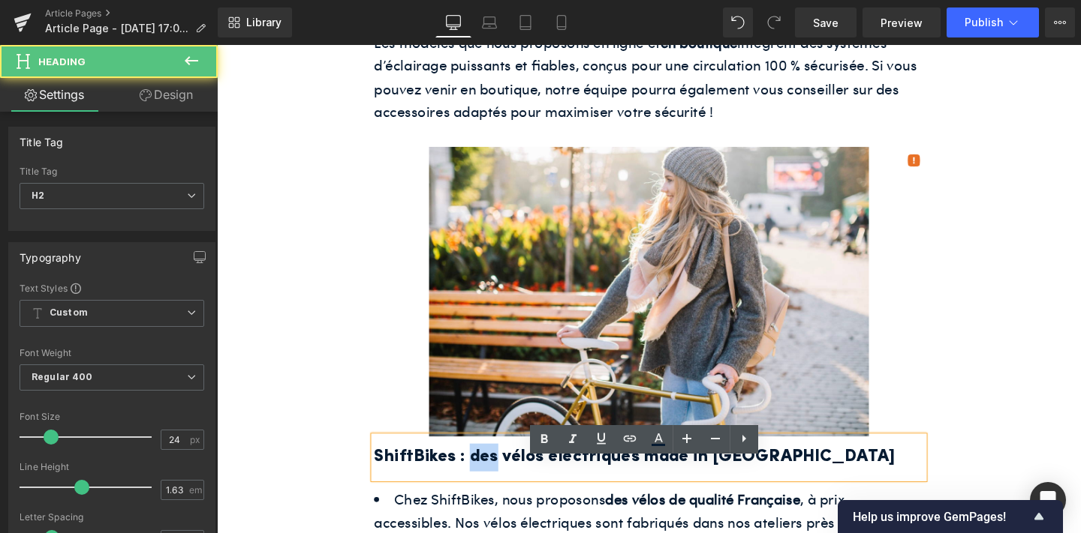
click at [505, 494] on h2 "ShiftBikes : des vélos électriques made in France" at bounding box center [671, 478] width 578 height 29
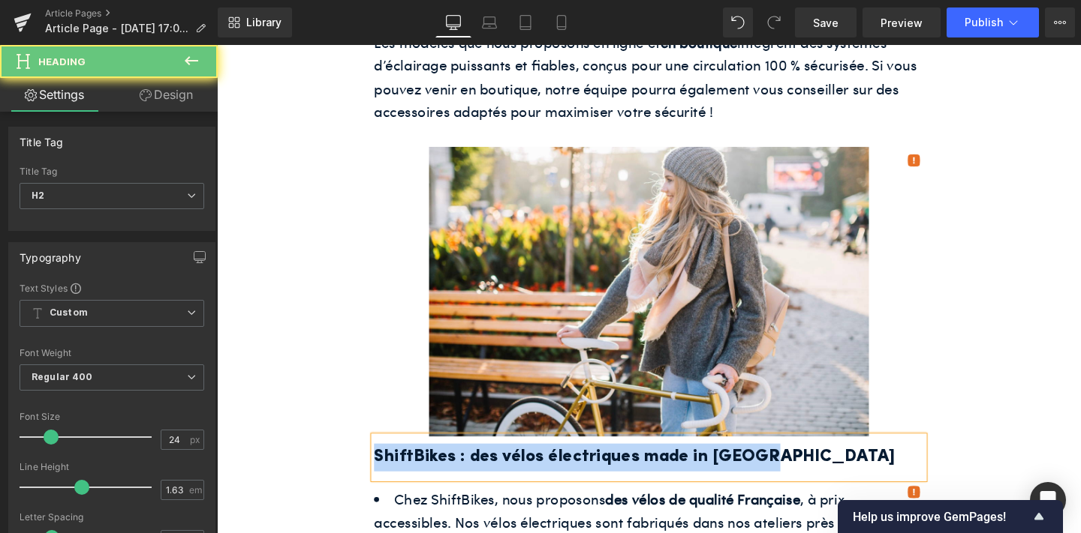
paste div
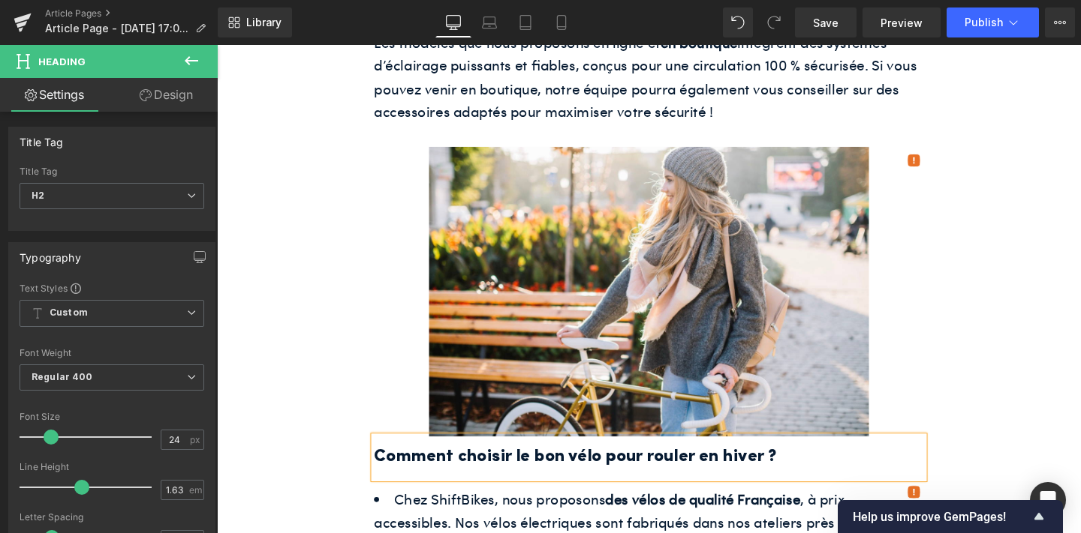
click at [293, 509] on div "Avec un peu de préparation et le bon équipement, rouler en vélo électrique en p…" at bounding box center [671, 217] width 900 height 3634
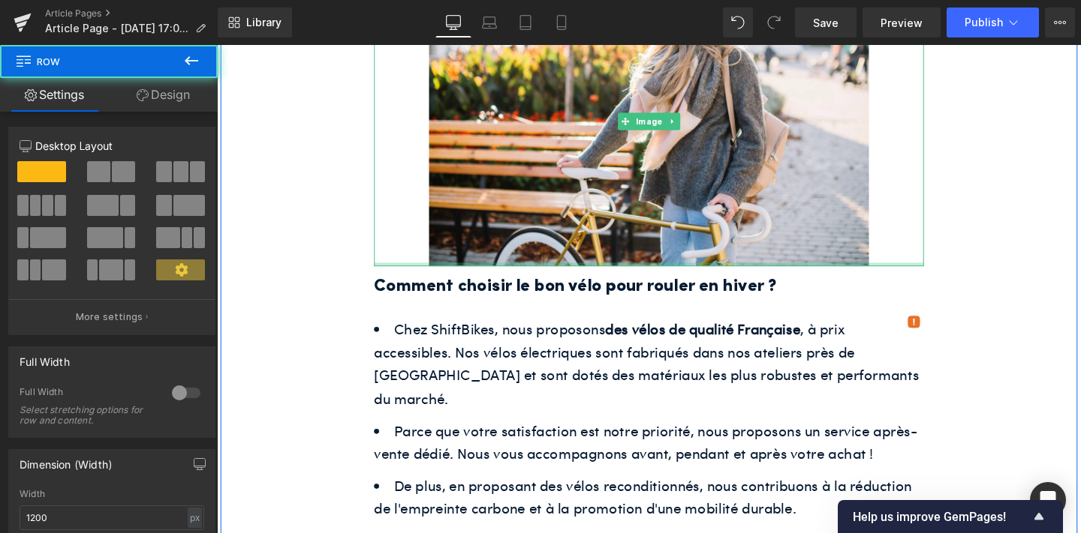
scroll to position [2184, 0]
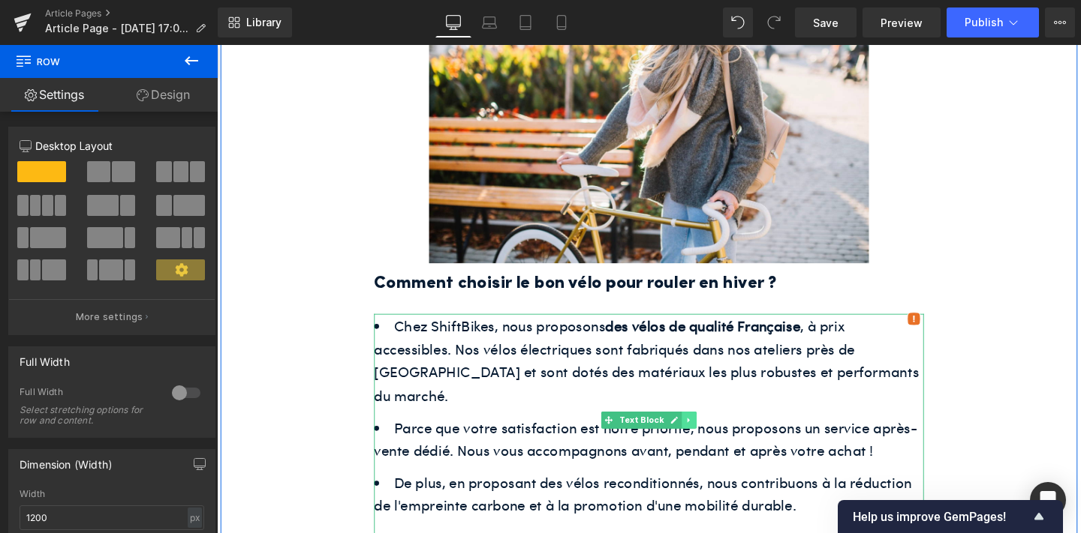
click at [711, 444] on icon at bounding box center [713, 439] width 8 height 9
click at [727, 426] on ul "Chez ShiftBikes, nous proposons des vélos de qualité Française , à prix accessi…" at bounding box center [671, 435] width 578 height 214
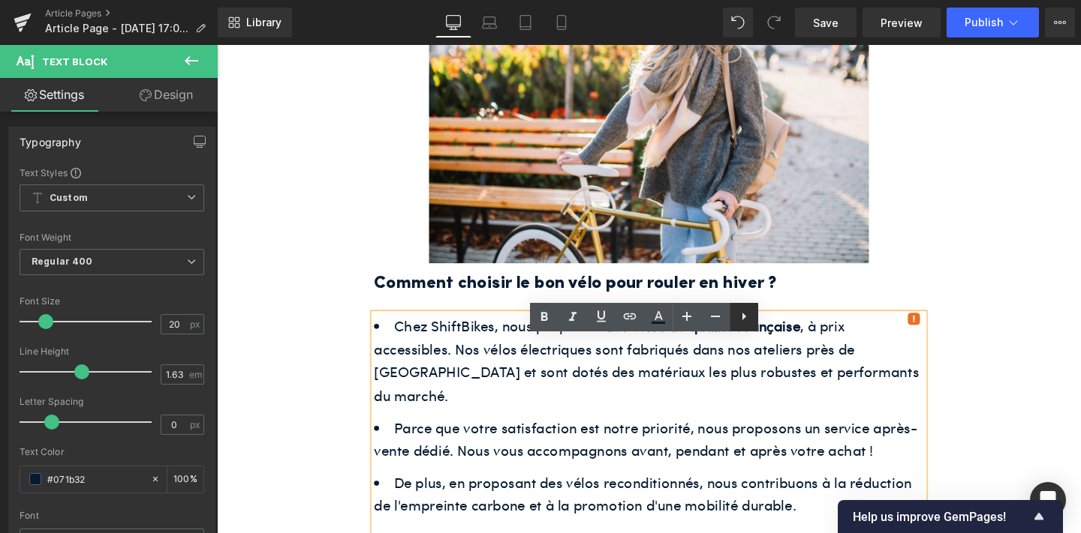
click at [741, 317] on icon at bounding box center [744, 317] width 18 height 18
click at [745, 320] on icon at bounding box center [744, 317] width 18 height 18
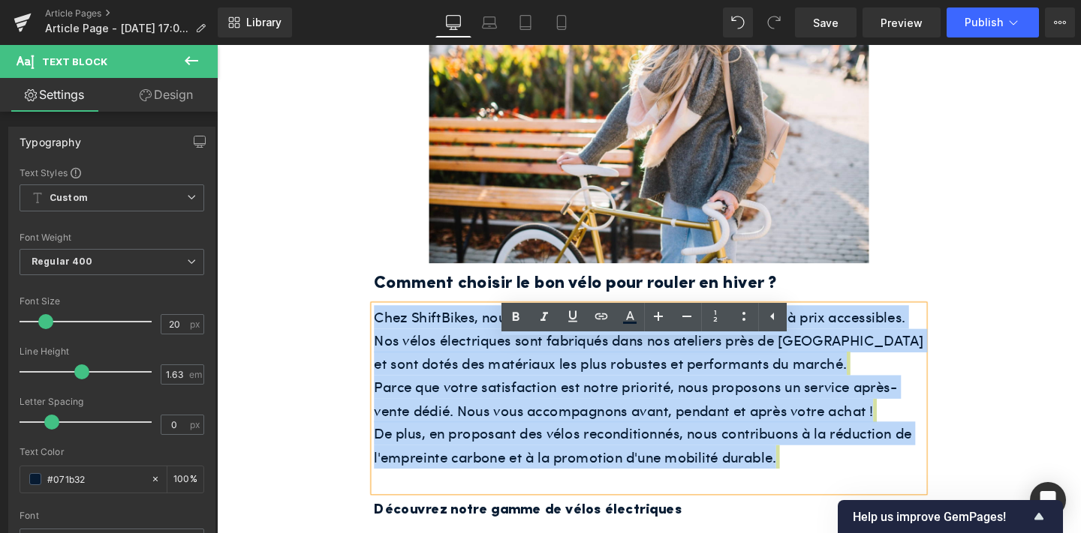
click at [651, 382] on span ", à prix accessibles. Nos vélos électriques sont fabriqués dans nos ateliers pr…" at bounding box center [671, 355] width 578 height 70
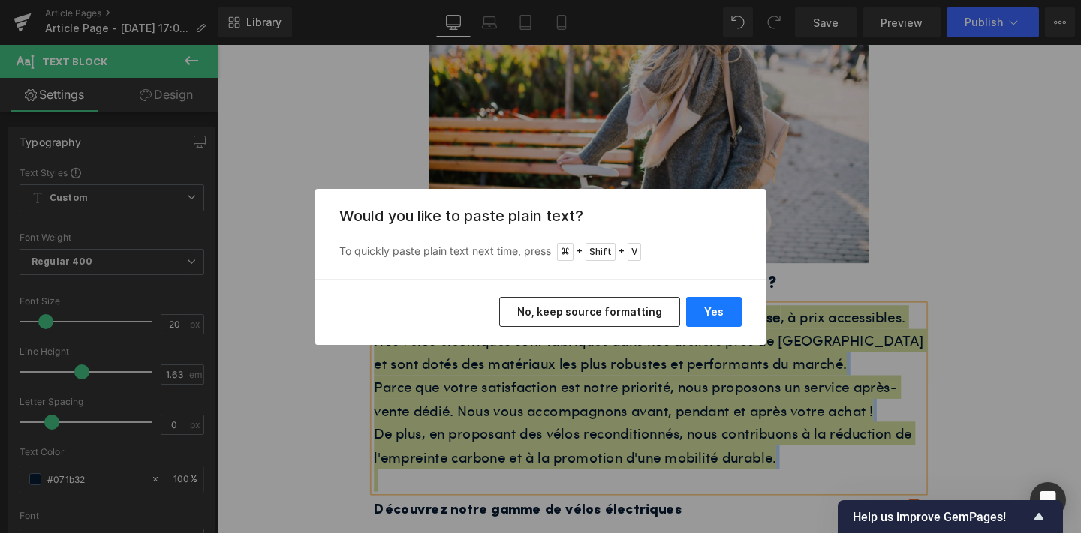
click at [715, 322] on button "Yes" at bounding box center [714, 312] width 56 height 30
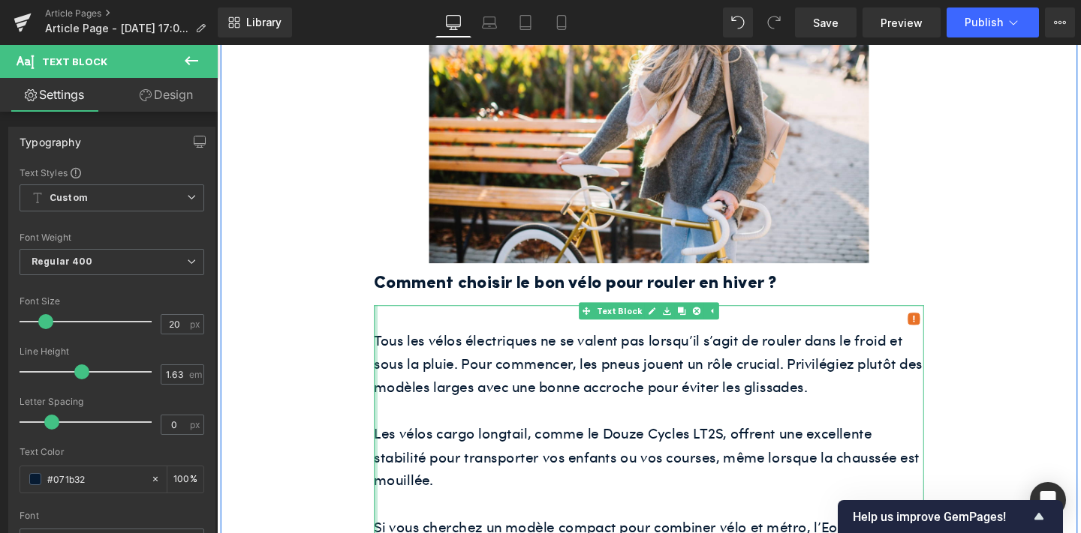
click at [385, 380] on div at bounding box center [384, 515] width 4 height 392
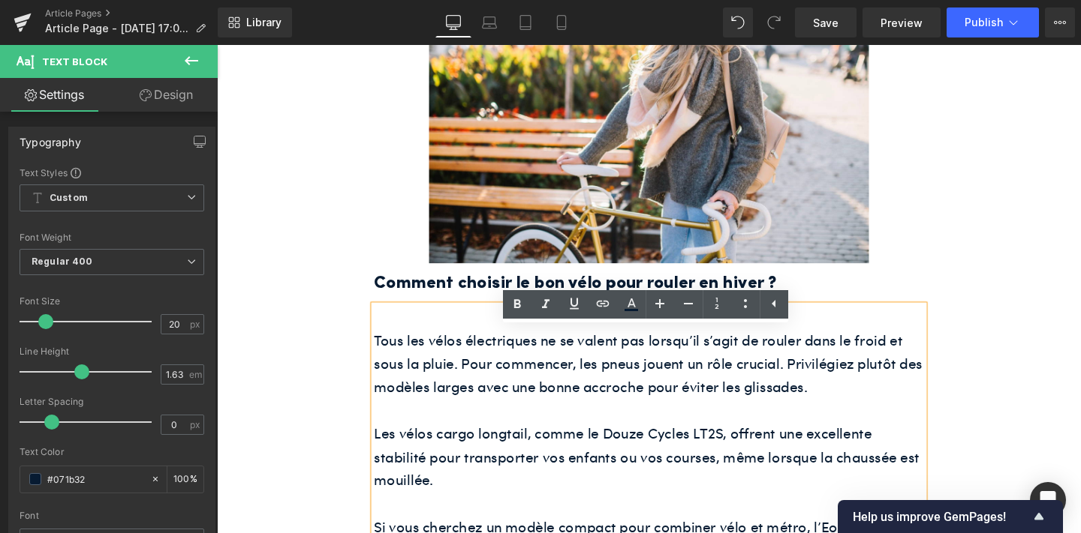
click at [385, 380] on font "Tous les vélos électriques ne se valent pas lorsqu’il s’agit de rouler dans le …" at bounding box center [670, 380] width 576 height 70
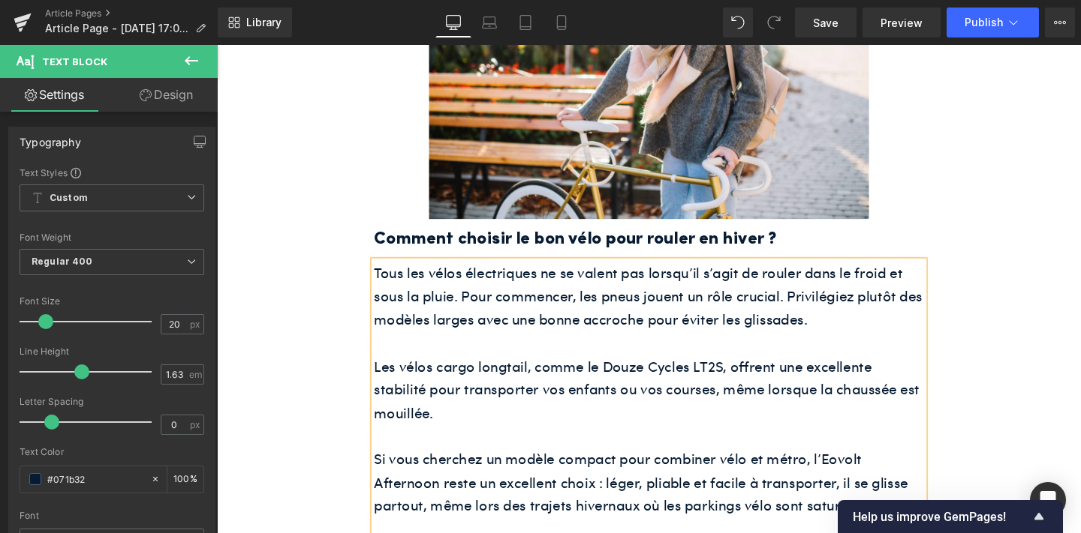
scroll to position [2232, 0]
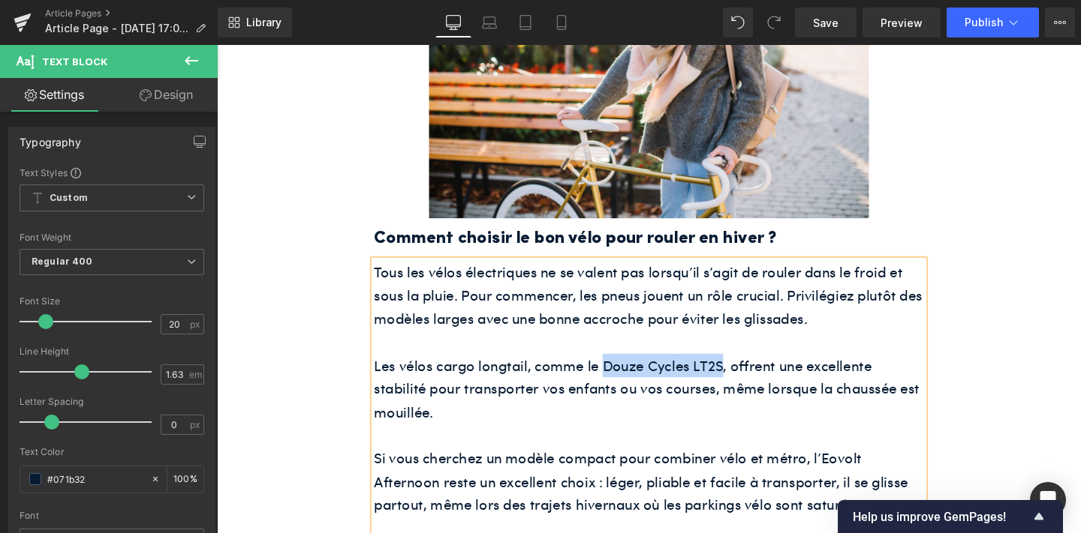
drag, startPoint x: 747, startPoint y: 407, endPoint x: 624, endPoint y: 407, distance: 123.8
click at [624, 407] on font "Les vélos cargo longtail, comme le Douze Cycles LT2S, offrent une excellente st…" at bounding box center [668, 406] width 573 height 70
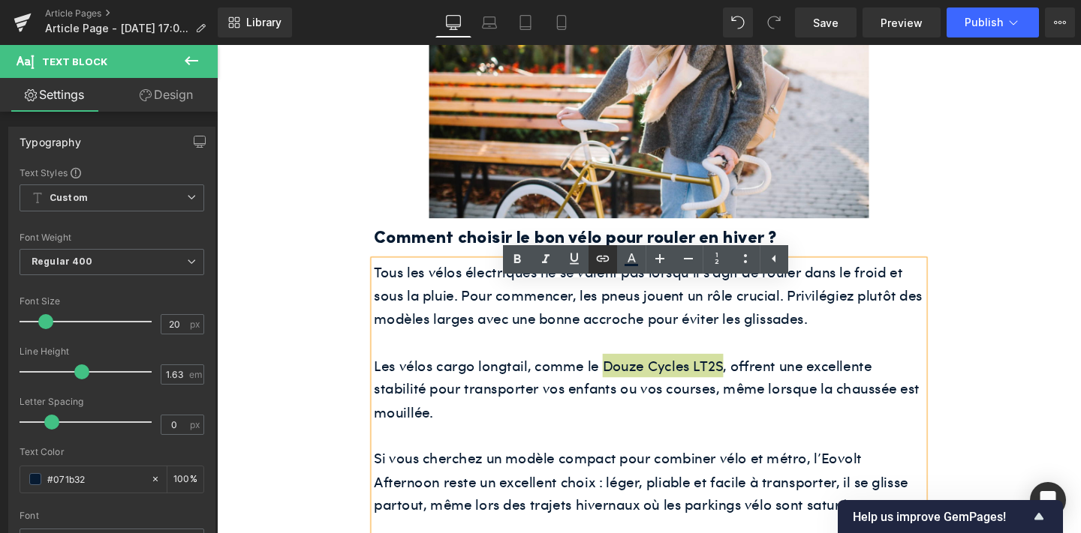
click at [600, 257] on icon at bounding box center [602, 259] width 13 height 6
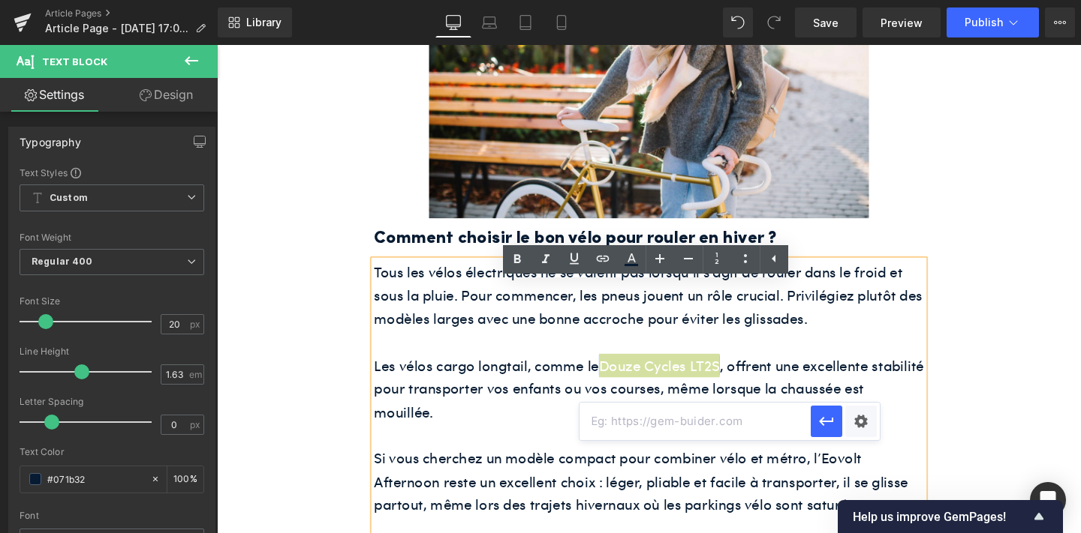
click at [647, 420] on input "text" at bounding box center [694, 422] width 231 height 38
paste input "https://www.shift-bikes.com/products/velo-cargo-longtail"
type input "https://www.shift-bikes.com/products/velo-cargo-longtail"
click at [831, 425] on icon "button" at bounding box center [826, 422] width 18 height 18
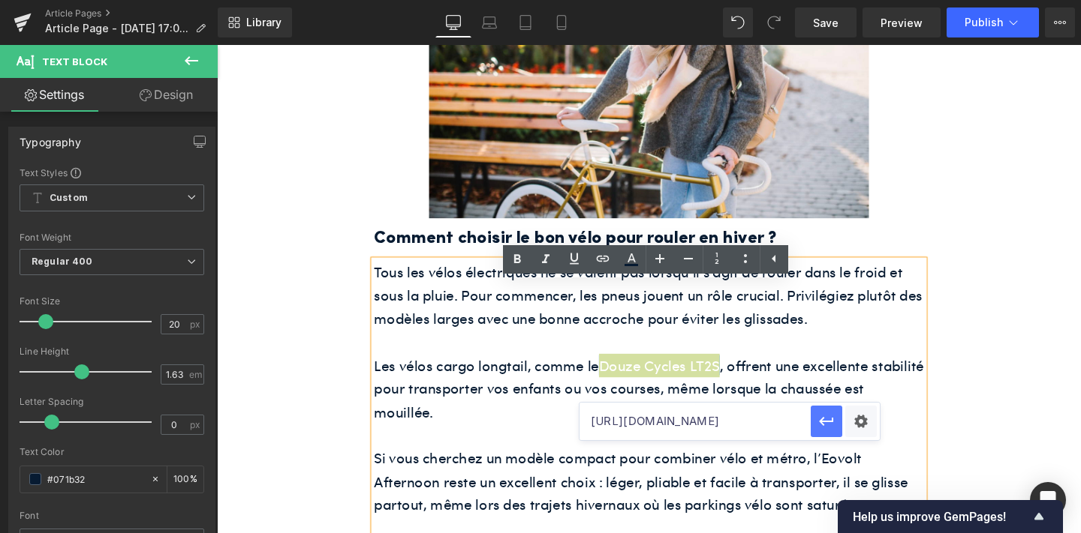
scroll to position [0, 0]
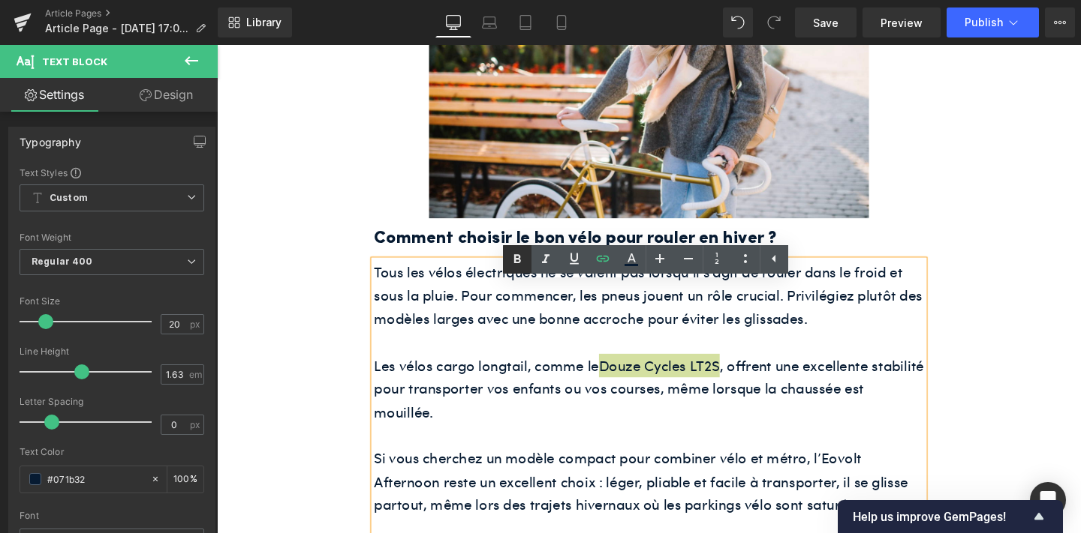
click at [521, 259] on icon at bounding box center [517, 260] width 18 height 18
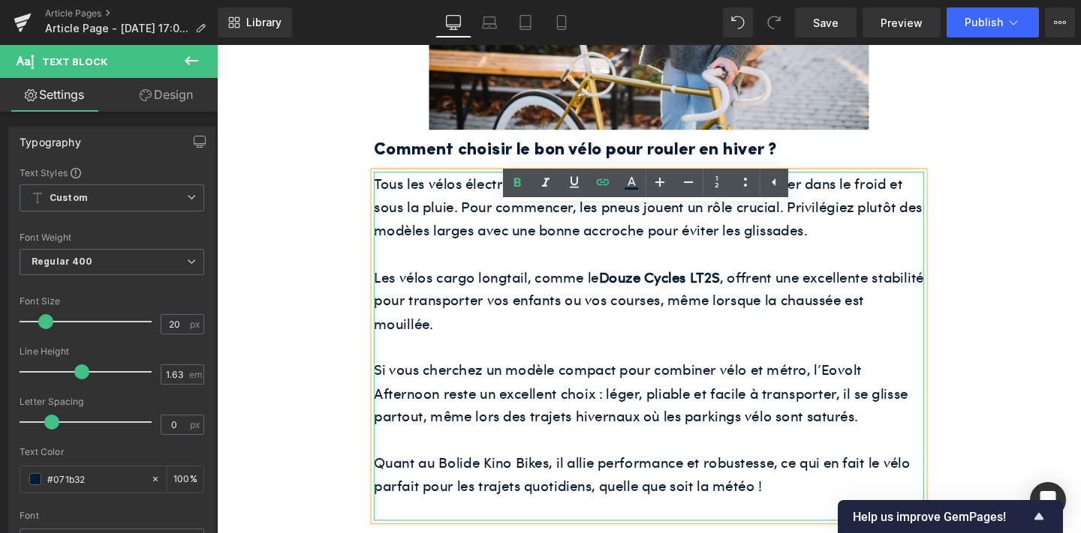
scroll to position [2328, 0]
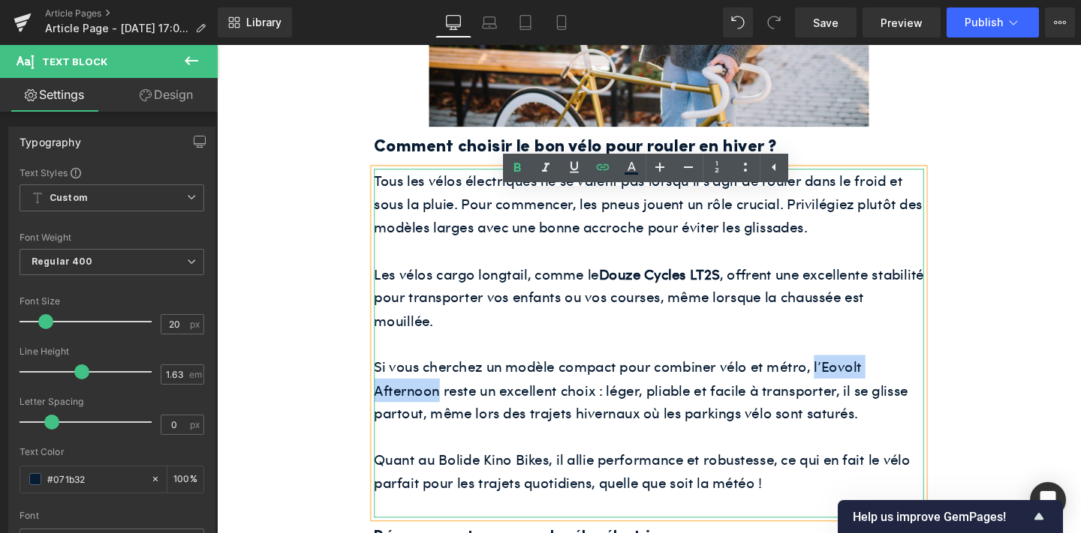
drag, startPoint x: 843, startPoint y: 409, endPoint x: 450, endPoint y: 430, distance: 393.0
click at [450, 430] on font "Si vous cherchez un modèle compact pour combiner vélo et métro, l’Eovolt Aftern…" at bounding box center [662, 408] width 561 height 70
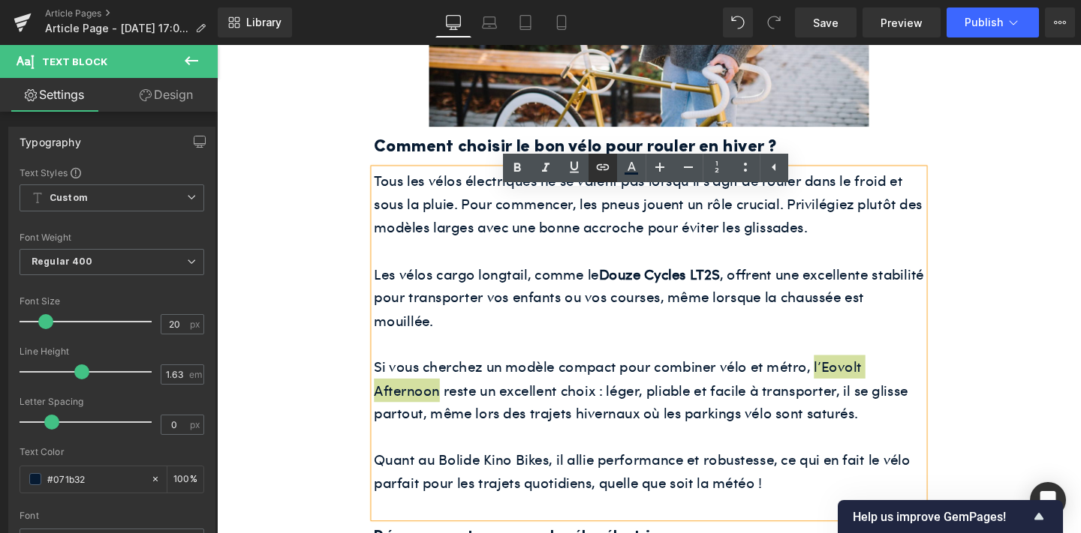
click at [603, 170] on icon at bounding box center [603, 167] width 18 height 18
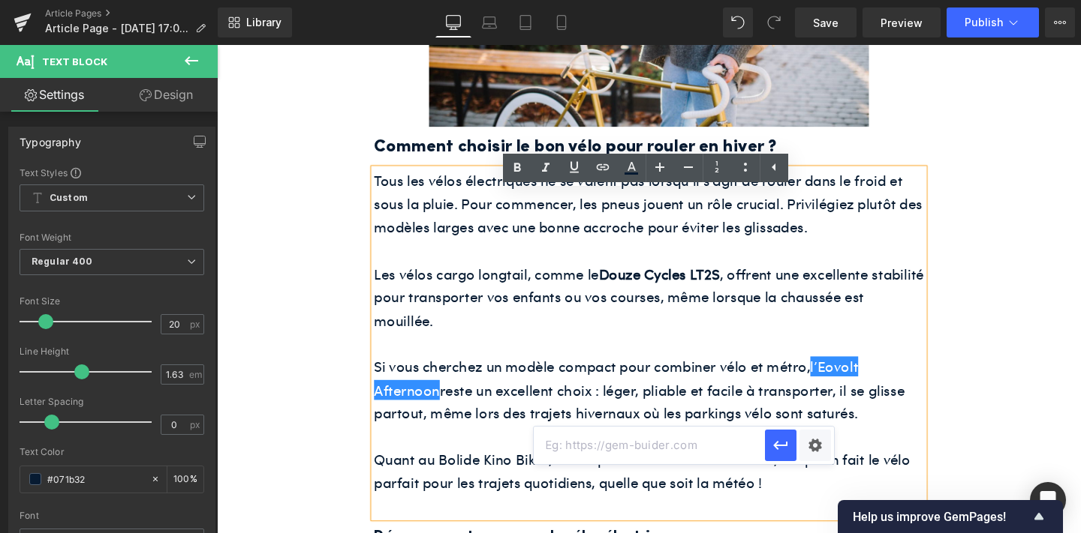
click at [639, 438] on input "text" at bounding box center [648, 446] width 231 height 38
paste input "https://www.shift-bikes.com/products/afternoon-origins-eovolt"
click at [779, 440] on icon "button" at bounding box center [780, 446] width 18 height 18
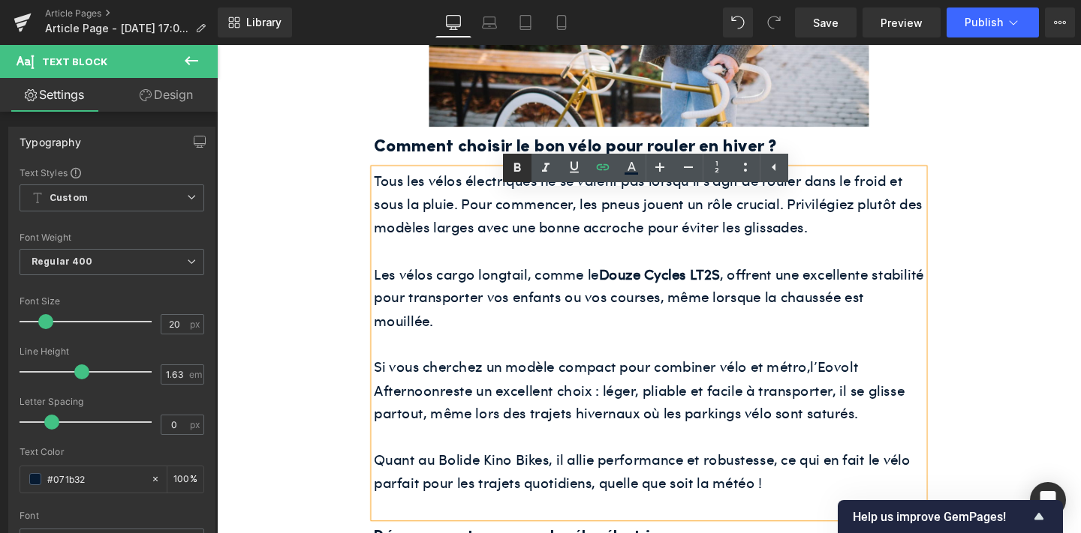
click at [514, 170] on icon at bounding box center [517, 168] width 7 height 9
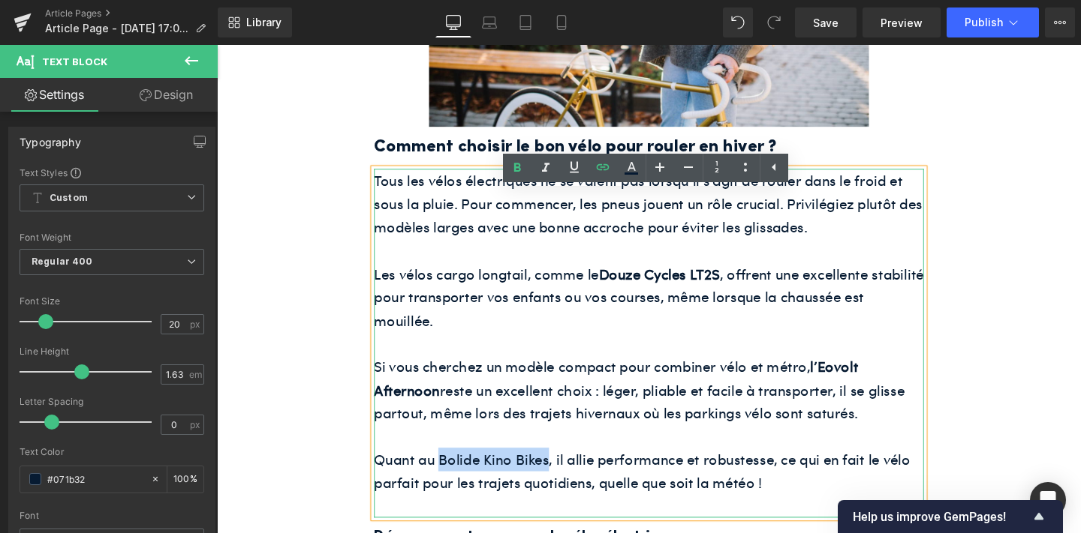
drag, startPoint x: 565, startPoint y: 508, endPoint x: 452, endPoint y: 509, distance: 113.3
click at [452, 509] on font "Quant au Bolide Kino Bikes, il allie performance et robustesse, ce qui en fait …" at bounding box center [664, 493] width 564 height 46
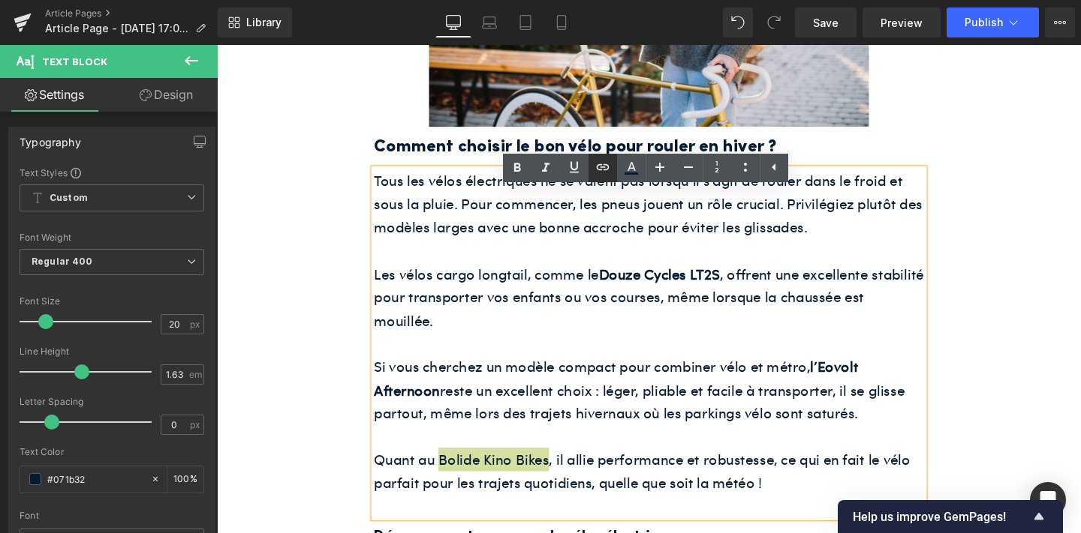
click at [597, 167] on icon at bounding box center [603, 167] width 18 height 18
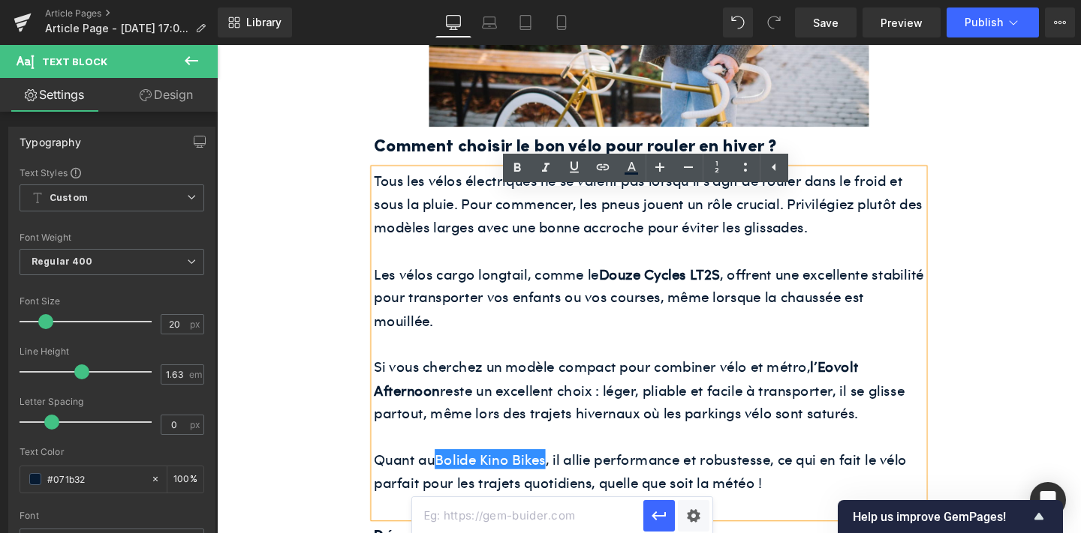
click at [582, 514] on input "text" at bounding box center [527, 516] width 231 height 38
paste input "https://www.shift-bikes.com/products/le-bolide-kino-bikes"
type input "https://www.shift-bikes.com/products/le-bolide-kino-bikes"
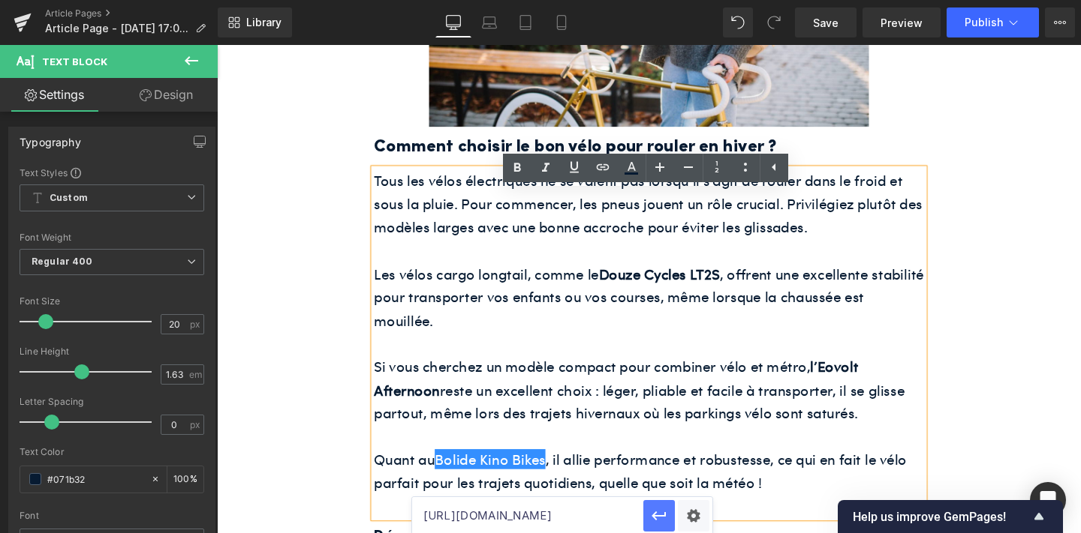
click at [660, 508] on icon "button" at bounding box center [659, 516] width 18 height 18
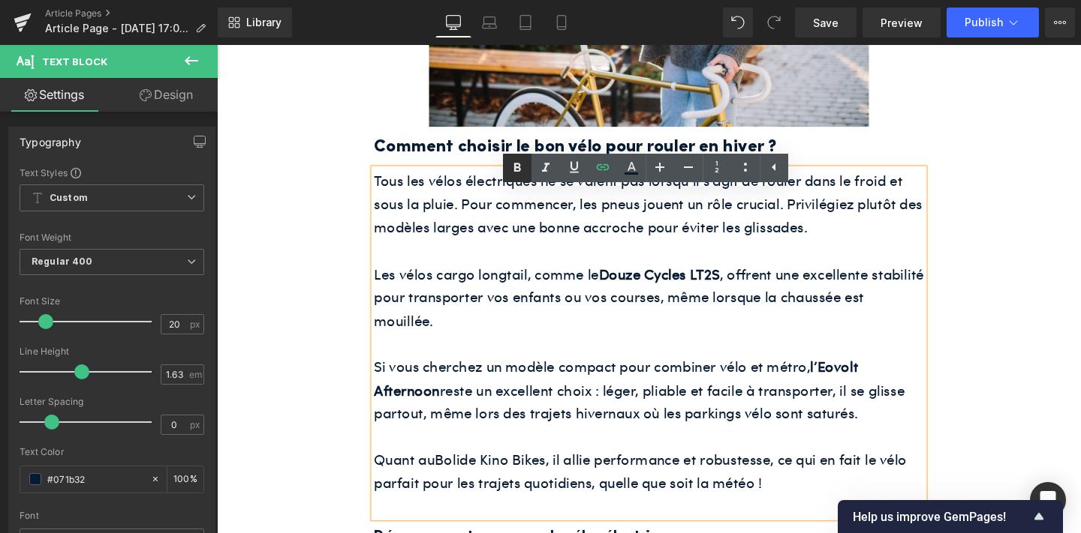
click at [518, 158] on link at bounding box center [517, 168] width 29 height 29
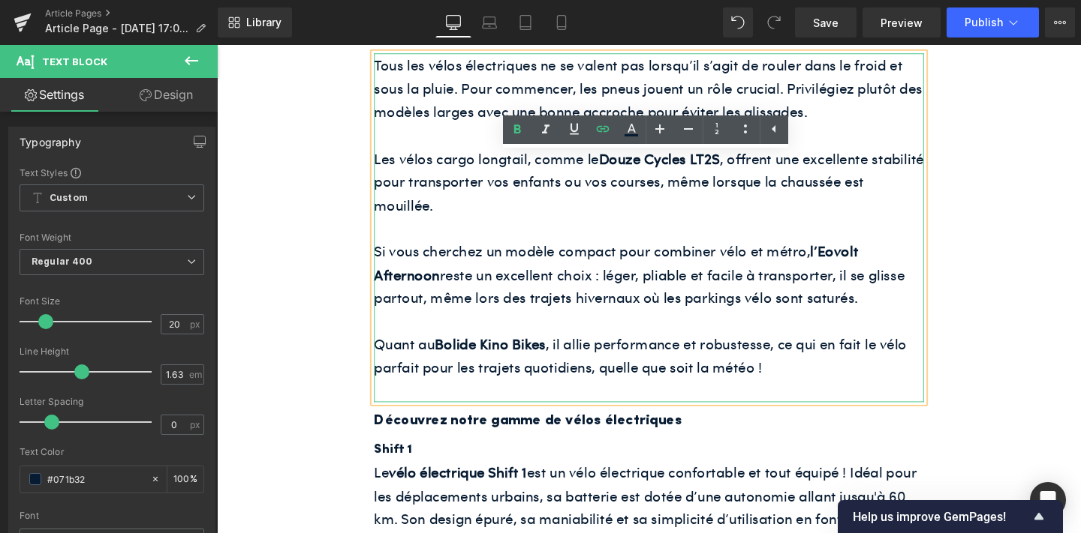
scroll to position [2451, 0]
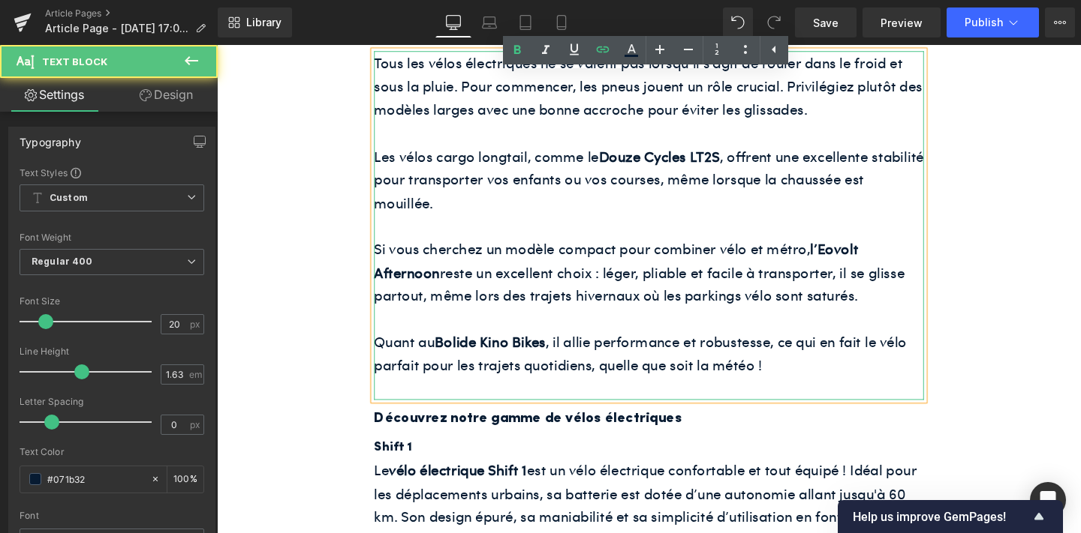
click at [469, 419] on p at bounding box center [671, 407] width 578 height 25
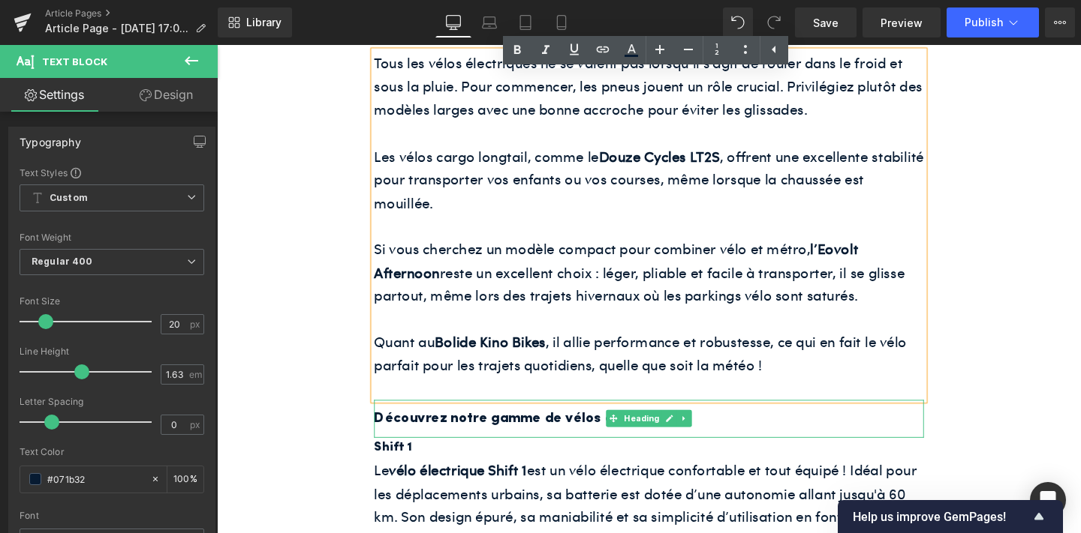
click at [479, 451] on h3 "Découvrez notre gamme de vélos électriques" at bounding box center [671, 438] width 578 height 25
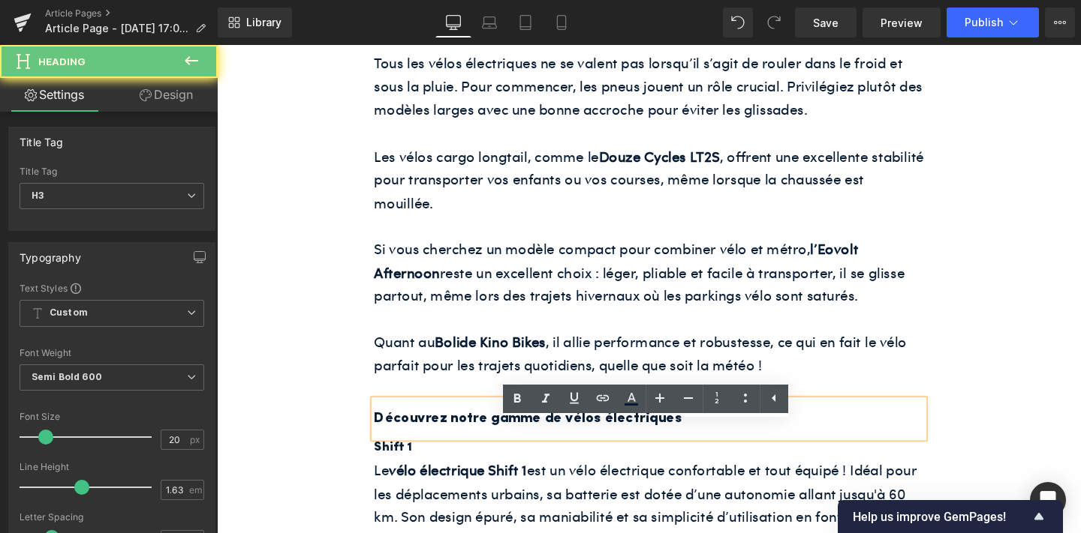
click at [479, 451] on h3 "Découvrez notre gamme de vélos électriques" at bounding box center [671, 438] width 578 height 25
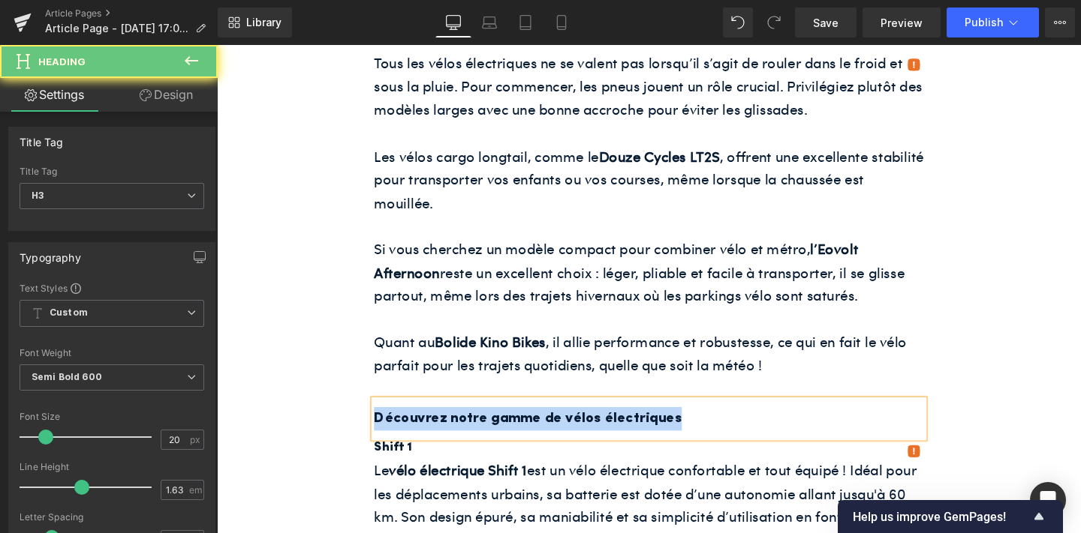
paste div
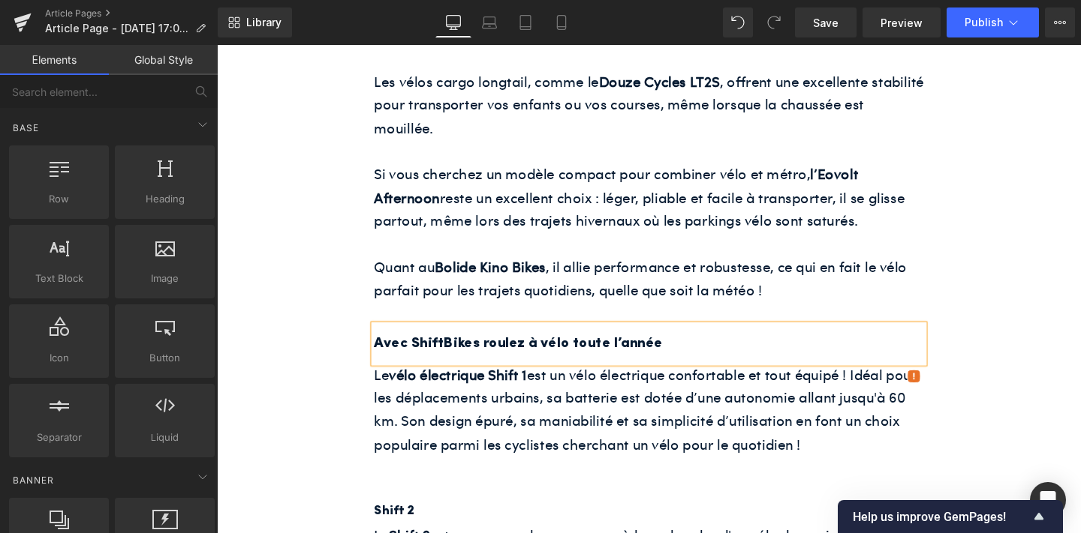
scroll to position [2605, 0]
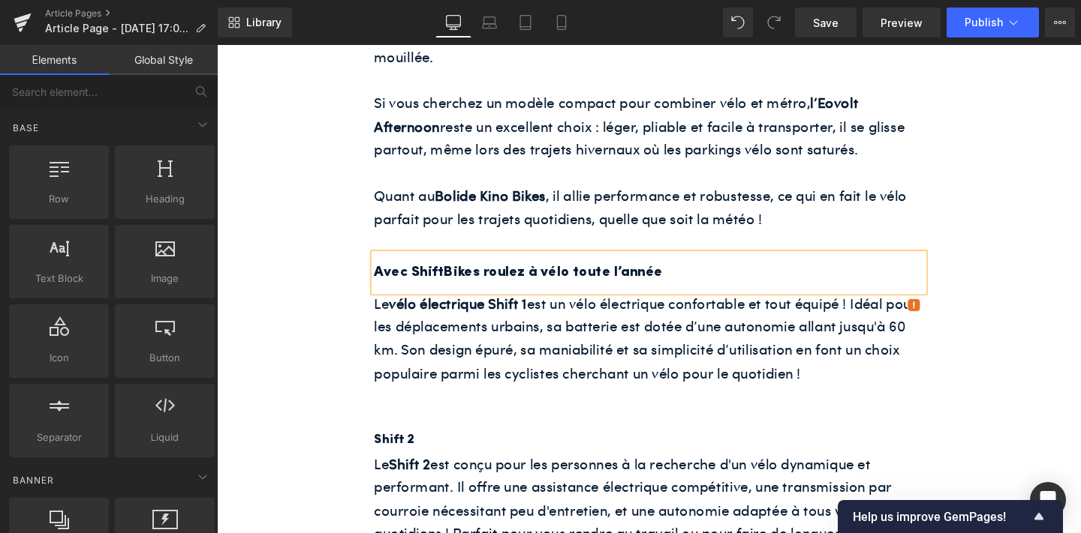
click at [524, 389] on p "Le vélo électrique Shift 1 est un vélo électrique confortable et tout équipé ! …" at bounding box center [671, 354] width 578 height 98
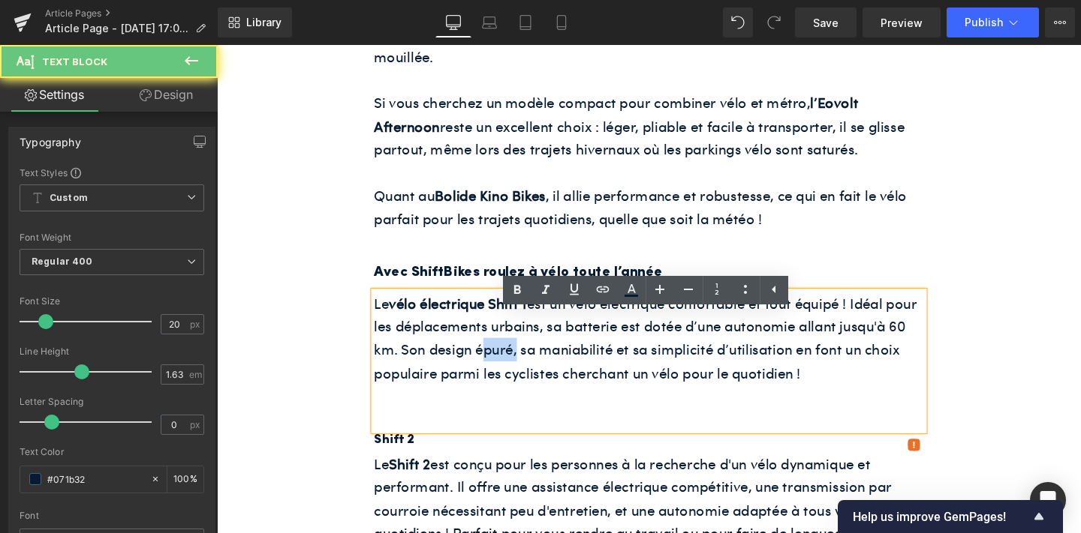
click at [524, 389] on p "Le vélo électrique Shift 1 est un vélo électrique confortable et tout équipé ! …" at bounding box center [671, 354] width 578 height 98
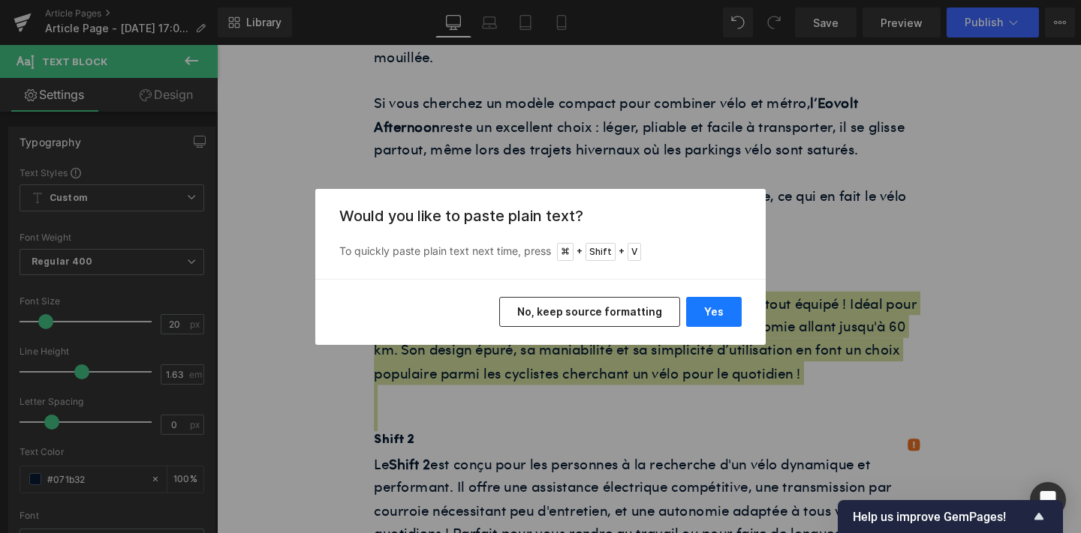
click at [693, 317] on button "Yes" at bounding box center [714, 312] width 56 height 30
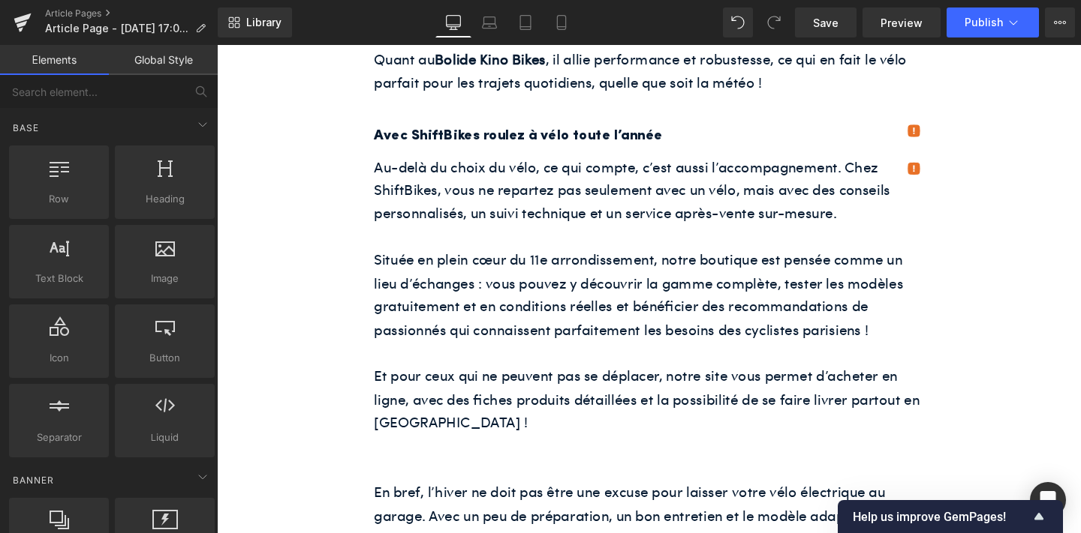
scroll to position [2705, 0]
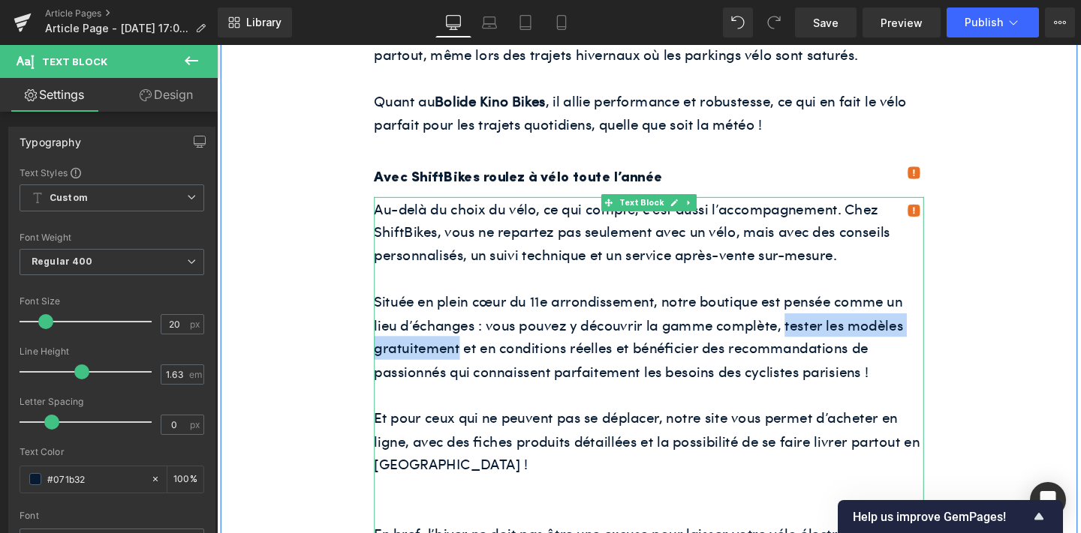
drag, startPoint x: 812, startPoint y: 365, endPoint x: 472, endPoint y: 391, distance: 340.9
click at [472, 391] on p "Située en plein cœur du 11e arrondissement, notre boutique est pensée comme un …" at bounding box center [671, 351] width 578 height 98
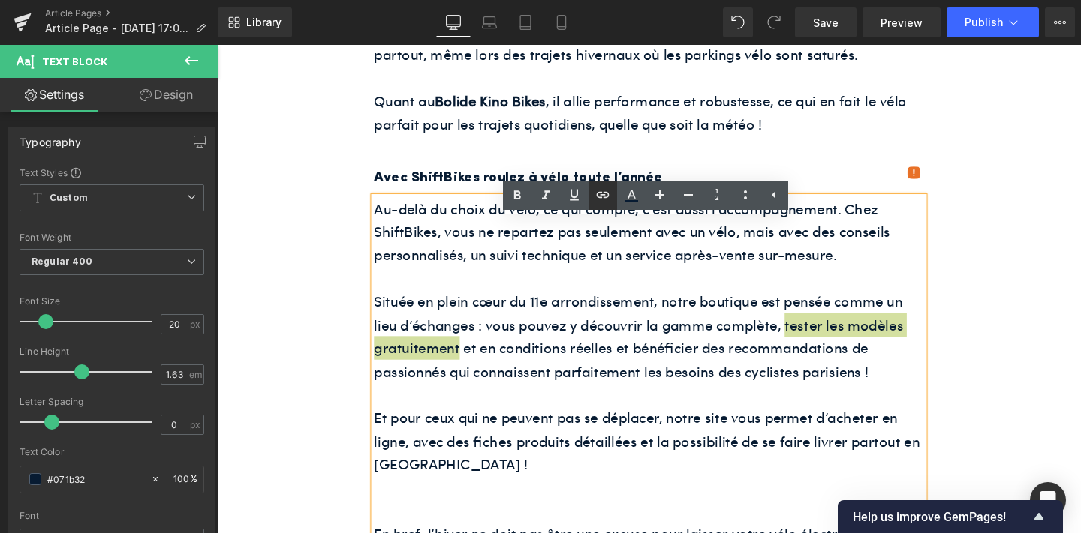
click at [601, 195] on icon at bounding box center [602, 195] width 13 height 6
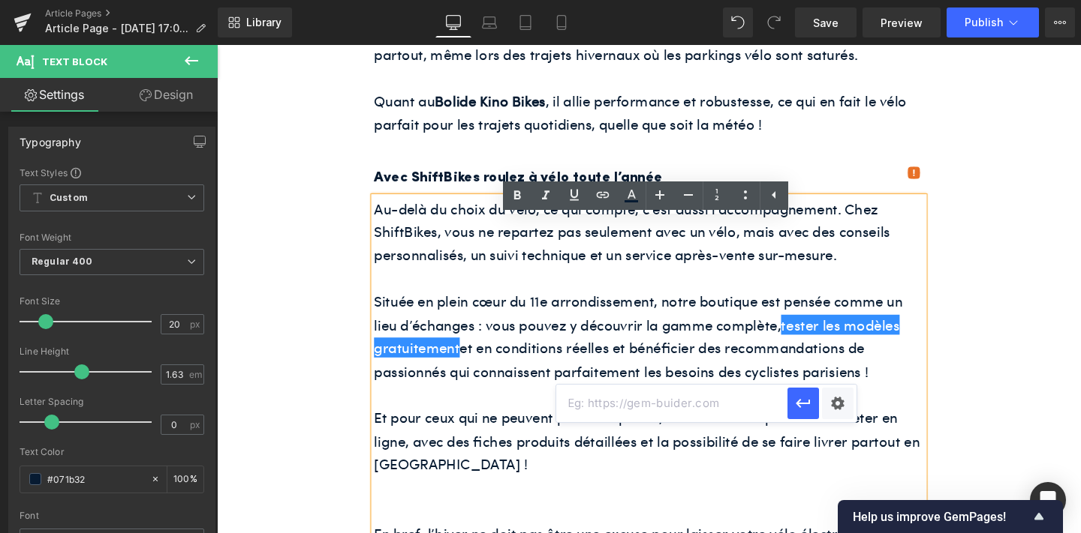
click at [602, 404] on input "text" at bounding box center [671, 404] width 231 height 38
paste input "https://www.shift-bikes.com/blogs/news/top-5-des-meilleurs-velos-electriques-a-…"
click at [786, 399] on input "https://www.shift-bikes.com/blogs/news/top-5-des-meilleurs-velos-electriques-a-…" at bounding box center [671, 404] width 231 height 38
type input "https://www.shift-bikes.com/blogs/news/top-5-des-meilleurs-velos-electriques-a-…"
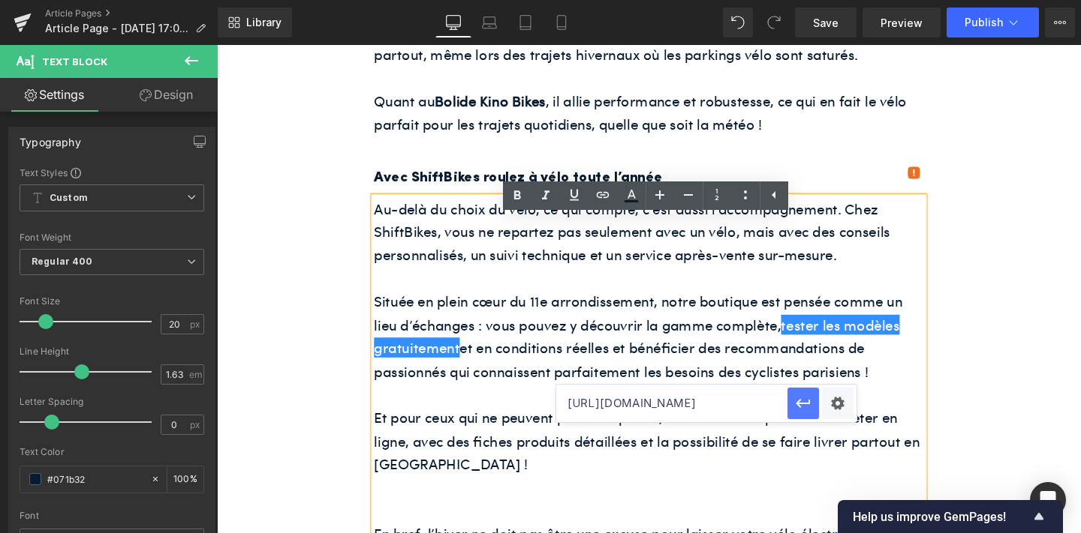
click at [802, 403] on icon "button" at bounding box center [802, 403] width 14 height 9
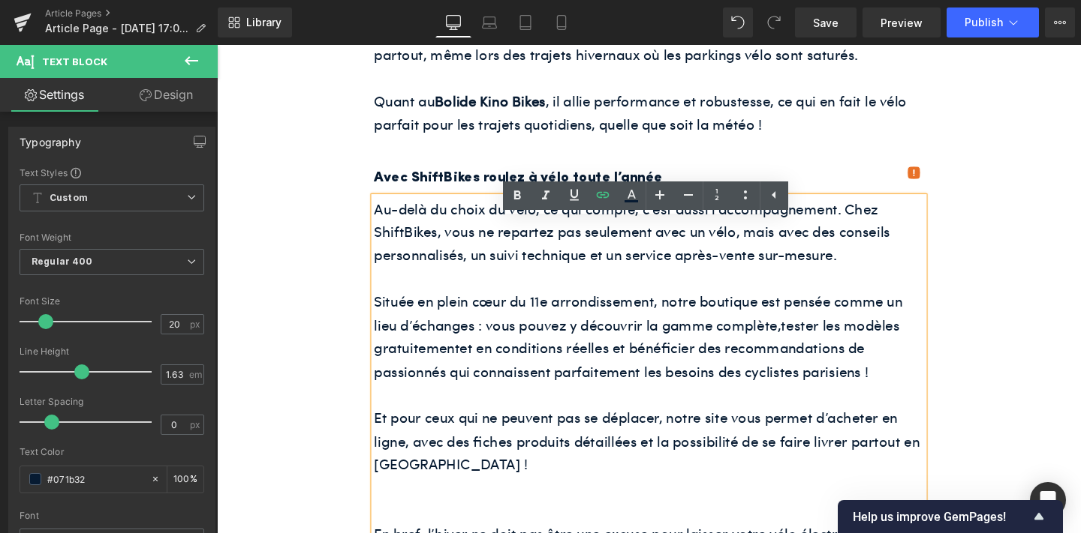
scroll to position [0, 0]
click at [511, 197] on icon at bounding box center [517, 196] width 18 height 18
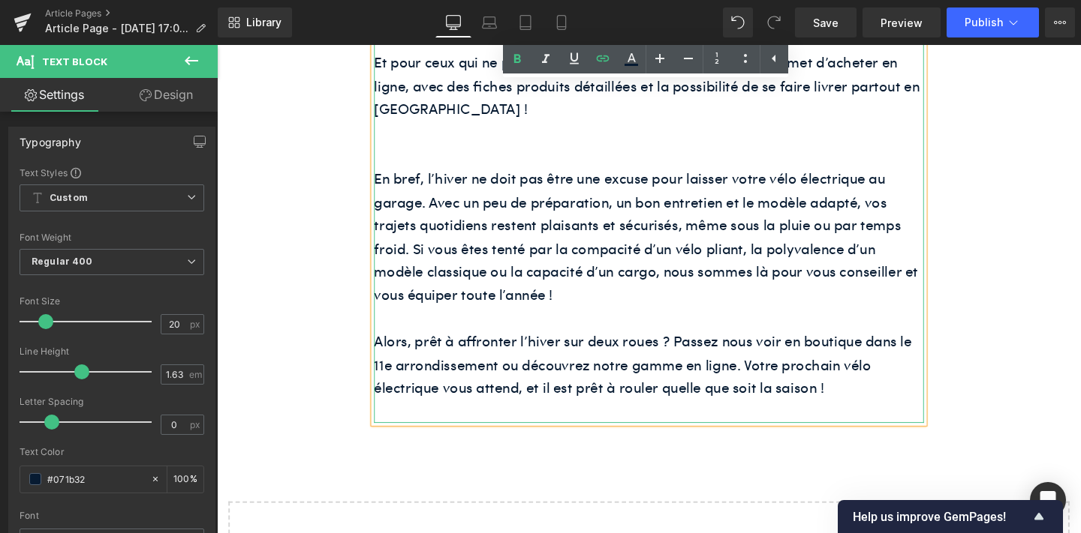
scroll to position [3076, 0]
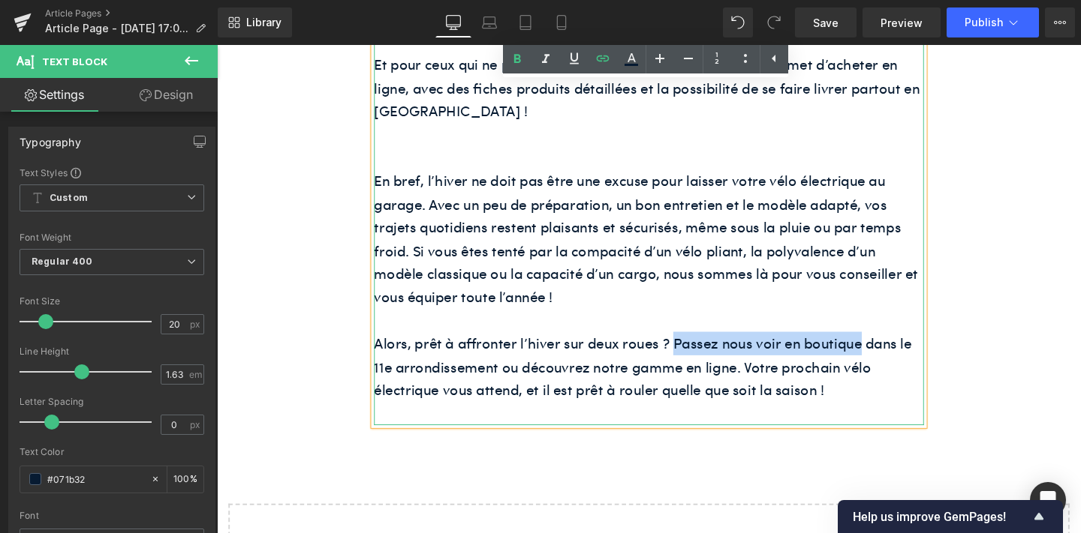
drag, startPoint x: 696, startPoint y: 383, endPoint x: 891, endPoint y: 386, distance: 194.4
click at [891, 386] on p "Alors, prêt à affronter l’hiver sur deux roues ? Passez nous voir en boutique d…" at bounding box center [671, 384] width 578 height 74
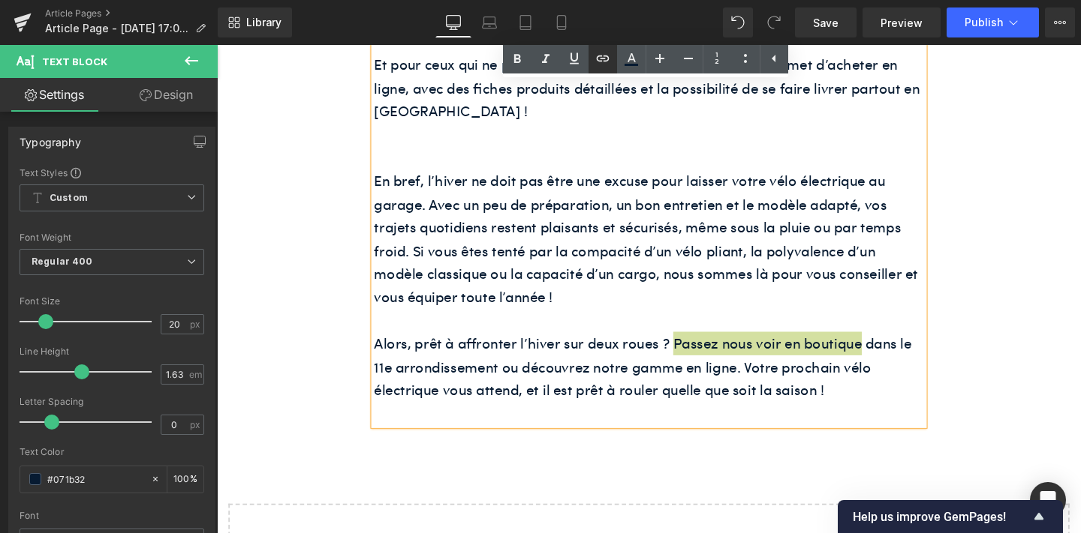
click at [599, 65] on icon at bounding box center [603, 59] width 18 height 18
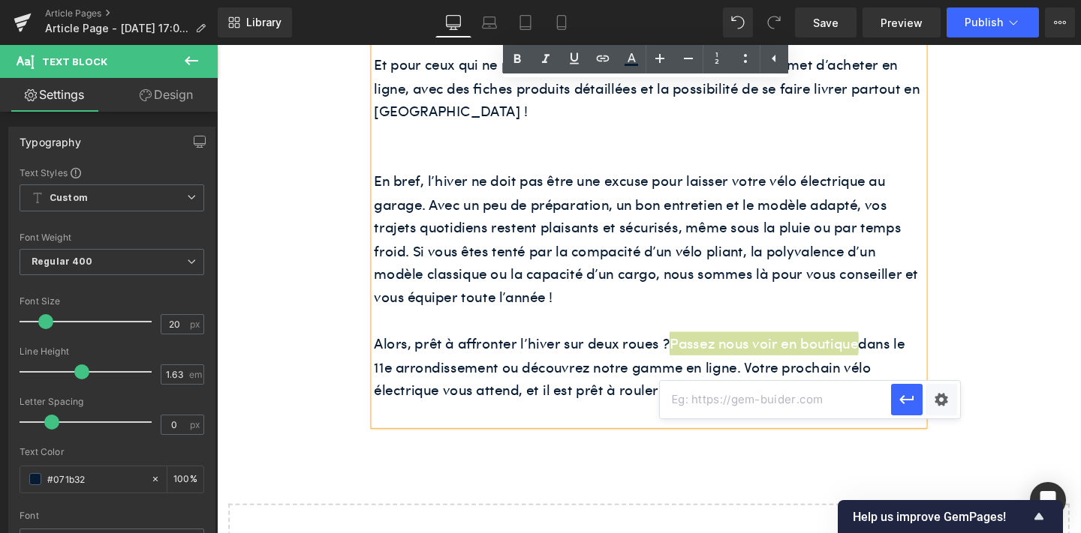
click at [698, 405] on input "text" at bounding box center [775, 400] width 231 height 38
paste input "https://www.shift-bikes.com/blogs/news/pourquoi-acheter-un-velo-electrique-en-b…"
type input "https://www.shift-bikes.com/blogs/news/pourquoi-acheter-un-velo-electrique-en-b…"
click at [900, 397] on icon "button" at bounding box center [906, 400] width 18 height 18
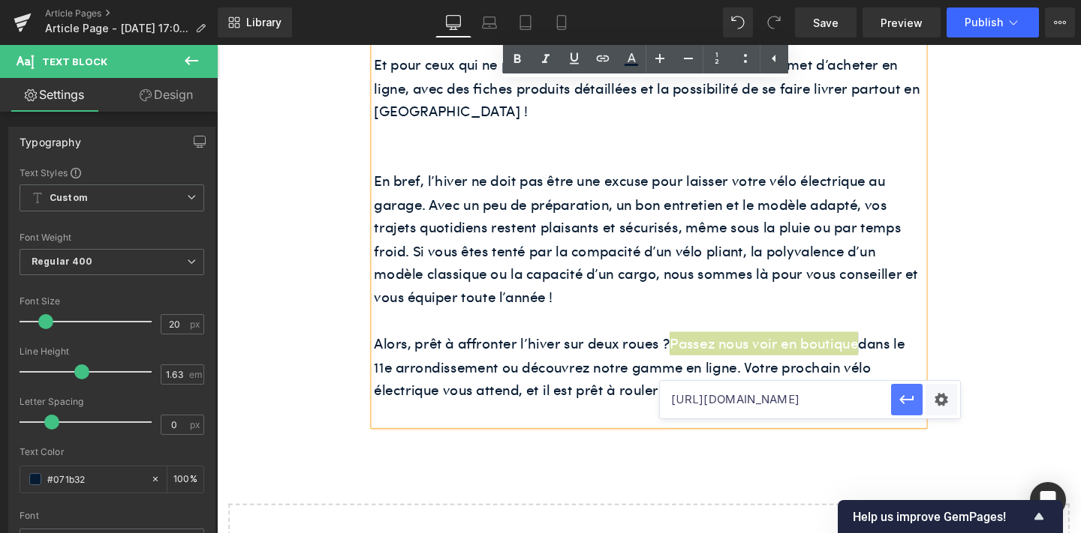
scroll to position [0, 0]
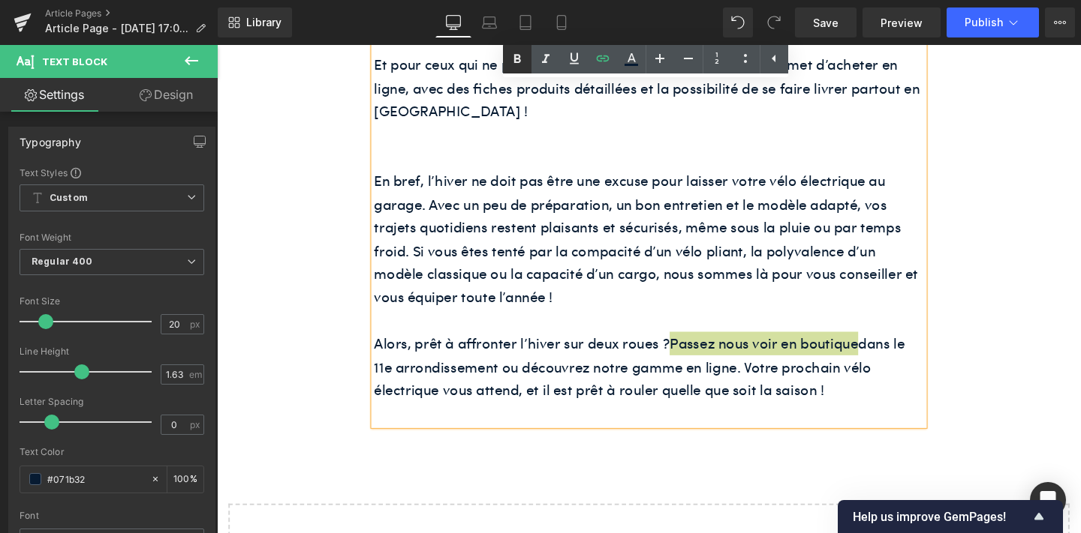
click at [514, 51] on icon at bounding box center [517, 59] width 18 height 18
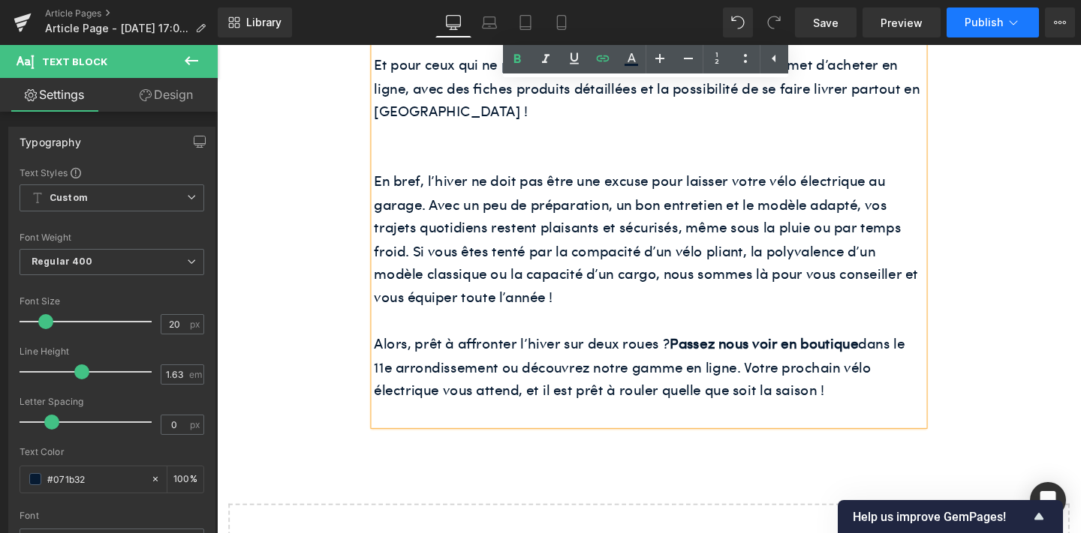
click at [990, 26] on span "Publish" at bounding box center [983, 23] width 38 height 12
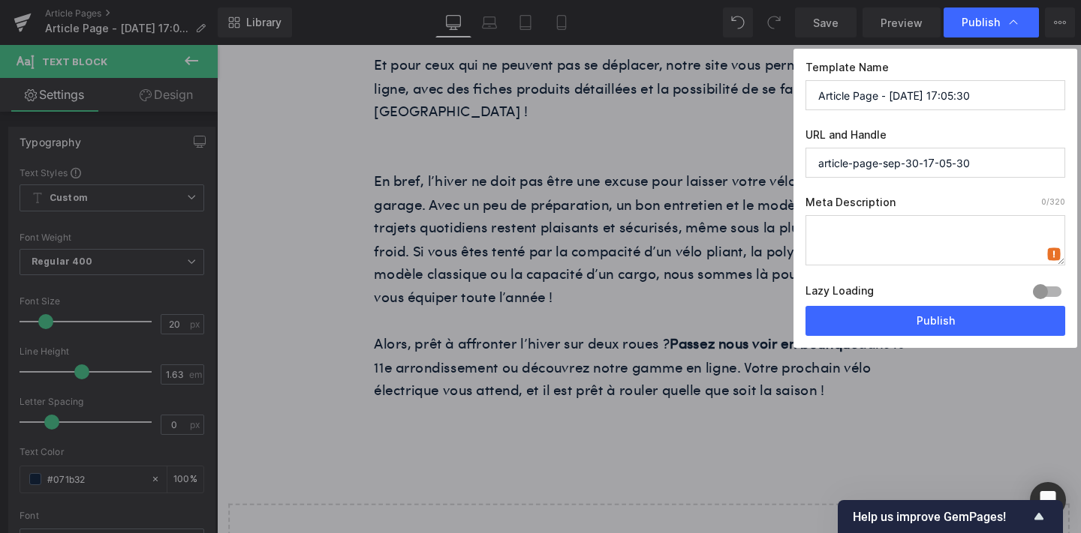
click at [930, 244] on textarea at bounding box center [935, 240] width 260 height 50
paste textarea "Vous hésitez à prendre votre vélo électrique en hiver ? Découvrez nos conseils …"
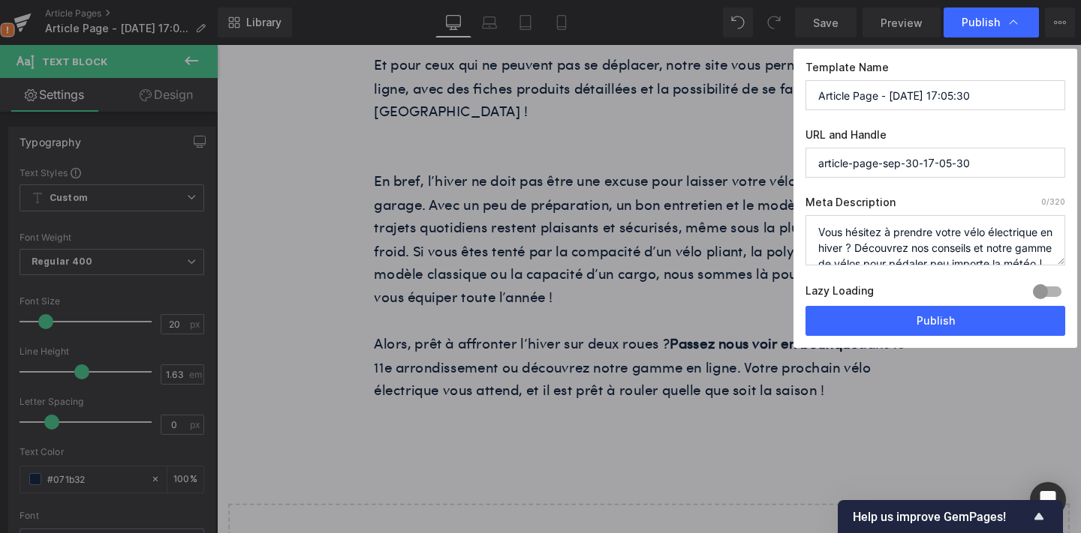
scroll to position [21, 0]
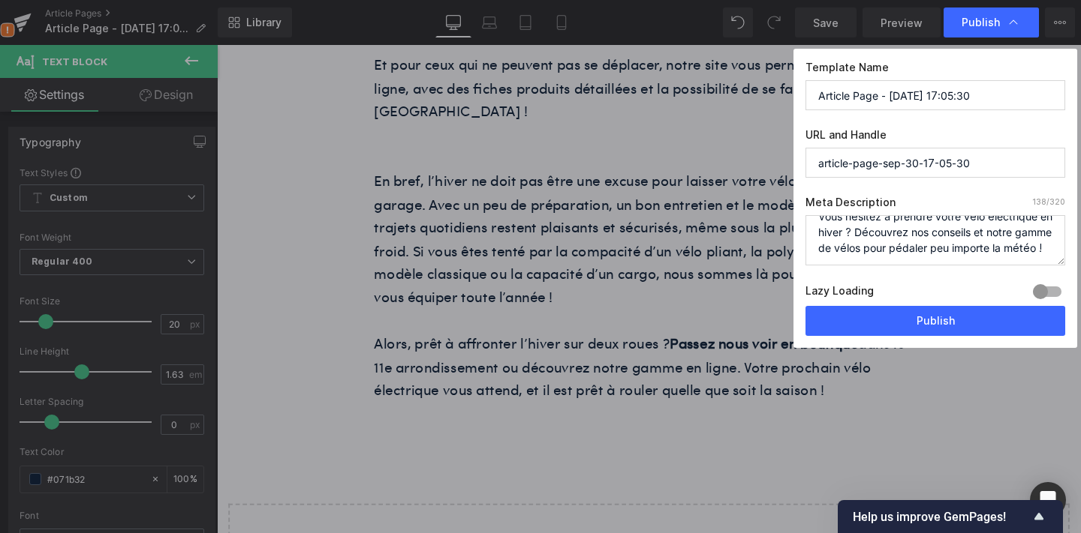
type textarea "Vous hésitez à prendre votre vélo électrique en hiver ? Découvrez nos conseils …"
click at [892, 89] on input "Article Page - Sep 30, 17:05:30" at bounding box center [935, 95] width 260 height 30
paste input "Comment rouler à vélo électrique en hiver ?"
type input "Comment rouler à vélo électrique en hiver ?"
click at [888, 170] on input "article-page-sep-30-17-05-30" at bounding box center [935, 163] width 260 height 30
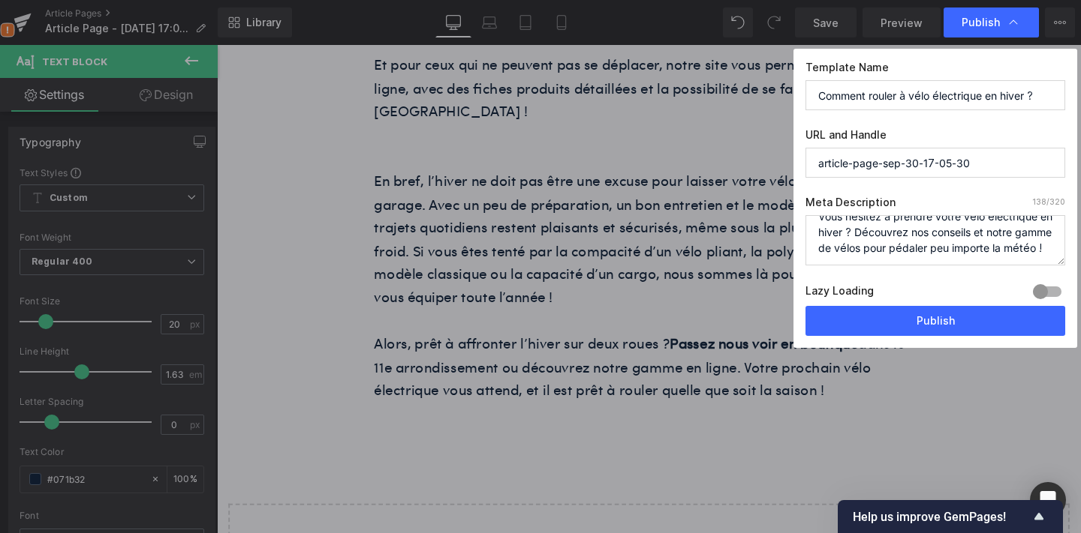
paste input "Comment rouler à vélo électrique en hiver ?"
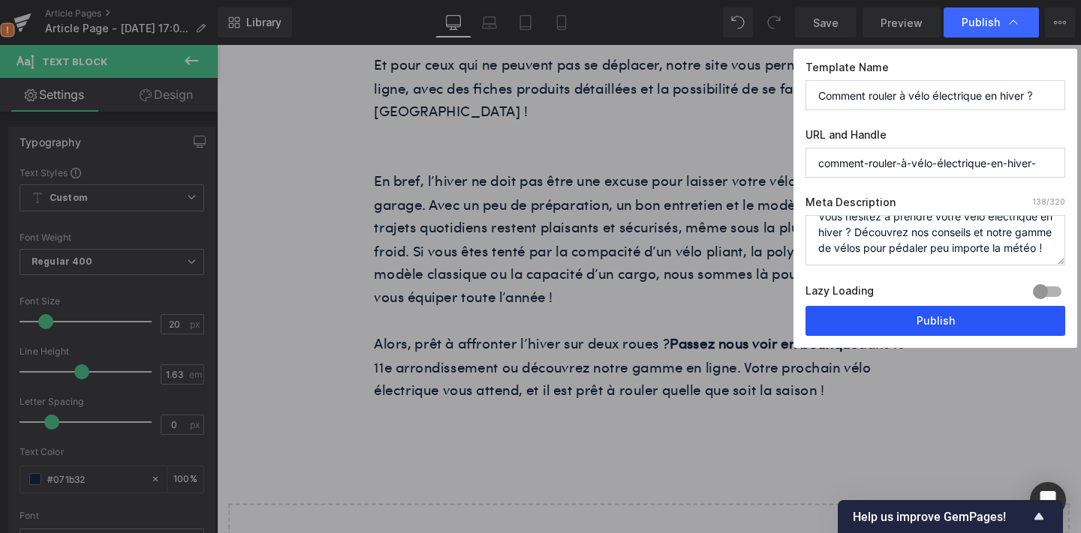
type input "comment-rouler-à-vélo-électrique-en-hiver-"
click at [867, 316] on button "Publish" at bounding box center [935, 321] width 260 height 30
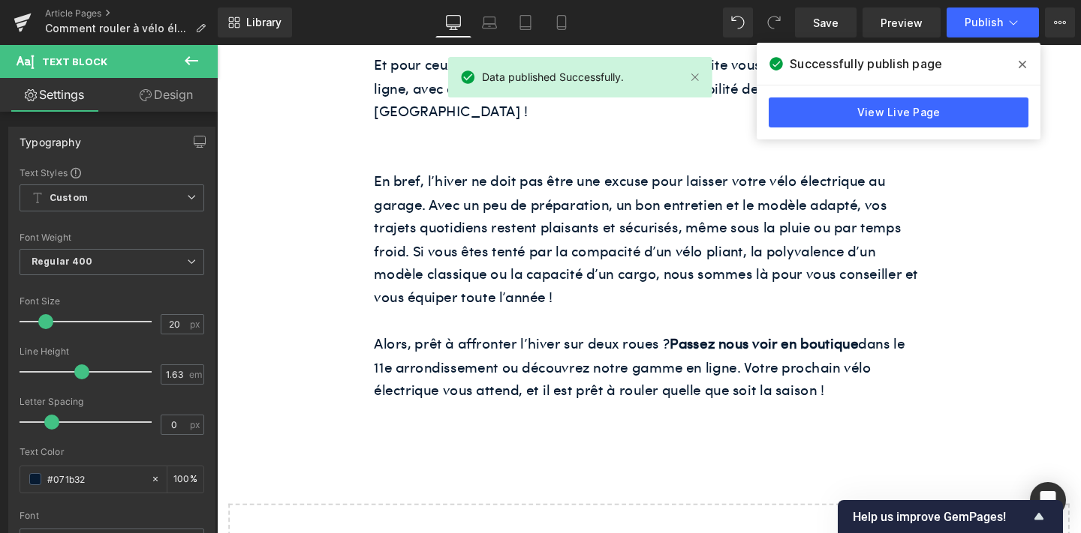
click at [1022, 65] on icon at bounding box center [1022, 65] width 8 height 8
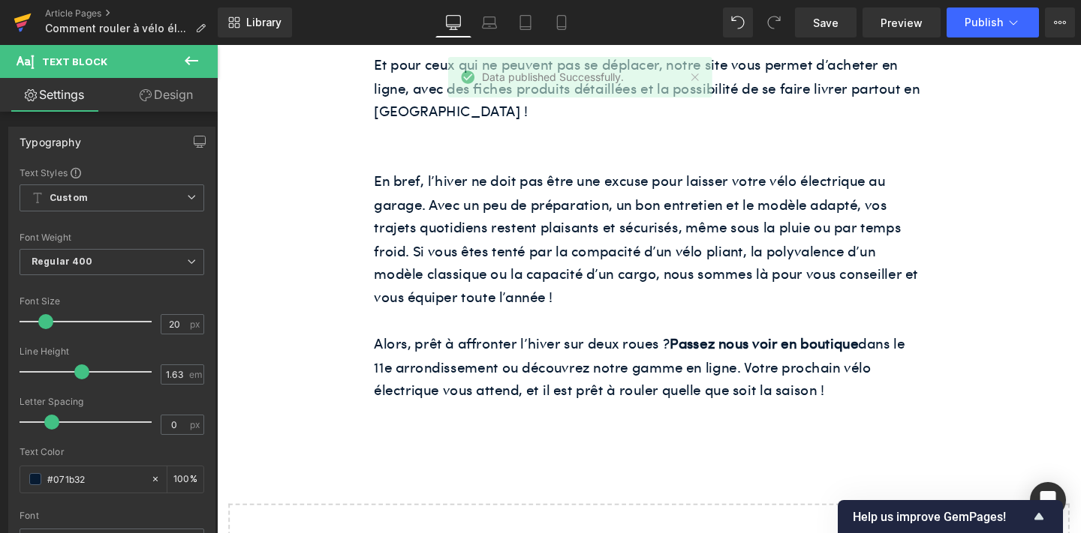
click at [18, 11] on icon at bounding box center [23, 23] width 18 height 38
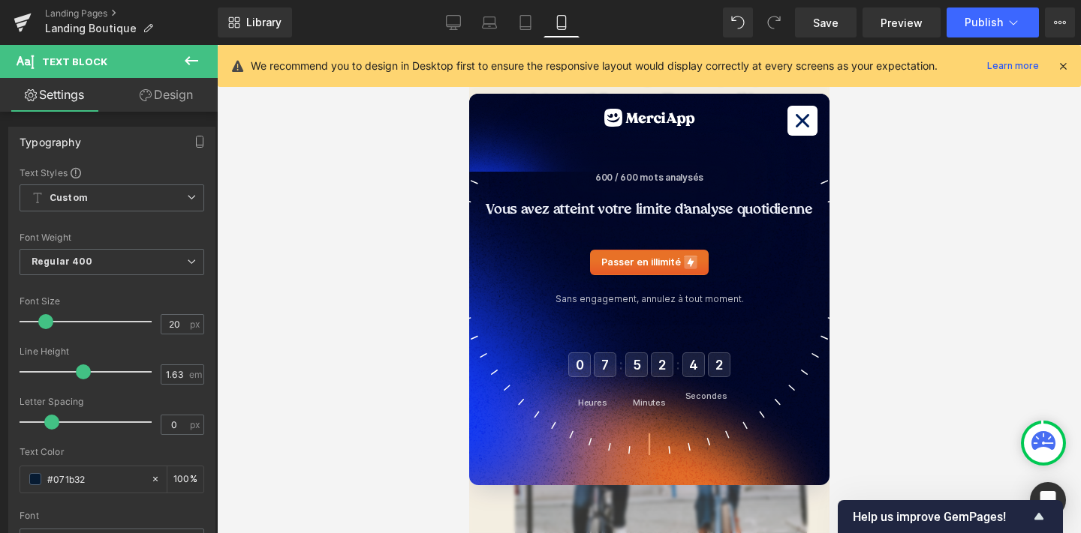
click at [793, 126] on icon at bounding box center [801, 121] width 23 height 23
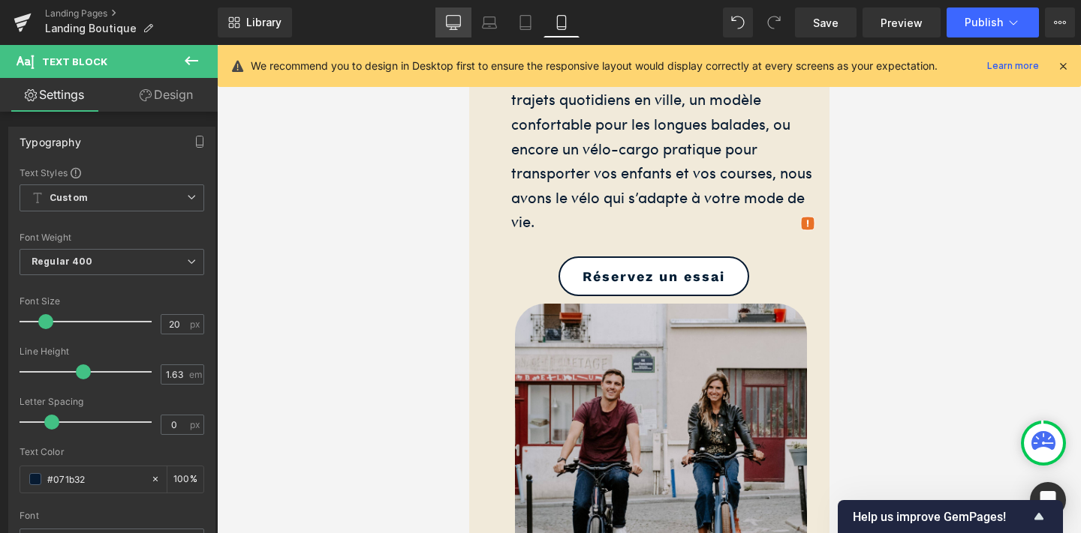
click at [444, 18] on link "Desktop" at bounding box center [453, 23] width 36 height 30
type input "100"
